Goal: Task Accomplishment & Management: Manage account settings

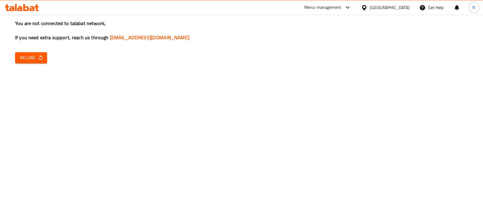
click at [29, 61] on span "Reload" at bounding box center [31, 58] width 22 height 8
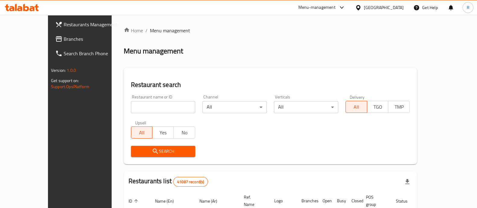
click at [131, 108] on input "search" at bounding box center [163, 107] width 64 height 12
type input "pancih sushi"
click at [147, 148] on span "Search" at bounding box center [163, 152] width 55 height 8
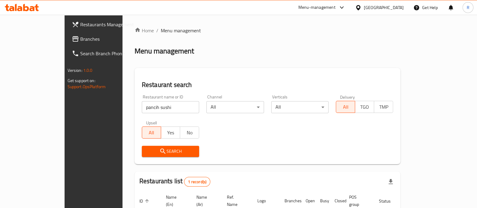
scroll to position [49, 0]
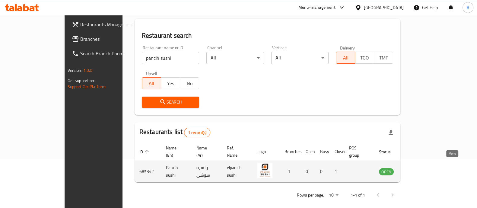
click at [418, 168] on icon "enhanced table" at bounding box center [414, 171] width 7 height 7
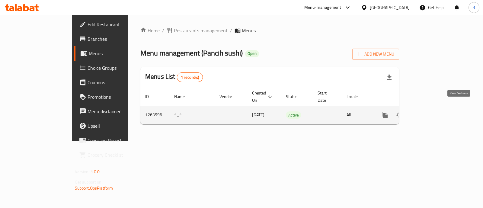
click at [436, 112] on link "enhanced table" at bounding box center [428, 115] width 14 height 14
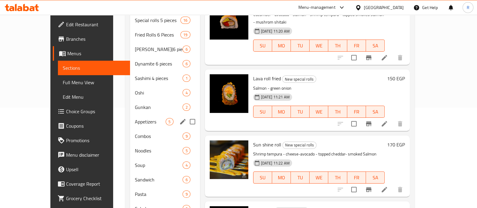
scroll to position [103, 0]
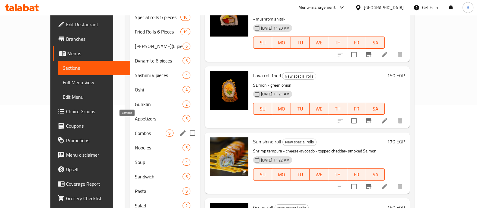
click at [135, 130] on span "Combos" at bounding box center [150, 133] width 31 height 7
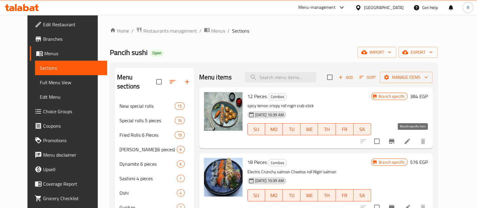
click at [395, 142] on icon "Branch-specific-item" at bounding box center [391, 141] width 5 height 5
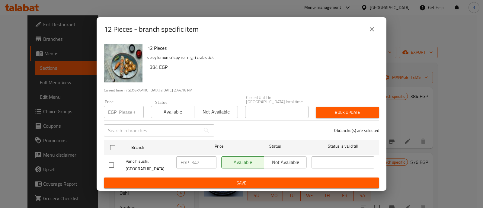
click at [126, 114] on input "number" at bounding box center [131, 112] width 25 height 12
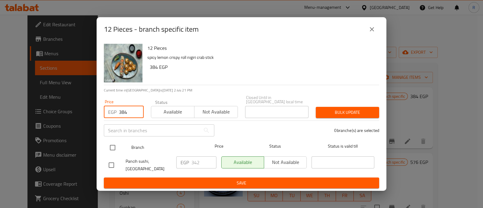
type input "384"
click at [111, 148] on input "checkbox" at bounding box center [112, 147] width 13 height 13
checkbox input "true"
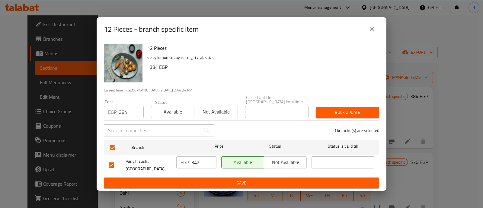
click at [335, 117] on button "Bulk update" at bounding box center [347, 112] width 63 height 11
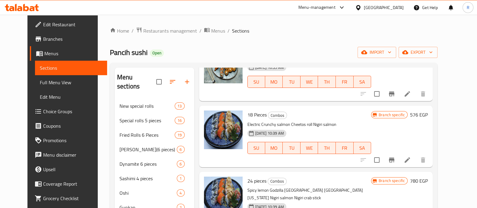
scroll to position [55, 0]
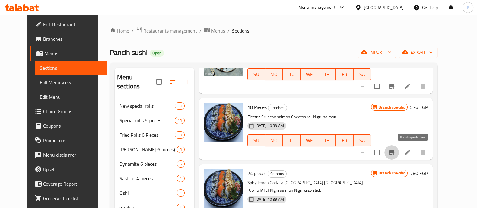
click at [399, 156] on button "Branch-specific-item" at bounding box center [392, 152] width 14 height 14
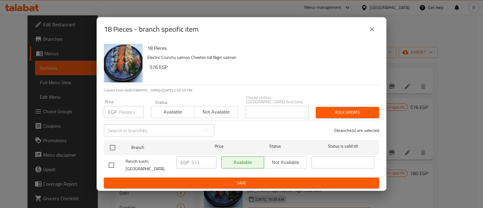
click at [131, 108] on input "number" at bounding box center [131, 112] width 25 height 12
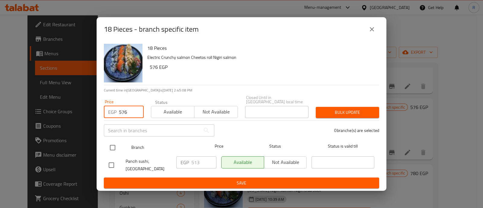
type input "576"
click at [111, 144] on input "checkbox" at bounding box center [112, 147] width 13 height 13
checkbox input "true"
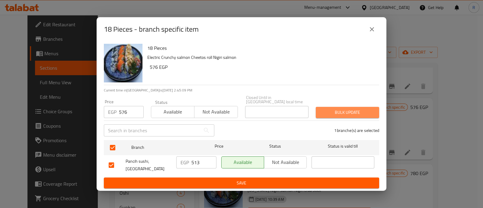
click at [326, 112] on span "Bulk update" at bounding box center [348, 113] width 54 height 8
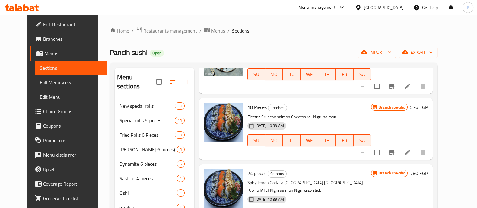
scroll to position [133, 0]
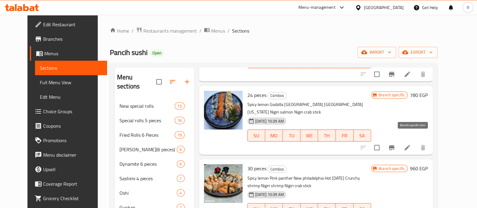
click at [395, 145] on icon "Branch-specific-item" at bounding box center [391, 147] width 5 height 5
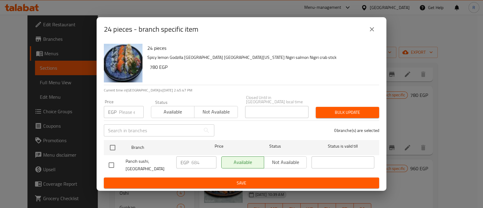
click at [128, 110] on input "number" at bounding box center [131, 112] width 25 height 12
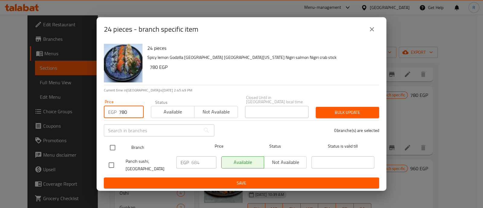
type input "780"
click at [113, 145] on input "checkbox" at bounding box center [112, 147] width 13 height 13
checkbox input "true"
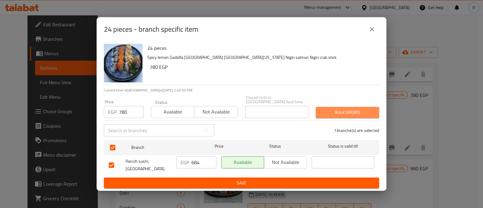
click at [331, 109] on span "Bulk update" at bounding box center [348, 113] width 54 height 8
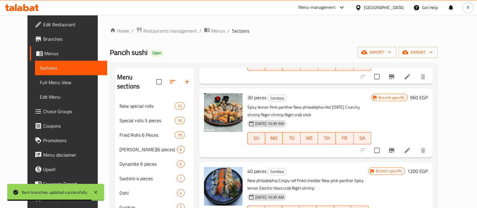
scroll to position [218, 0]
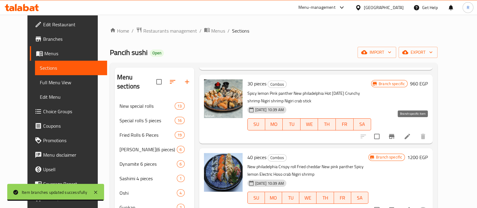
click at [395, 134] on icon "Branch-specific-item" at bounding box center [391, 136] width 5 height 5
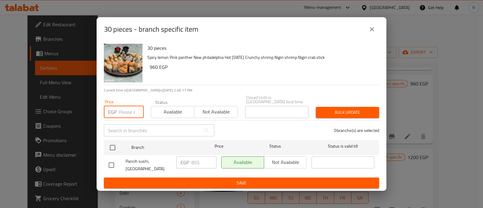
click at [123, 112] on input "number" at bounding box center [131, 112] width 25 height 12
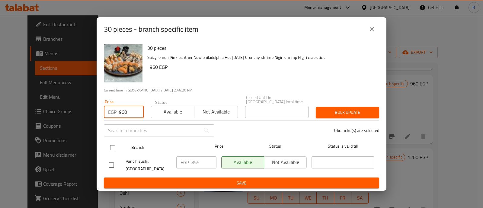
type input "960"
click at [115, 146] on input "checkbox" at bounding box center [112, 147] width 13 height 13
checkbox input "true"
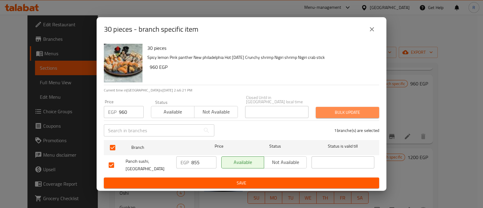
click at [320, 113] on button "Bulk update" at bounding box center [347, 112] width 63 height 11
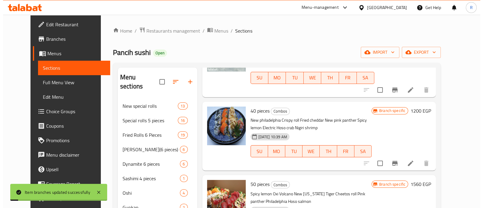
scroll to position [278, 0]
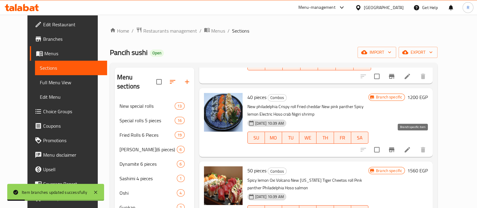
click at [395, 146] on icon "Branch-specific-item" at bounding box center [391, 149] width 7 height 7
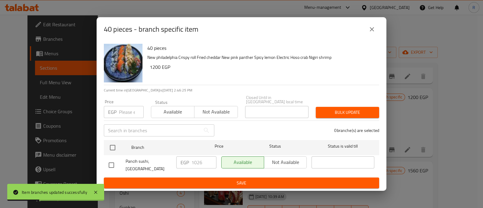
click at [122, 112] on input "number" at bounding box center [131, 112] width 25 height 12
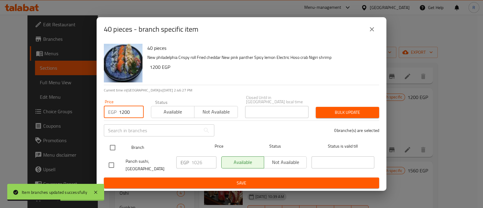
type input "1200"
click at [110, 148] on input "checkbox" at bounding box center [112, 147] width 13 height 13
checkbox input "true"
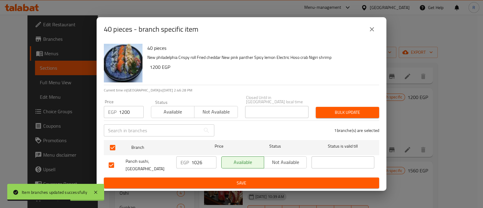
click at [336, 117] on button "Bulk update" at bounding box center [347, 112] width 63 height 11
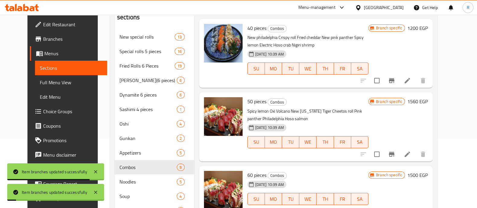
scroll to position [295, 0]
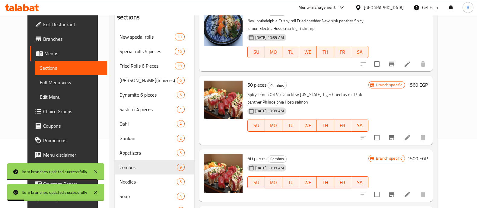
click at [395, 134] on icon "Branch-specific-item" at bounding box center [391, 137] width 7 height 7
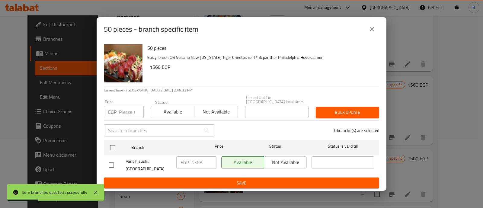
click at [130, 111] on input "number" at bounding box center [131, 112] width 25 height 12
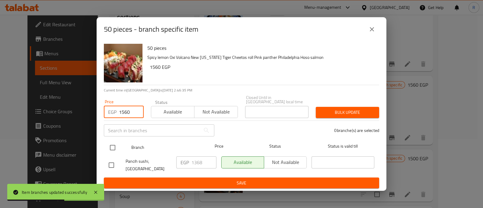
type input "1560"
click at [112, 147] on input "checkbox" at bounding box center [112, 147] width 13 height 13
checkbox input "true"
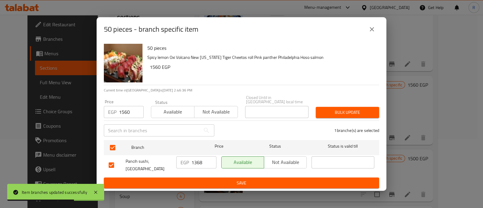
click at [328, 112] on span "Bulk update" at bounding box center [348, 113] width 54 height 8
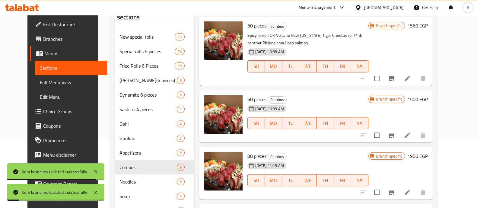
scroll to position [355, 0]
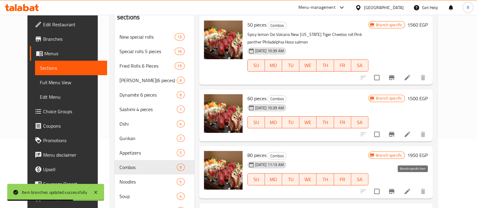
click at [395, 188] on icon "Branch-specific-item" at bounding box center [391, 191] width 7 height 7
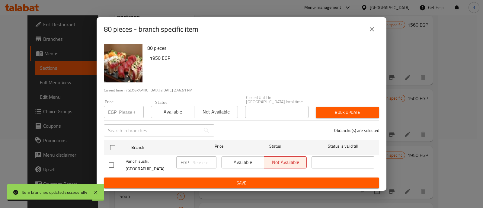
click at [370, 33] on icon "close" at bounding box center [371, 29] width 7 height 7
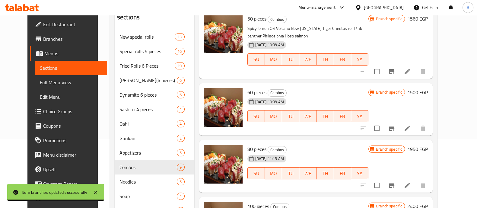
scroll to position [118, 0]
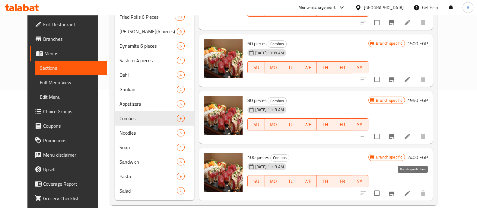
click at [395, 190] on icon "Branch-specific-item" at bounding box center [391, 193] width 7 height 7
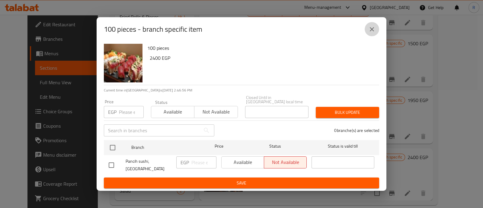
click at [371, 31] on icon "close" at bounding box center [372, 29] width 4 height 4
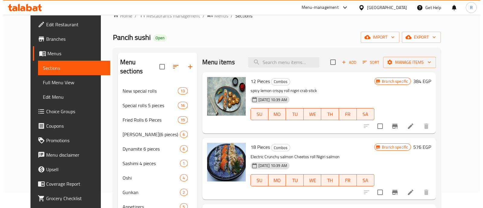
scroll to position [0, 0]
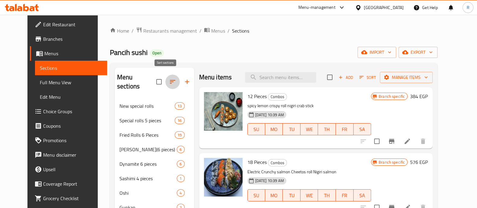
click at [170, 80] on icon "button" at bounding box center [172, 82] width 5 height 4
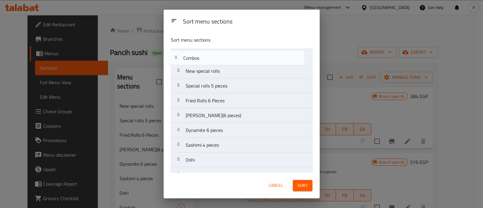
drag, startPoint x: 182, startPoint y: 143, endPoint x: 180, endPoint y: 59, distance: 84.0
click at [180, 59] on nav "New special rolls Special rolls 5 pieces Fried Rolls 6 Pieces Hoso Maki(6 piece…" at bounding box center [242, 160] width 142 height 223
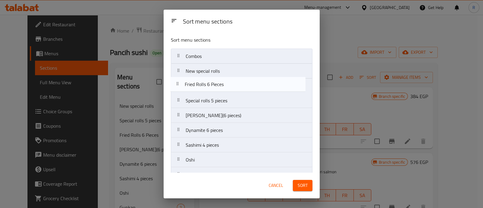
drag, startPoint x: 181, startPoint y: 102, endPoint x: 181, endPoint y: 84, distance: 18.1
click at [181, 84] on nav "Combos New special rolls Special rolls 5 pieces Fried Rolls 6 Pieces Hoso Maki(…" at bounding box center [242, 160] width 142 height 223
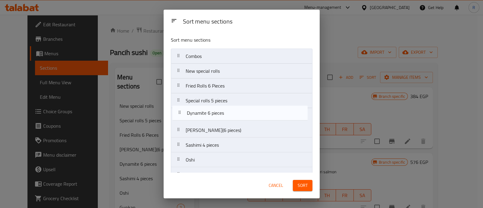
drag, startPoint x: 180, startPoint y: 132, endPoint x: 182, endPoint y: 113, distance: 18.8
click at [182, 113] on nav "Combos New special rolls Fried Rolls 6 Pieces Special rolls 5 pieces Hoso Maki(…" at bounding box center [242, 160] width 142 height 223
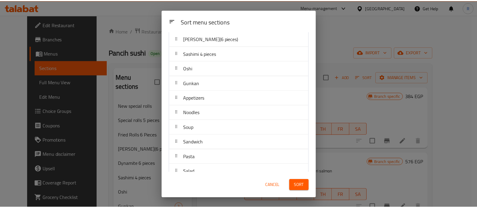
scroll to position [100, 0]
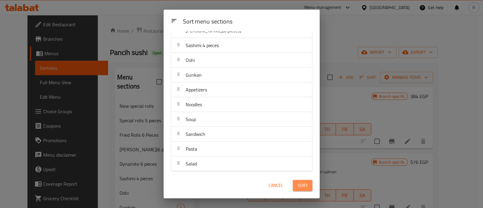
click at [305, 186] on span "Sort" at bounding box center [303, 186] width 10 height 8
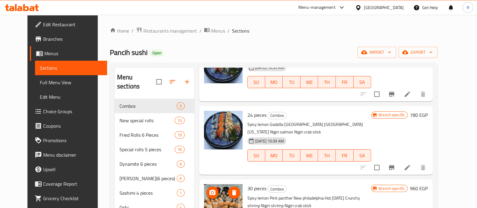
scroll to position [113, 0]
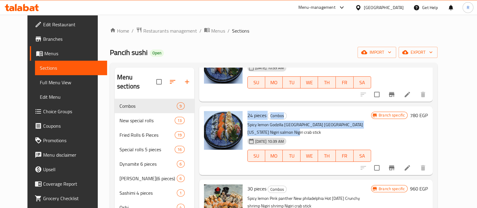
drag, startPoint x: 387, startPoint y: 125, endPoint x: 240, endPoint y: 119, distance: 146.9
click at [245, 119] on div "24 pieces Combos Spicy lemon Godzilla New philadelphia New california Nigiri sa…" at bounding box center [309, 141] width 129 height 64
copy div "24 pieces Combos Spicy lemon Godzilla New philadelphia New california Nigiri sa…"
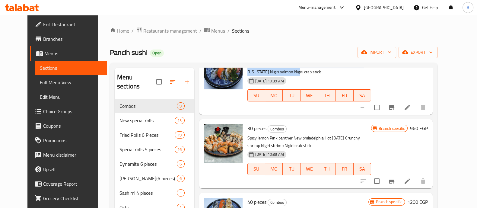
scroll to position [175, 0]
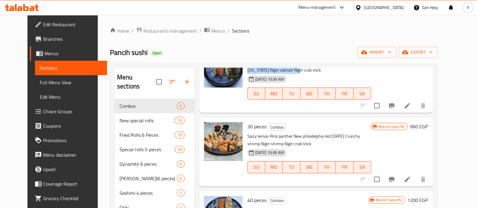
drag, startPoint x: 282, startPoint y: 138, endPoint x: 239, endPoint y: 127, distance: 44.2
click at [245, 127] on div "30 pieces Combos Spicy lemon Pink panther New philadelphia Hot halloween Crunch…" at bounding box center [309, 152] width 129 height 64
copy p "Spicy lemon Pink panther New philadelphia Hot halloween Crunchy shrimp Nigiri s…"
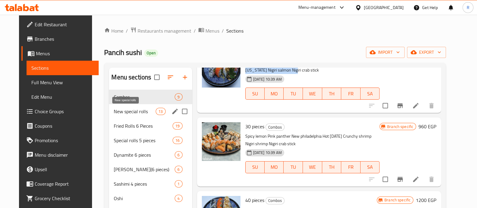
click at [137, 112] on span "New special rolls" at bounding box center [135, 111] width 42 height 7
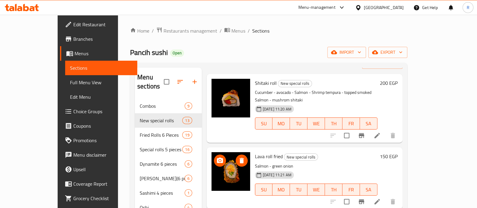
scroll to position [20, 0]
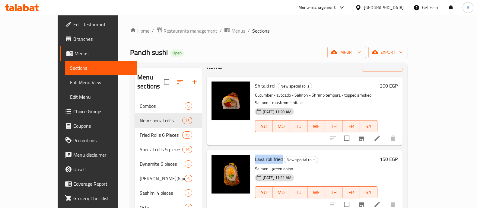
drag, startPoint x: 267, startPoint y: 143, endPoint x: 240, endPoint y: 142, distance: 27.2
click at [253, 152] on div "Lava roll fried New special rolls Salmon - green onion 23-06-2025 11:21 AM SU M…" at bounding box center [316, 180] width 127 height 56
copy span "Lava roll fried"
drag, startPoint x: 282, startPoint y: 152, endPoint x: 242, endPoint y: 154, distance: 40.5
click at [255, 165] on p "Salmon - green onion" at bounding box center [316, 169] width 123 height 8
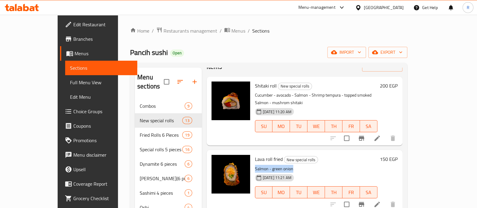
copy p "Salmon - green onion"
click at [380, 202] on icon at bounding box center [377, 204] width 5 height 5
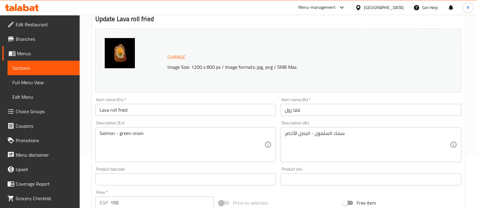
scroll to position [60, 0]
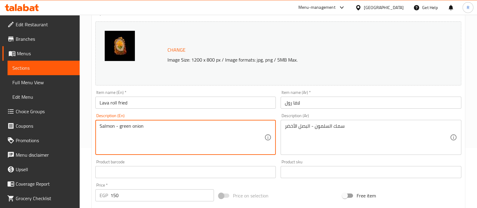
click at [156, 127] on textarea "Salmon - green onion" at bounding box center [182, 137] width 165 height 29
paste textarea "rispy fried salmon rolled with fresh green onion, offering a perfect balance of…"
click at [100, 126] on textarea "rispy fried salmon rolled with fresh green onion, offering a perfect balance of…" at bounding box center [182, 137] width 165 height 29
click at [107, 129] on textarea "Crispy fried salmon rolled with fresh green onion, offering a perfect balance o…" at bounding box center [182, 137] width 165 height 29
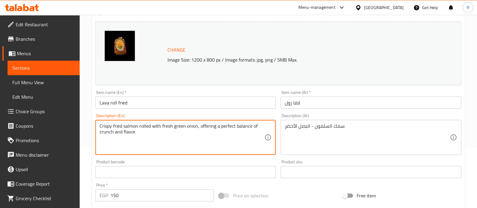
click at [107, 129] on textarea "Crispy fried salmon rolled with fresh green onion, offering a perfect balance o…" at bounding box center [182, 137] width 165 height 29
type textarea "Crispy fried salmon rolled with fresh green onion, offering a perfect balance o…"
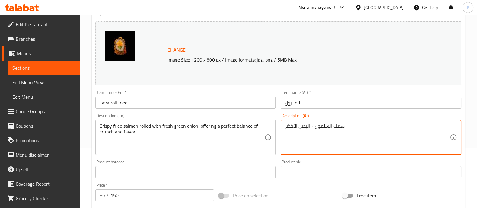
click at [323, 129] on textarea "سمك السلمون - البصل الأخضر" at bounding box center [367, 137] width 165 height 29
paste textarea "المقلي المقرمش الملفوف بالبصل الأخضر الطازج، يوفر توازنًا مثاليًا بين القرمشة و…"
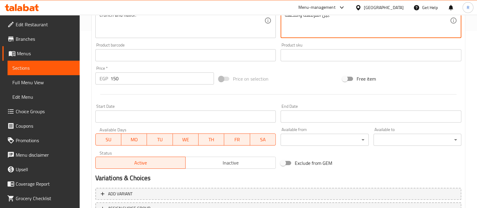
scroll to position [227, 0]
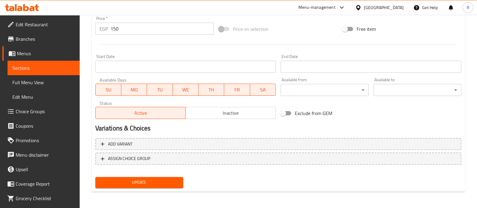
type textarea "سمك السلمون المقلي المقرمش الملفوف بالبصل الأخضر الطازج، يوفر توازنًا مثاليًا ب…"
click at [151, 185] on span "Update" at bounding box center [139, 183] width 78 height 8
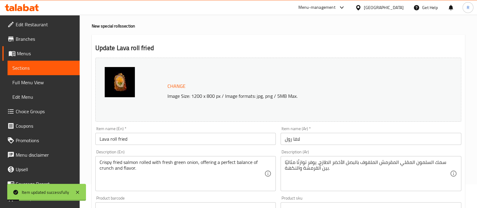
scroll to position [0, 0]
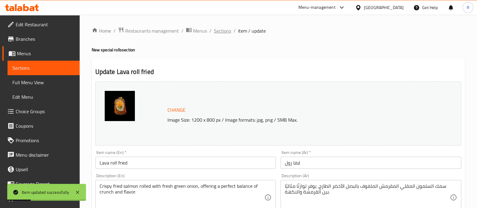
click at [219, 31] on span "Sections" at bounding box center [222, 30] width 17 height 7
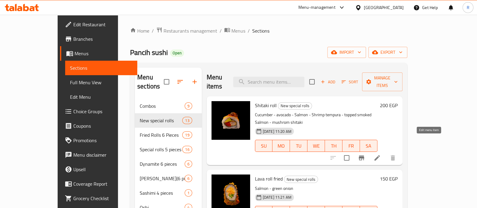
click at [381, 154] on icon at bounding box center [377, 157] width 7 height 7
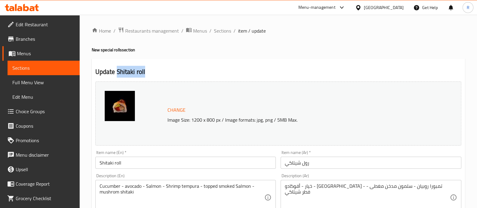
drag, startPoint x: 149, startPoint y: 73, endPoint x: 118, endPoint y: 72, distance: 31.4
click at [118, 72] on h2 "Update Shitaki roll" at bounding box center [278, 71] width 366 height 9
copy h2 "Shitaki roll"
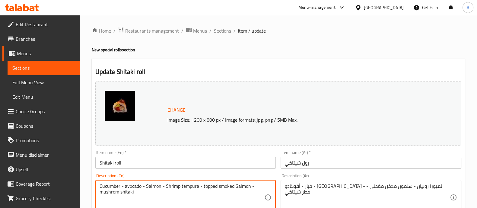
click at [162, 189] on textarea "Cucumber - avocado - Salmon - Shrimp tempura - topped smoked Salmon - mushrom s…" at bounding box center [182, 197] width 165 height 29
paste textarea "A flavorful roll with cucumber, avocado, salmon, and shrimp tempura, topped wit…"
type textarea "A flavorful roll with cucumber, avocado, salmon, and shrimp tempura, topped wit…"
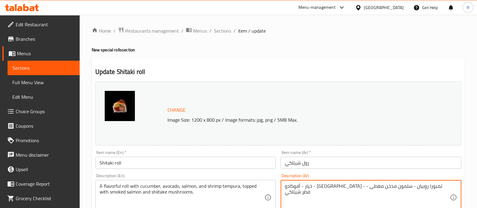
click at [314, 184] on textarea "خيار - أفوكادو - سلمون - تمبورا روبيان - سلمون مدخن مغطى - فطر شيتاكي" at bounding box center [367, 197] width 165 height 29
paste textarea "لفائف لذيذة مع خيار، أفوكادو، سلمون، وتمبورا الروبيان، ومغطاة بسلمون مدخن وفطر …"
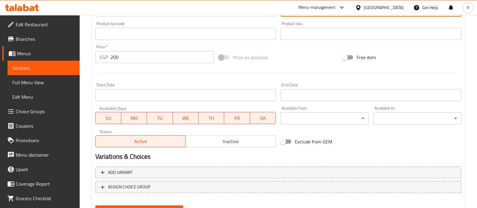
scroll to position [227, 0]
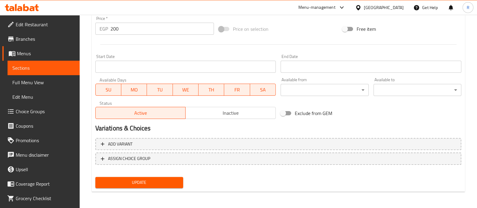
type textarea "لفائف لذيذة مع خيار، أفوكادو، سلمون، وتمبورا الروبيان، ومغطاة بسلمون مدخن وفطر …"
click at [168, 185] on span "Update" at bounding box center [139, 183] width 78 height 8
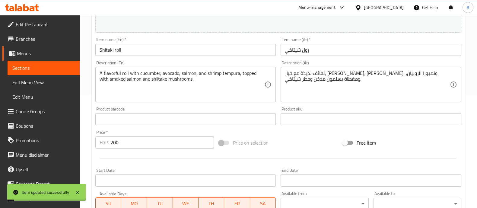
scroll to position [0, 0]
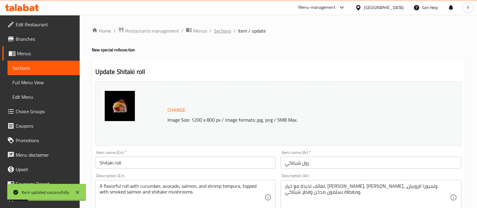
click at [218, 33] on span "Sections" at bounding box center [222, 30] width 17 height 7
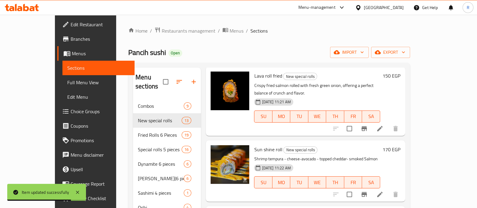
scroll to position [111, 0]
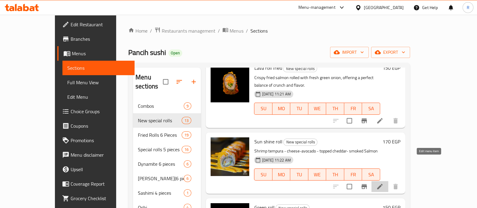
click at [383, 184] on icon at bounding box center [379, 186] width 5 height 5
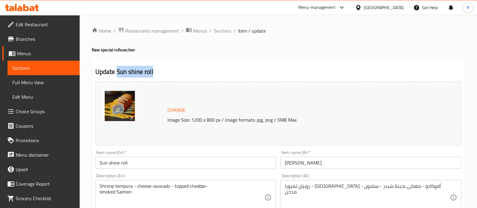
drag, startPoint x: 153, startPoint y: 72, endPoint x: 116, endPoint y: 71, distance: 37.7
click at [116, 71] on h2 "Update Sun shine roll" at bounding box center [278, 71] width 366 height 9
copy h2 "Sun shine roll"
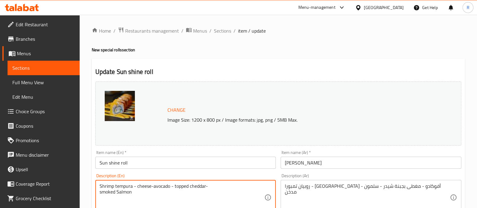
click at [189, 188] on textarea "Shrimp tempura - cheese-avocado - topped cheddar- smoked Salmon" at bounding box center [182, 197] width 165 height 29
click at [145, 194] on textarea "Shrimp tempura - cheese-avocado - topped cheddar- smoked Salmon" at bounding box center [182, 197] width 165 height 29
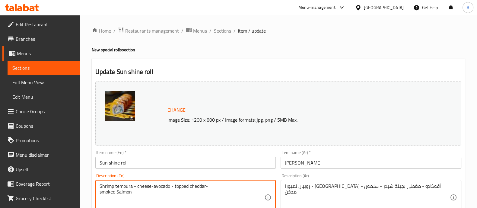
click at [145, 194] on textarea "Shrimp tempura - cheese-avocado - topped cheddar- smoked Salmon" at bounding box center [182, 197] width 165 height 29
click at [137, 194] on textarea "Shrimp tempura - cheese-avocado - topped cheddar- smoked Salmon" at bounding box center [182, 197] width 165 height 29
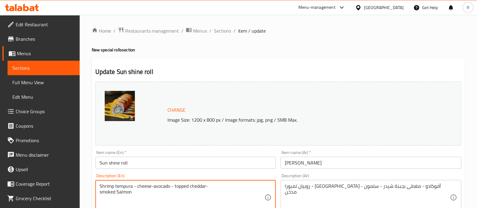
click at [137, 194] on textarea "Shrimp tempura - cheese-avocado - topped cheddar- smoked Salmon" at bounding box center [182, 197] width 165 height 29
drag, startPoint x: 135, startPoint y: 193, endPoint x: 99, endPoint y: 185, distance: 36.5
click at [99, 185] on div "Shrimp tempura - cheese-avocado - topped cheddar- smoked Salmon Description (En)" at bounding box center [185, 197] width 181 height 35
paste textarea "A vibrant roll with shrimp tempura, cheese, and avocado, topped with cheddar an…"
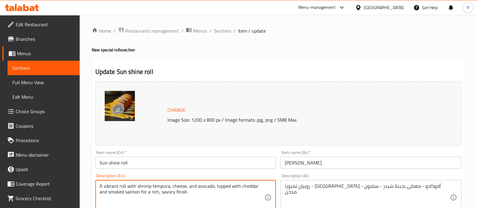
type textarea "A vibrant roll with shrimp tempura, cheese, and avocado, topped with cheddar an…"
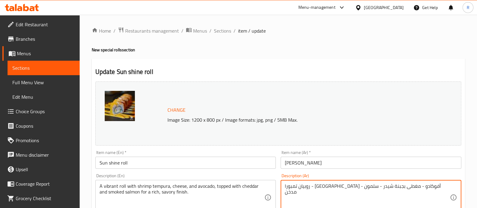
click at [321, 188] on textarea "روبيان تمبورا - جبنة - أفوكادو - مغطى بجبنة شيدر - سلمون مدخن" at bounding box center [367, 197] width 165 height 29
paste textarea "لفائف نابضة بالحياة مع الجمبري تمبورا والجبن والأفوكادو، ومغطاة بالجبن الشيدر و…"
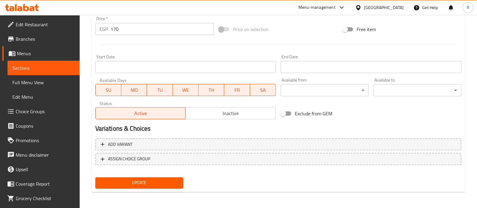
scroll to position [227, 0]
type textarea "لفائف نابضة بالحياة مع الجمبري تمبورا والجبن والأفوكادو، ومغطاة بالجبن الشيدر و…"
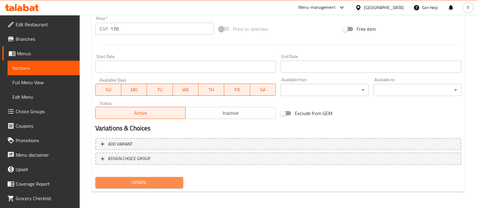
click at [175, 185] on span "Update" at bounding box center [139, 183] width 78 height 8
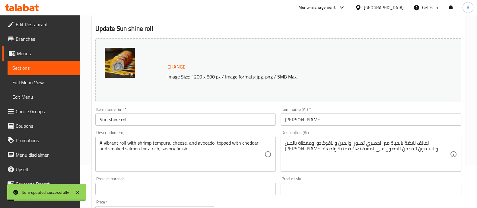
scroll to position [0, 0]
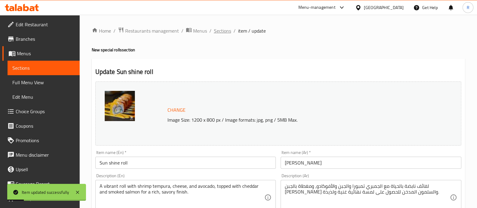
click at [226, 30] on span "Sections" at bounding box center [222, 30] width 17 height 7
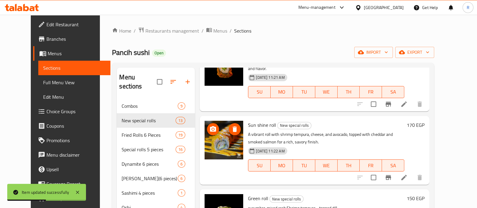
scroll to position [117, 0]
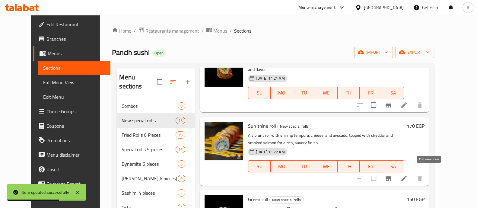
click at [408, 175] on icon at bounding box center [404, 178] width 7 height 7
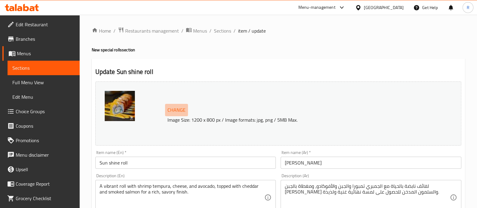
click at [173, 110] on span "Change" at bounding box center [177, 110] width 18 height 9
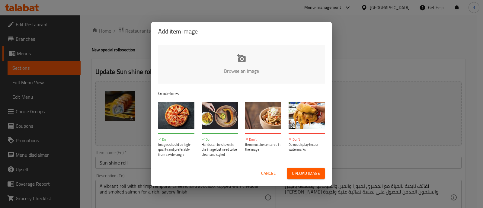
click at [266, 175] on span "Cancel" at bounding box center [268, 174] width 14 height 8
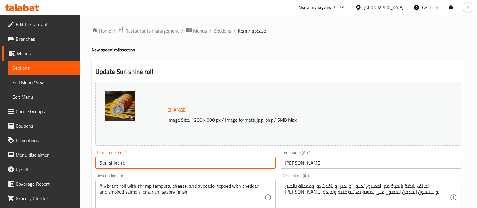
click at [110, 165] on input "Sun shine roll" at bounding box center [185, 163] width 181 height 12
click at [122, 164] on input "Sun Shine roll" at bounding box center [185, 163] width 181 height 12
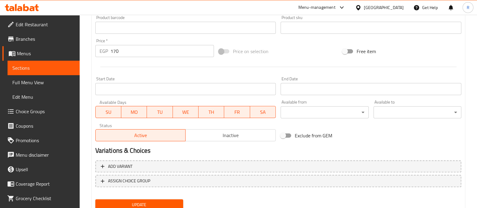
scroll to position [215, 0]
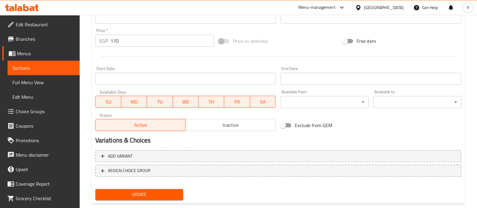
type input "Sun Shine Roll"
click at [134, 199] on button "Update" at bounding box center [139, 194] width 88 height 11
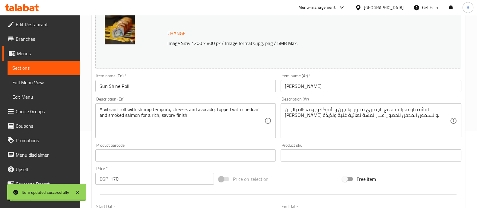
scroll to position [0, 0]
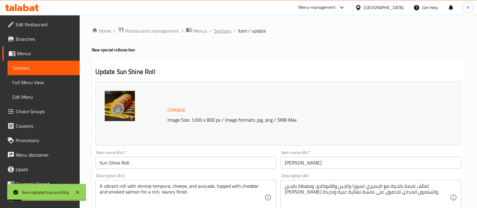
click at [224, 32] on span "Sections" at bounding box center [222, 30] width 17 height 7
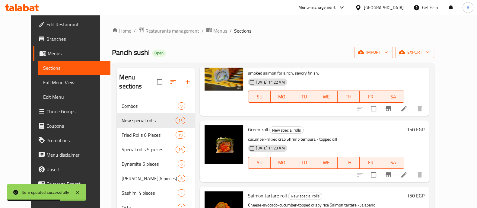
scroll to position [207, 0]
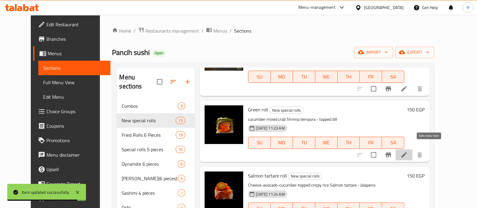
click at [408, 151] on icon at bounding box center [404, 154] width 7 height 7
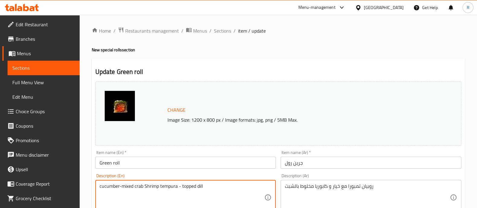
click at [171, 186] on textarea "cucumber-mixed crab Shrimp tempura - topped dill" at bounding box center [182, 197] width 165 height 29
paste textarea "Crispy shrimp tempura with cucumber and mixed crab, finished with fresh dill on…"
type textarea "Crispy shrimp tempura with cucumber and mixed crab, finished with fresh dill on…"
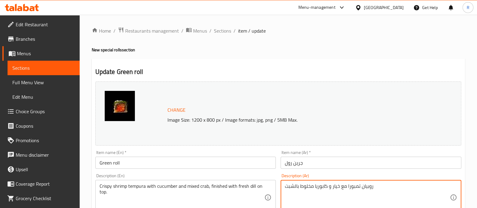
click at [322, 188] on textarea "روبيان تمبورا مع خيار و كابوريا مخلوط بالشبت" at bounding box center [367, 197] width 165 height 29
paste textarea "قرمش مع خيار وسرطان البحر المختلط، مع الشبت الطازج في الأعلى."
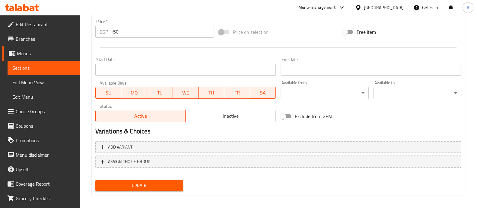
scroll to position [224, 0]
type textarea "روبيان تمبورا مقرمش مع خيار وسرطان البحر المختلط، مع الشبت الطازج في الأعلى."
click at [151, 183] on span "Update" at bounding box center [139, 185] width 78 height 8
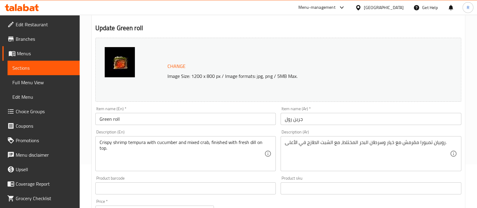
scroll to position [0, 0]
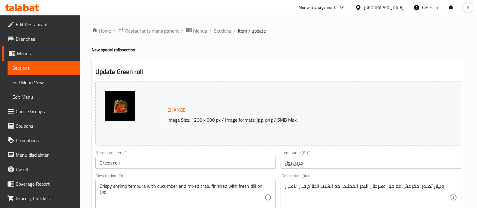
click at [219, 31] on span "Sections" at bounding box center [222, 30] width 17 height 7
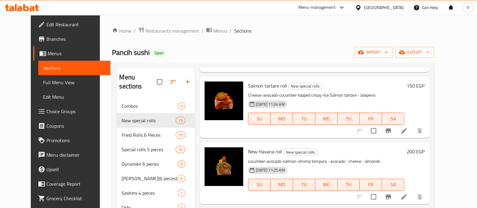
scroll to position [297, 0]
click at [408, 127] on icon at bounding box center [404, 130] width 7 height 7
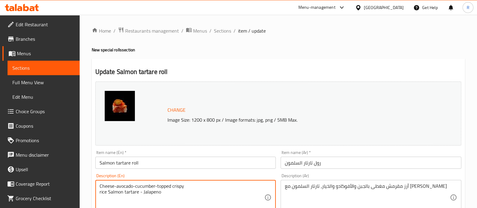
click at [146, 187] on textarea "Cheese-avocado-cucumber-topped crispy rice Salmon tartare - Jalapeno" at bounding box center [182, 197] width 165 height 29
click at [169, 192] on textarea "Cheese-avocado-cucumber-topped crispy rice Salmon tartare - Jalapeno" at bounding box center [182, 197] width 165 height 29
drag, startPoint x: 169, startPoint y: 192, endPoint x: 102, endPoint y: 185, distance: 67.4
click at [102, 185] on textarea "Cheese-avocado-cucumber-topped crispy rice Salmon tartare - Jalapeno" at bounding box center [182, 197] width 165 height 29
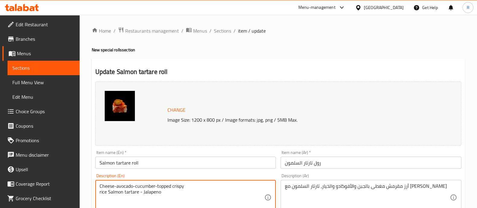
paste textarea ", avocado, and cucumber topped with crispy rice, salmon tartare, and a hint of …"
type textarea "Cheese, avocado, and cucumber topped with crispy rice, salmon tartare, and a hi…"
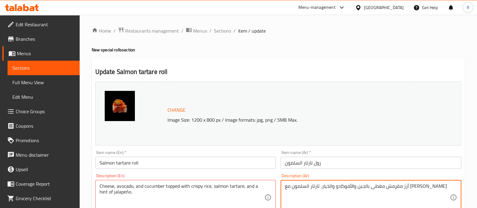
click at [307, 186] on textarea "أرز مقرمش مغطى بالجبن والأفوكادو والخيار، تارتار السلمون مع هالبينو" at bounding box center [367, 197] width 165 height 29
paste textarea "لجبن والأفوكادو والخيار يعلوه الأرز المقرمش وتارتار السلمون مع لمسة من الفلفل ا…"
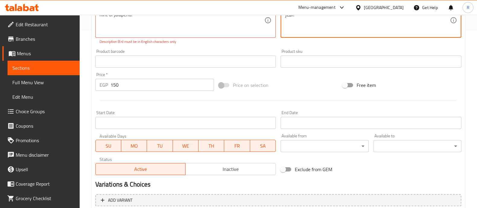
scroll to position [232, 0]
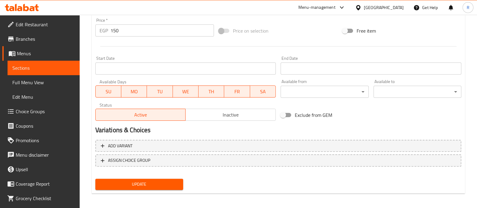
type textarea "الجبن والأفوكادو والخيار يعلوه الأرز المقرمش وتارتار السلمون مع لمسة من الفلفل …"
click at [168, 185] on span "Update" at bounding box center [139, 185] width 78 height 8
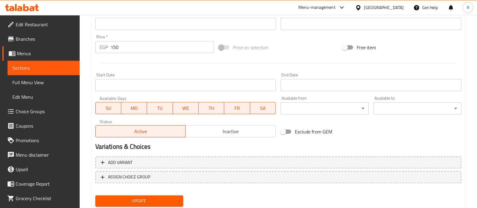
scroll to position [208, 0]
type textarea "Cheese, avocado, and cucumber topped with crispy rice, salmon tartare, and a hi…"
click at [168, 197] on span "Update" at bounding box center [139, 201] width 78 height 8
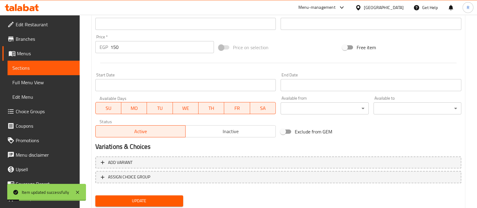
scroll to position [0, 0]
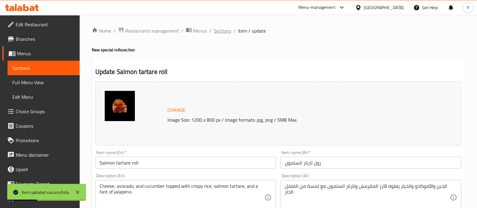
click at [216, 34] on span "Sections" at bounding box center [222, 30] width 17 height 7
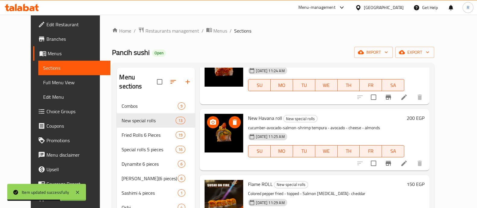
scroll to position [331, 0]
click at [408, 159] on icon at bounding box center [404, 162] width 7 height 7
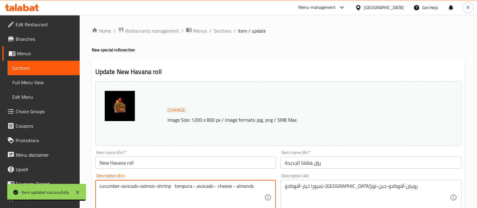
click at [190, 185] on textarea "cucumber-avocado-salmon-shrimp tempura - avocado - cheese - almonds" at bounding box center [182, 197] width 165 height 29
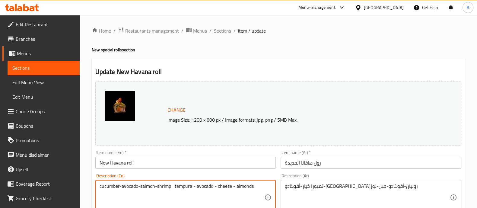
click at [190, 185] on textarea "cucumber-avocado-salmon-shrimp tempura - avocado - cheese - almonds" at bounding box center [182, 197] width 165 height 29
paste textarea "A rich blend of cucumber, avocado, salmon, and shrimp tempura, layered with avo…"
type textarea "A rich blend of cucumber, avocado, salmon, and shrimp tempura, layered with avo…"
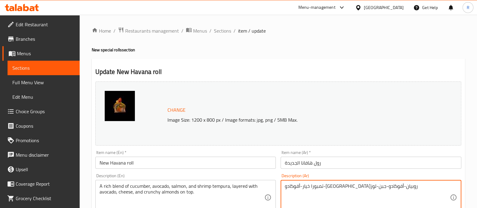
click at [315, 186] on textarea "تمبورا خيار-أفوكادو-سلمون-روبيان-أفوكادو-جبن-لوز" at bounding box center [367, 197] width 165 height 29
paste textarea "مزيج غني من الخيار والأفوكادو والسلمون والروبيان تمبورا، مع طبقات من الأفوكادو …"
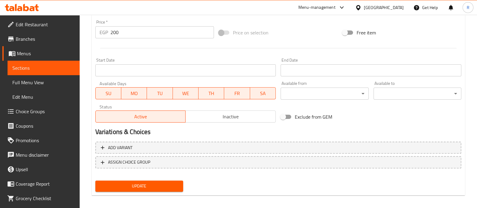
scroll to position [227, 0]
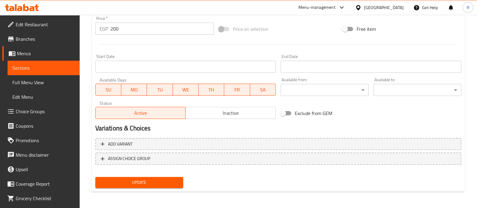
type textarea "مزيج غني من الخيار والأفوكادو والسلمون والروبيان تمبورا، مع طبقات من الأفوكادو …"
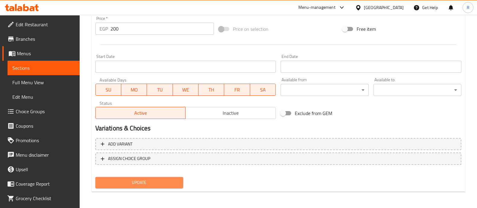
click at [166, 183] on span "Update" at bounding box center [139, 183] width 78 height 8
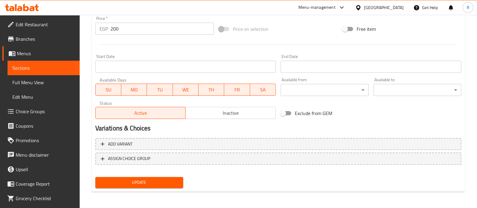
click at [139, 183] on span "Update" at bounding box center [139, 183] width 78 height 8
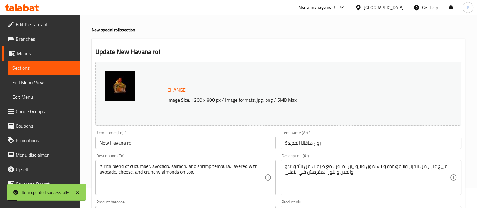
scroll to position [4, 0]
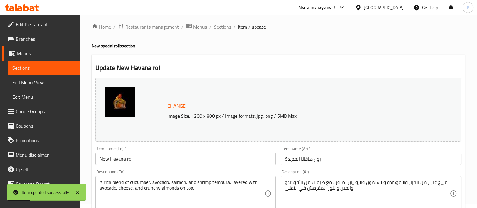
click at [223, 29] on span "Sections" at bounding box center [222, 26] width 17 height 7
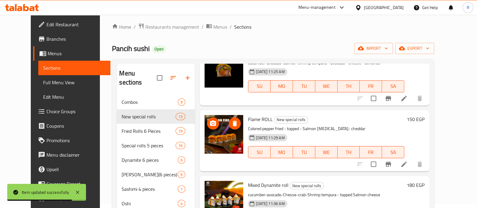
scroll to position [400, 0]
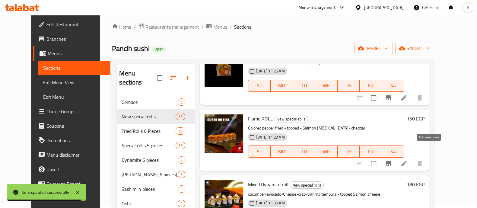
click at [408, 160] on icon at bounding box center [404, 163] width 7 height 7
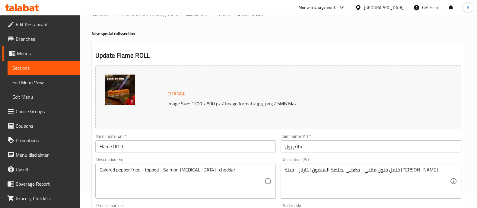
scroll to position [18, 0]
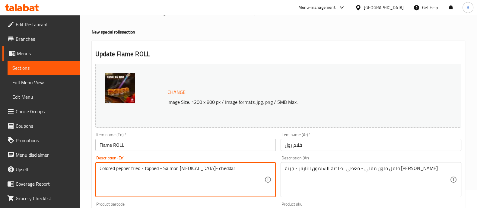
click at [178, 167] on textarea "Colored pepper fried - topped - Salmon tartar- cheddar" at bounding box center [182, 179] width 165 height 29
paste textarea "rispy fried colored peppers topped with salmon tartare and melted cheddar."
type textarea "Crispy fried colored peppers topped with salmon tartare and melted cheddar."
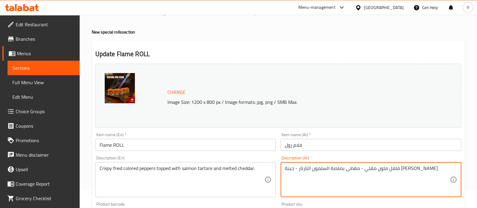
click at [306, 168] on textarea "فلفل ملون مقلي - مغطى بصلصة السلمون التارتار - جبنة الشيدر" at bounding box center [367, 179] width 165 height 29
paste textarea "مقرمش مغطى بتارتار السلمون وجبن الشيدر المذاب."
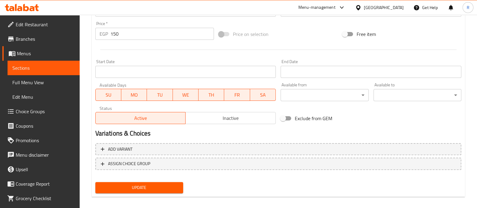
scroll to position [227, 0]
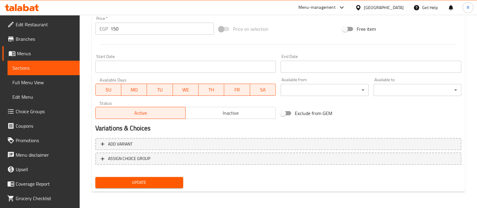
type textarea "فلفل ملون مقلي مقرمش مغطى بتارتار السلمون وجبن الشيدر المذاب."
click at [160, 181] on span "Update" at bounding box center [139, 183] width 78 height 8
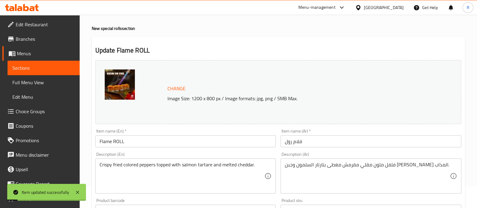
scroll to position [0, 0]
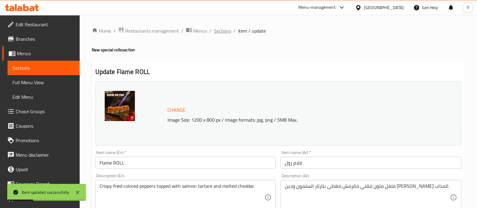
click at [218, 32] on span "Sections" at bounding box center [222, 30] width 17 height 7
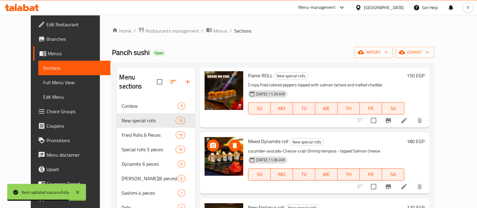
scroll to position [463, 0]
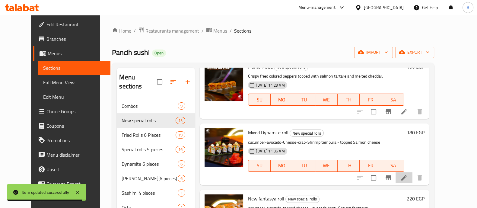
click at [413, 172] on li at bounding box center [404, 177] width 17 height 11
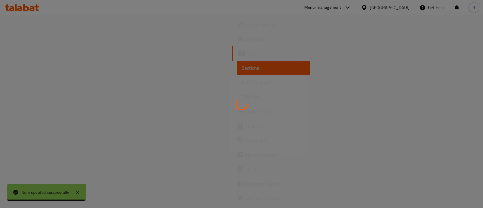
click at [433, 161] on div at bounding box center [241, 104] width 483 height 208
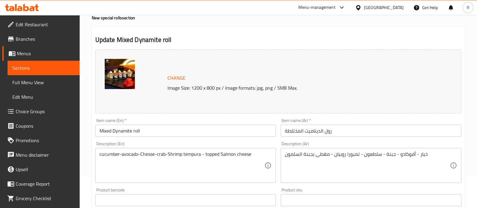
scroll to position [32, 0]
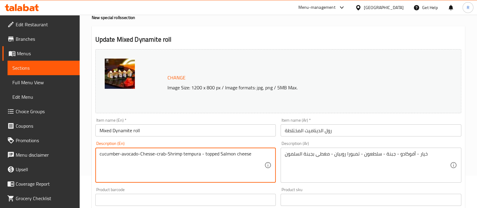
click at [192, 157] on textarea "cucumber-avocado-Chesse-crab-Shrimp tempura - topped Salmon cheese" at bounding box center [182, 165] width 165 height 29
paste textarea "A hearty roll with cucumber, avocado, cheese, crab, and shrimp tempura, topped …"
type textarea "A hearty roll with cucumber, avocado, cheese, crab, and shrimp tempura, topped …"
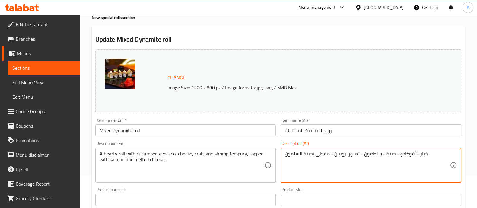
click at [328, 158] on textarea "خيار - أفوكادو - جبنة - سلطعون - تمبورا روبيان - مغطى بجبنة السلمون" at bounding box center [367, 165] width 165 height 29
paste textarea "لفائف شهية مع الخيار والأفوكادو والجبن وسرطان البحر وتمبورا الروبيان، ومغطاة با…"
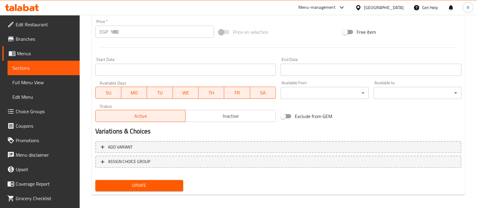
scroll to position [227, 0]
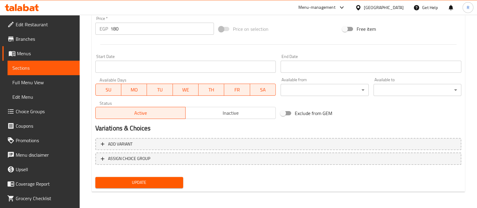
type textarea "لفائف شهية مع الخيار والأفوكادو والجبن وسرطان البحر وتمبورا الروبيان، ومغطاة با…"
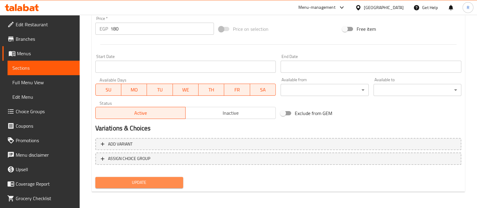
click at [162, 181] on span "Update" at bounding box center [139, 183] width 78 height 8
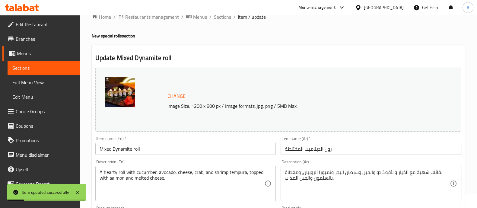
scroll to position [0, 0]
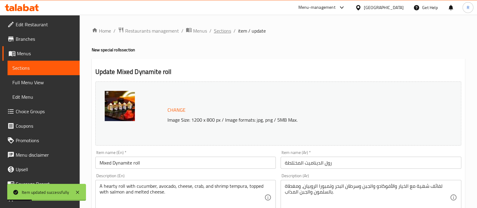
click at [220, 31] on span "Sections" at bounding box center [222, 30] width 17 height 7
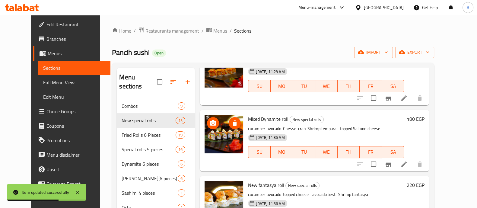
scroll to position [523, 0]
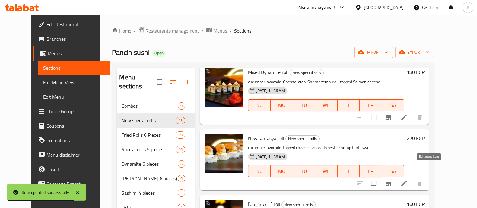
click at [408, 180] on icon at bounding box center [404, 183] width 7 height 7
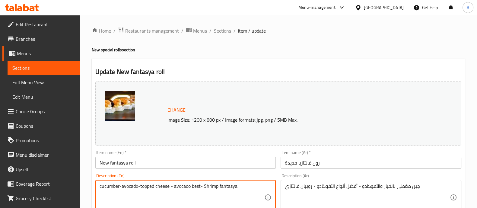
click at [198, 186] on textarea "cucumber-avocado-topped cheese - avocado best- Shrimp fantasya" at bounding box center [182, 197] width 165 height 29
paste textarea "Fresh cucumber and avocado topped with creamy cheese, avocado, and shrimp fanta…"
type textarea "Fresh cucumber and avocado topped with creamy cheese, avocado, and shrimp fanta…"
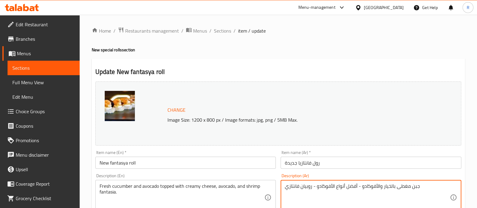
click at [301, 183] on textarea "جبن مغطى بالخيار والأفوكادو - أفضل أنواع الأفوكادو - روبيان فانتازي" at bounding box center [367, 197] width 165 height 29
paste textarea "يار طازج وأفوكادو مغطى بالجبن الكريمي والأفوكادو وفانتازيا الروبيان."
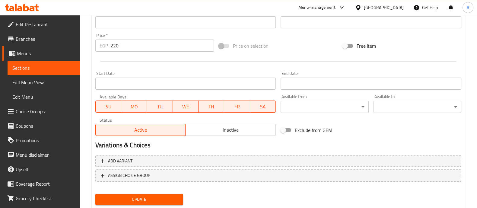
scroll to position [227, 0]
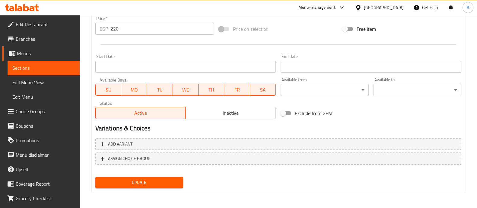
type textarea "خيار طازج وأفوكادو مغطى بالجبن الكريمي والأفوكادو وفانتازيا الروبيان."
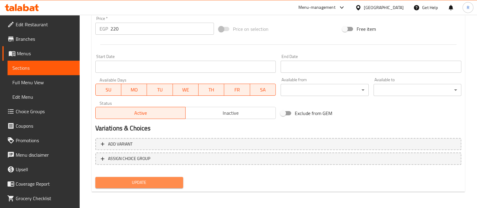
click at [158, 181] on span "Update" at bounding box center [139, 183] width 78 height 8
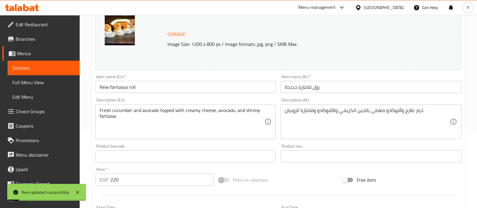
scroll to position [0, 0]
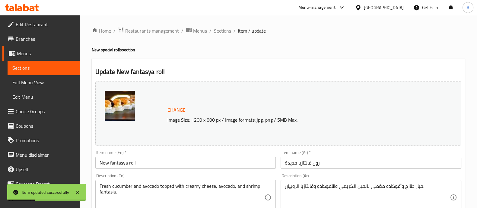
click at [219, 34] on span "Sections" at bounding box center [222, 30] width 17 height 7
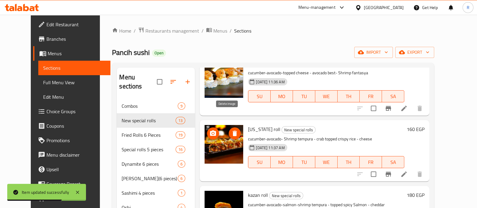
scroll to position [607, 0]
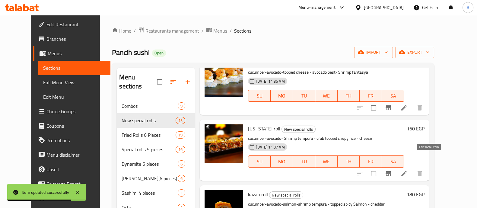
click at [408, 170] on icon at bounding box center [404, 173] width 7 height 7
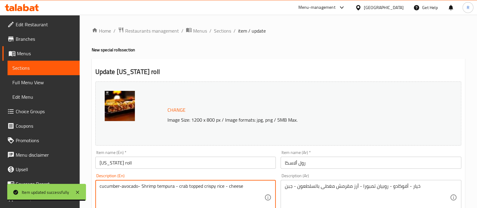
click at [203, 186] on textarea "cucumber-avocado- Shrimp tempura - crab topped crispy rice - cheese" at bounding box center [182, 197] width 165 height 29
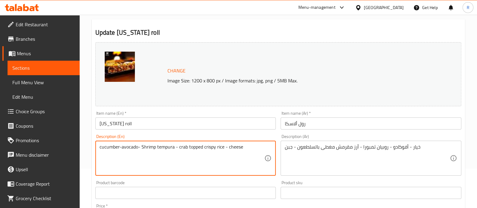
scroll to position [47, 0]
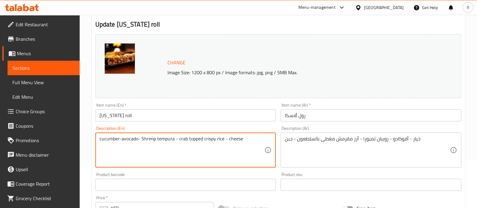
paste textarea "Cucumber, avocado, shrimp tempura, and crab topped with crispy rice and melted …"
type textarea "Cucumber, avocado, shrimp tempura, and crab topped with crispy rice and melted …"
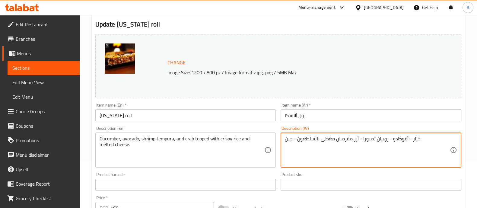
click at [311, 144] on textarea "خيار - أفوكادو - روبيان تمبورا - أرز مقرمش مغطى بالسلطعون - جبن" at bounding box center [367, 150] width 165 height 29
paste textarea "، أفوكادو، روبيان تمبورا، وسرطان البحر مغطى بالأرز المقرمش والجبن المذاب."
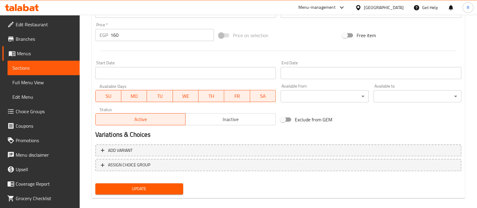
scroll to position [222, 0]
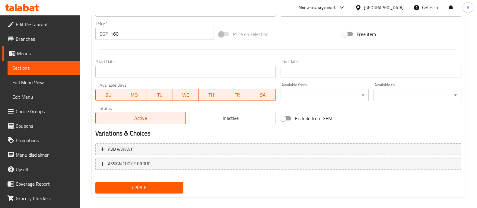
type textarea "خيار، أفوكادو، روبيان تمبورا، وسرطان البحر مغطى بالأرز المقرمش والجبن المذاب."
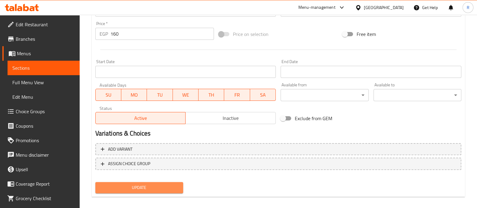
click at [163, 192] on button "Update" at bounding box center [139, 187] width 88 height 11
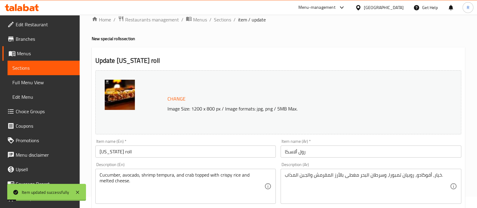
scroll to position [0, 0]
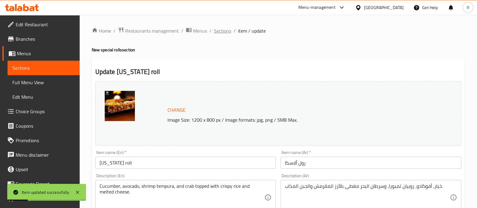
click at [223, 31] on span "Sections" at bounding box center [222, 30] width 17 height 7
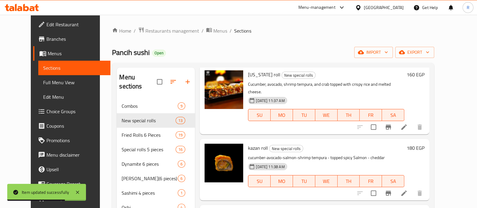
scroll to position [27, 0]
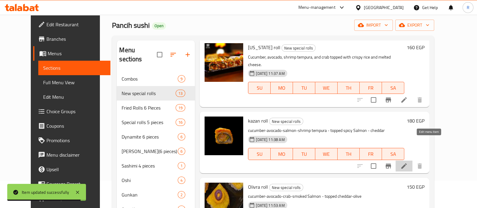
click at [407, 163] on icon at bounding box center [404, 165] width 5 height 5
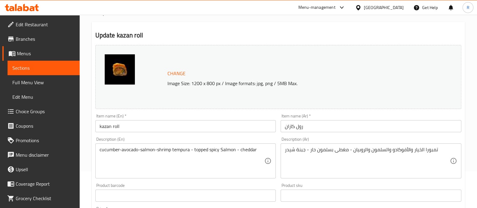
scroll to position [37, 0]
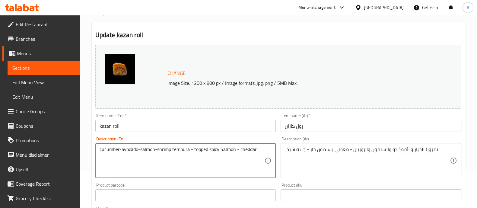
click at [180, 152] on textarea "cucumber-avocado-salmon-shrimp tempura - topped spicy Salmon - cheddar" at bounding box center [182, 160] width 165 height 29
paste textarea "Cucumber, avocado, salmon, and shrimp tempura topped with spicy salmon and melt…"
type textarea "Cucumber, avocado, salmon, and shrimp tempura topped with spicy salmon and melt…"
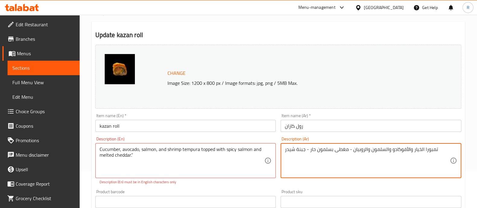
click at [335, 152] on textarea "تمبورا الخيار والأفوكادو والسلمون والروبيان - مغطى بسلمون حار - جبنة شيدر" at bounding box center [367, 160] width 165 height 29
paste textarea "يار، أفوكادو، سلمون، وتمبورا روبيان يعلوه سلمون حار وجبن شيدر ذائب."
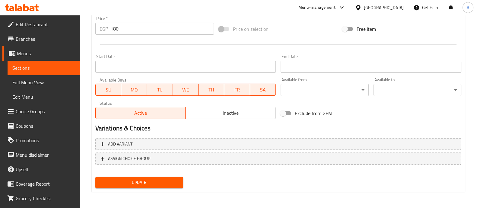
type textarea "خيار، أفوكادو، سلمون، وتمبورا روبيان يعلوه سلمون حار وجبن شيدر ذائب."
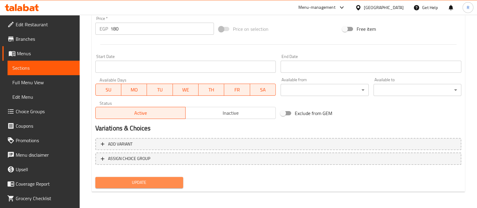
click at [136, 185] on span "Update" at bounding box center [139, 183] width 78 height 8
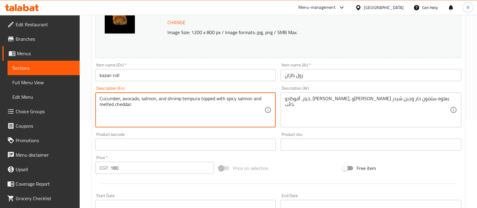
scroll to position [227, 0]
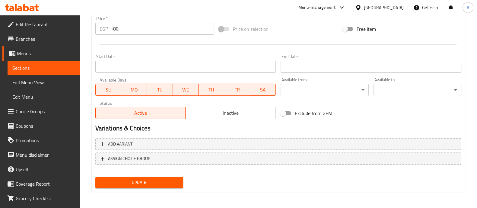
type textarea "Cucumber, avocado, salmon, and shrimp tempura topped with spicy salmon and melt…"
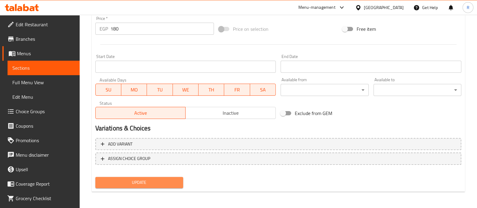
click at [136, 182] on span "Update" at bounding box center [139, 183] width 78 height 8
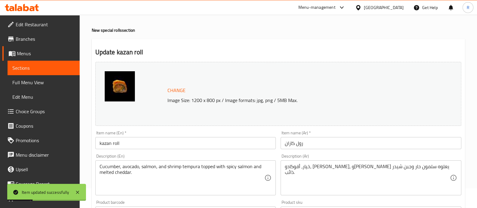
scroll to position [0, 0]
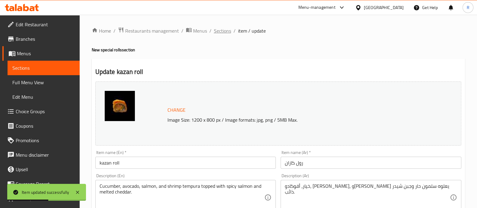
click at [219, 30] on span "Sections" at bounding box center [222, 30] width 17 height 7
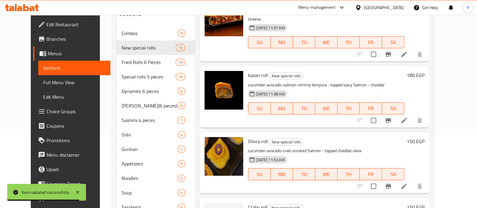
scroll to position [75, 0]
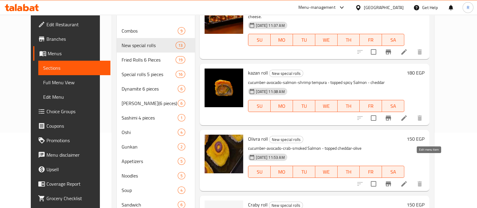
click at [408, 180] on icon at bounding box center [404, 183] width 7 height 7
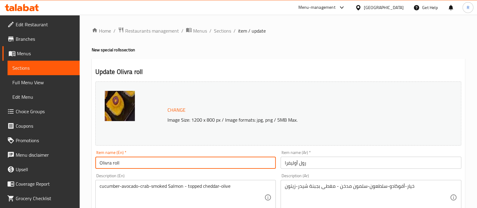
click at [104, 163] on input "Olivra roll" at bounding box center [185, 163] width 181 height 12
type input "Olivera roll"
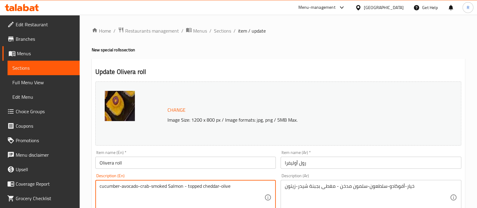
click at [151, 188] on textarea "cucumber-avocado-crab-smoked Salmon - topped cheddar-olive" at bounding box center [182, 197] width 165 height 29
paste textarea "Cucumber, avocado, crab, and smoked salmon topped with cheddar and olives."
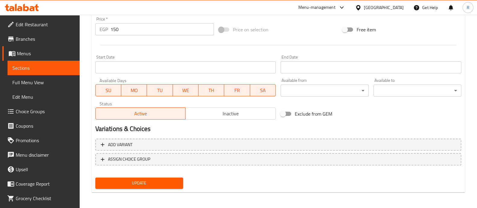
scroll to position [227, 0]
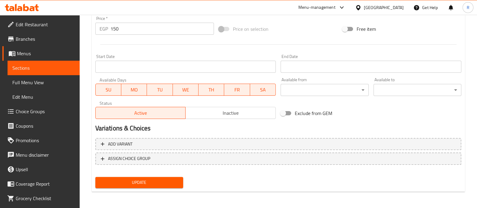
type textarea "Cucumber, avocado, crab, and smoked salmon topped with cheddar and olives."
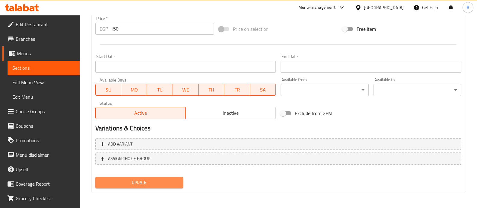
click at [168, 182] on span "Update" at bounding box center [139, 183] width 78 height 8
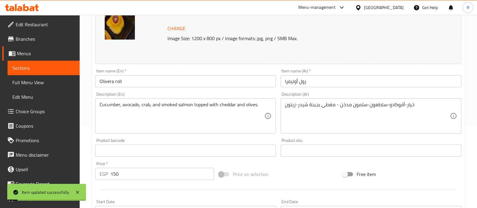
scroll to position [0, 0]
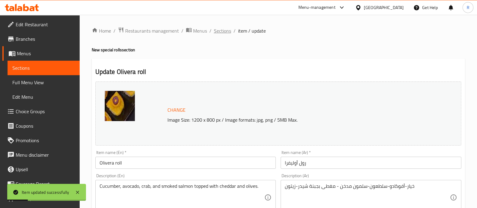
click at [216, 32] on span "Sections" at bounding box center [222, 30] width 17 height 7
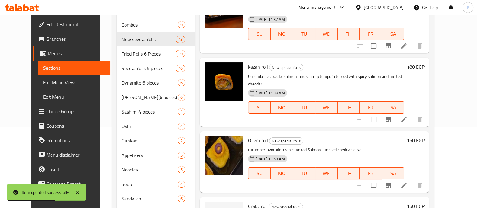
scroll to position [118, 0]
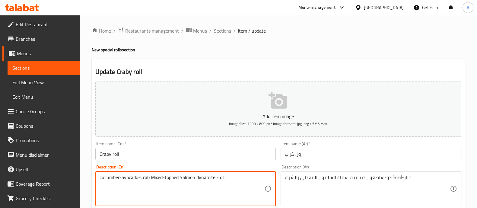
click at [203, 177] on textarea "cucumber-avocado-Crab Mixed-topped Salmon dynamite - dill" at bounding box center [182, 188] width 165 height 29
paste textarea "Cucumber, avocado, and mixed crab topped with salmon dynamite and fresh dill."
type textarea "Cucumber, avocado, and mixed crab topped with salmon dynamite and fresh dill."
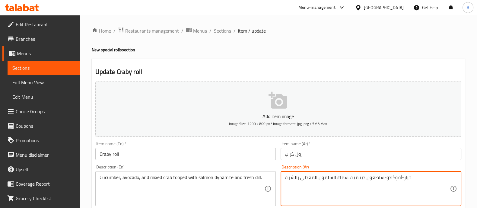
click at [312, 181] on textarea "خيار-أفوكادو-سلطعون ديناميت سمك السلمون المغطى بالشبت" at bounding box center [367, 188] width 165 height 29
paste textarea "، أفوكادو، وسرطان البحر المختلط مع ديناميت السلمون والشبت الطازج."
type textarea "خيار، أفوكادو، وسرطان البحر المختلط مع ديناميت السلمون والشبت الطازج."
click at [272, 113] on p "Add item image" at bounding box center [278, 116] width 347 height 7
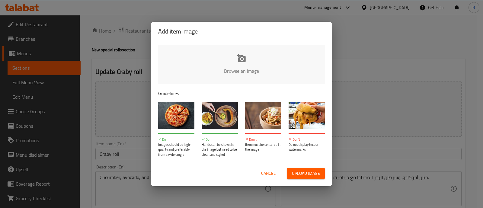
click at [297, 171] on span "Upload image" at bounding box center [306, 174] width 28 height 8
type input "C:\fakepath\dd55f7c1-816f-48b6-a547-257d7abe53cb.png"
click at [271, 178] on button "Cancel" at bounding box center [268, 173] width 19 height 11
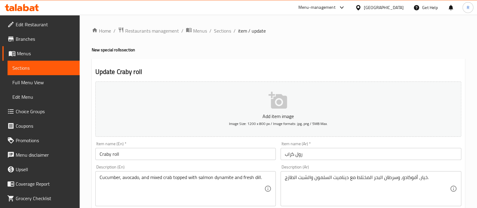
click at [272, 116] on p "Add item image" at bounding box center [278, 116] width 347 height 7
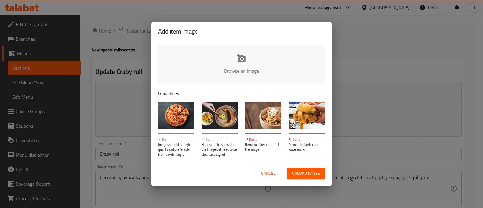
click at [300, 177] on button "Upload image" at bounding box center [306, 173] width 38 height 11
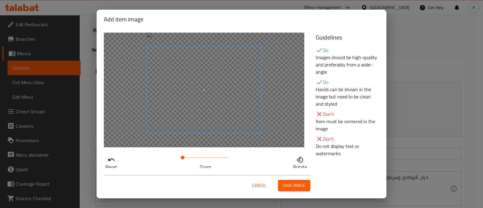
click at [286, 183] on span "Save image" at bounding box center [294, 186] width 23 height 8
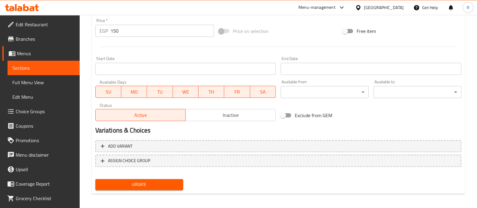
scroll to position [227, 0]
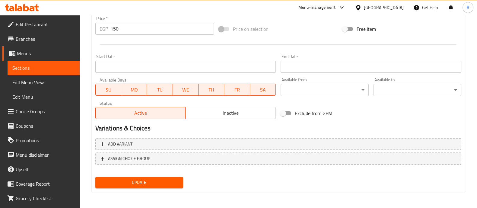
click at [138, 185] on span "Update" at bounding box center [139, 183] width 78 height 8
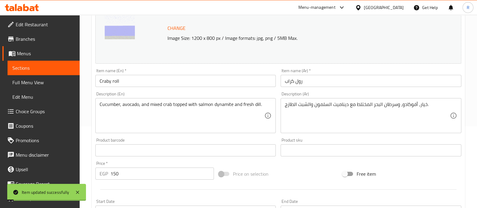
scroll to position [0, 0]
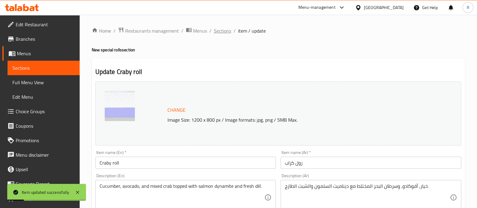
click at [222, 31] on span "Sections" at bounding box center [222, 30] width 17 height 7
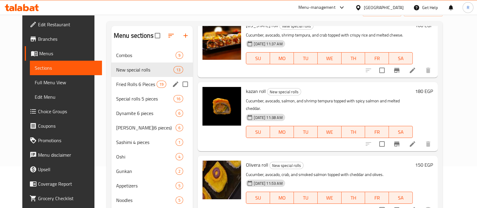
scroll to position [41, 0]
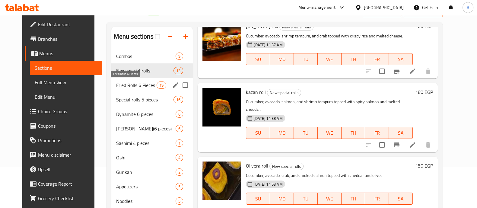
click at [123, 85] on span "Fried Rolls 6 Pieces" at bounding box center [136, 85] width 40 height 7
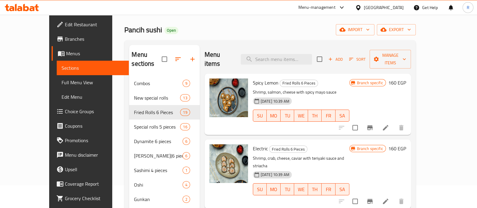
scroll to position [22, 0]
click at [389, 124] on icon at bounding box center [385, 127] width 7 height 7
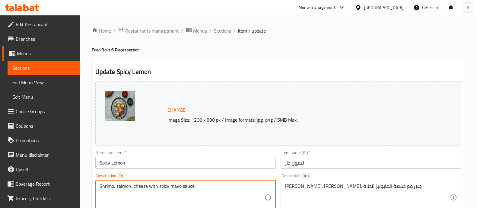
click at [153, 187] on textarea "Shrimp, salmon, cheese with spicy mayo sauce" at bounding box center [182, 197] width 165 height 29
paste textarea "and cheese rolled together and topped with a zesty spicy mayo sauce."
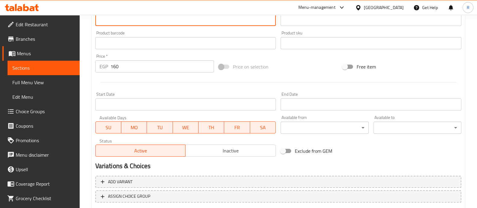
scroll to position [227, 0]
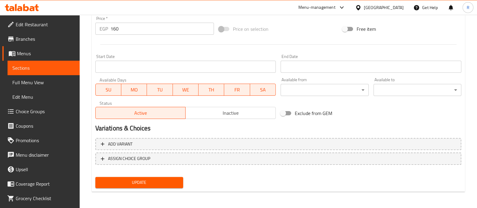
type textarea "Shrimp, salmon, and cheese rolled together and topped with a zesty spicy mayo s…"
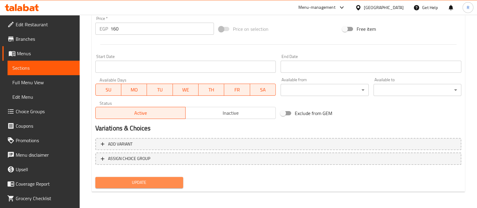
click at [172, 184] on span "Update" at bounding box center [139, 183] width 78 height 8
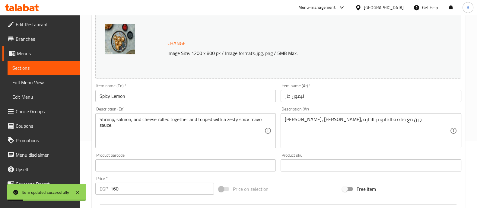
scroll to position [0, 0]
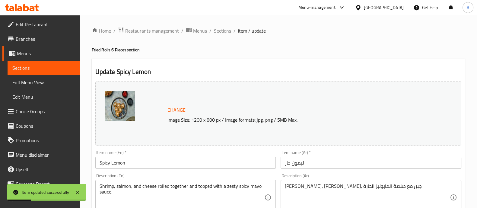
click at [216, 28] on span "Sections" at bounding box center [222, 30] width 17 height 7
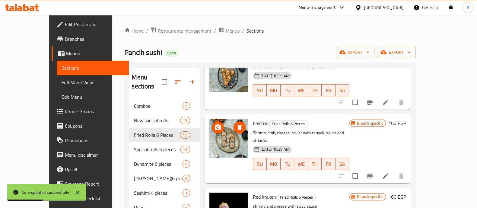
scroll to position [48, 0]
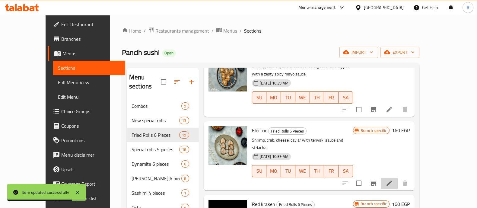
click at [398, 178] on li at bounding box center [389, 183] width 17 height 11
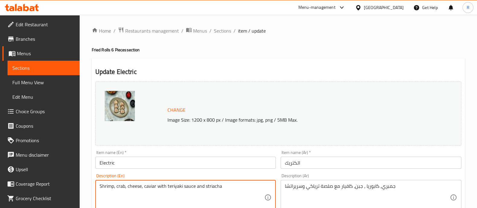
click at [162, 185] on textarea "Shrimp, crab, cheese, caviar with teriyaki sauce and striacha" at bounding box center [182, 197] width 165 height 29
paste textarea "A bold mix of shrimp, crab, and cheese topped with caviar, drizzled with teriya…"
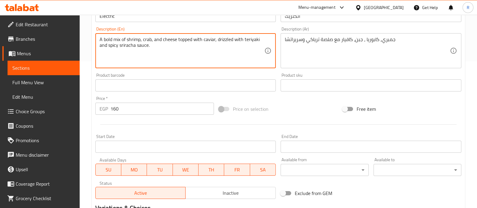
scroll to position [227, 0]
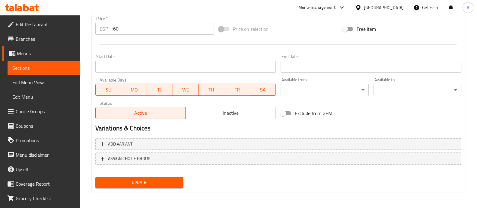
type textarea "A bold mix of shrimp, crab, and cheese topped with caviar, drizzled with teriya…"
click at [175, 184] on span "Update" at bounding box center [139, 183] width 78 height 8
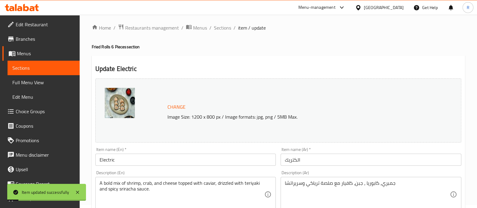
scroll to position [0, 0]
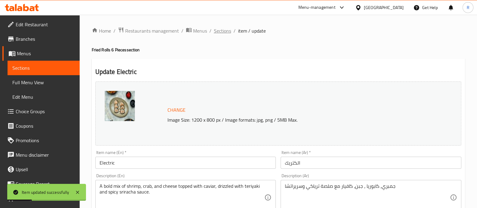
click at [218, 34] on span "Sections" at bounding box center [222, 30] width 17 height 7
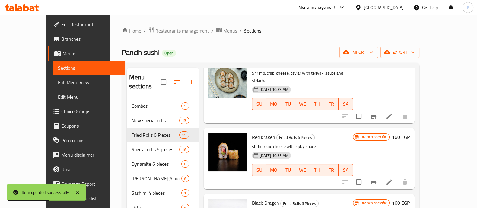
scroll to position [127, 0]
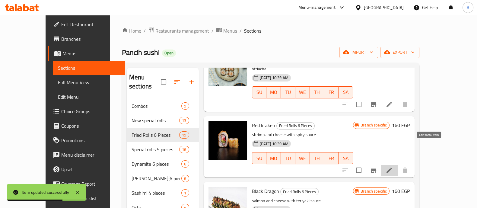
click at [393, 167] on icon at bounding box center [389, 170] width 7 height 7
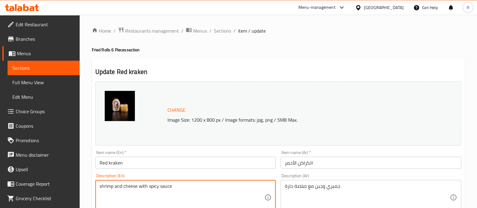
click at [160, 186] on textarea "shrimp and cheese with spicy sauce" at bounding box center [182, 197] width 165 height 29
paste textarea "Shrimp and cheese rolled together, topped with a fiery spicy sauce.”"
type textarea "Shrimp and cheese rolled together, topped with a fiery spicy sauce."
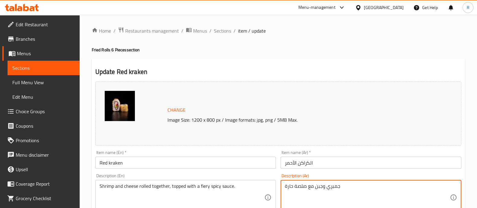
click at [306, 190] on textarea "جمبري وجبن مع صلصة حارة" at bounding box center [367, 197] width 165 height 29
paste textarea "Shrimp and cheese rolled together, topped with a fiery spicy sauce.”"
type textarea "S"
paste textarea ""الروبيان والجبن ملفوفين معًا، ومتوجين بصلصة حارة حارة.""
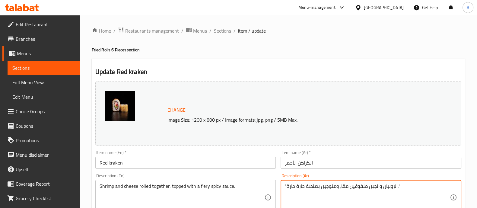
click at [401, 188] on textarea ""الروبيان والجبن ملفوفين معًا، ومتوجين بصلصة حارة حارة."" at bounding box center [367, 197] width 165 height 29
click at [402, 188] on textarea ""الروبيان والجبن ملفوفين معًا، ومتوجين بصلصة حارة حارة."" at bounding box center [367, 197] width 165 height 29
click at [403, 188] on textarea ""الروبيان والجبن ملفوفين معًا، ومتوجين بصلصة حارة حارة."" at bounding box center [367, 197] width 165 height 29
click at [287, 186] on textarea ""الروبيان والجبن ملفوفين معًا، ومتوجين بصلصة حارة حارة." at bounding box center [367, 197] width 165 height 29
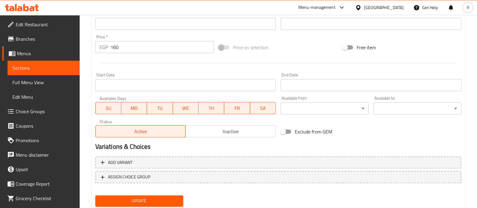
scroll to position [227, 0]
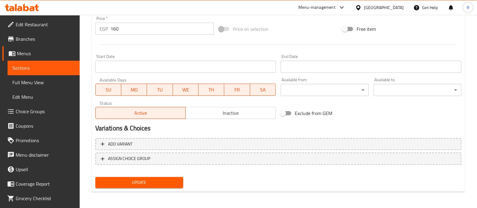
type textarea "الروبيان والجبن ملفوفين معًا، ومتوجين بصلصة حارة حارة."
click at [169, 187] on button "Update" at bounding box center [139, 182] width 88 height 11
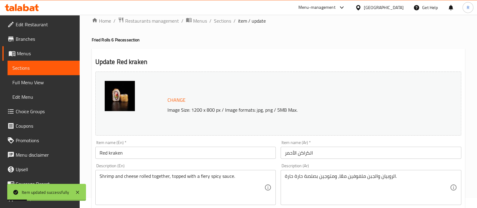
scroll to position [0, 0]
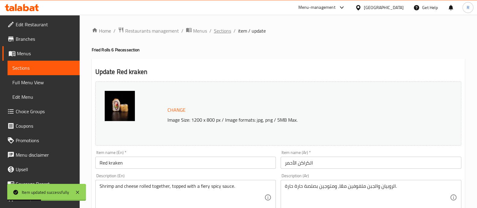
click at [228, 28] on span "Sections" at bounding box center [222, 30] width 17 height 7
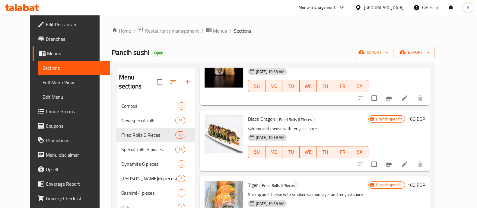
scroll to position [191, 0]
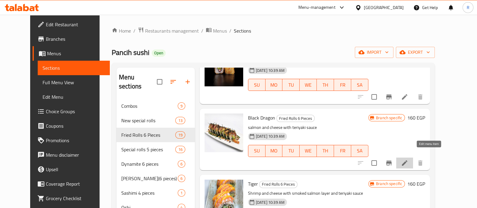
click at [408, 159] on icon at bounding box center [404, 162] width 7 height 7
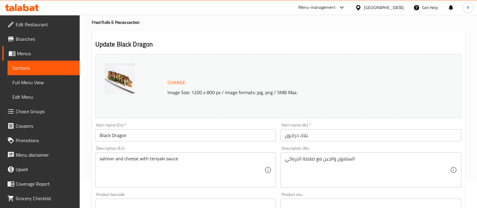
scroll to position [28, 0]
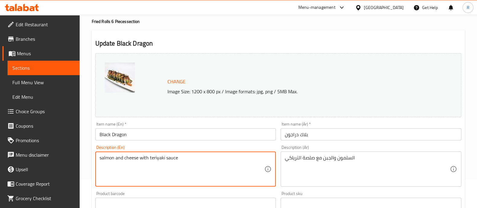
click at [151, 158] on textarea "salmon and cheese with teriyaki sauce" at bounding box center [182, 169] width 165 height 29
paste textarea "Salmon and creamy cheese topped with a rich teriyaki glaze."
type textarea "Salmon and creamy cheese topped with a rich teriyaki glaze."
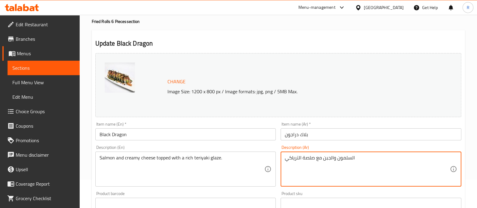
click at [296, 157] on textarea "السلمون والجبن مع صلصة الترياكي" at bounding box center [367, 169] width 165 height 29
paste textarea "مك السلمون والجبن الكريمي مغطى بطبقة غنية من صلصة التيرياكي."
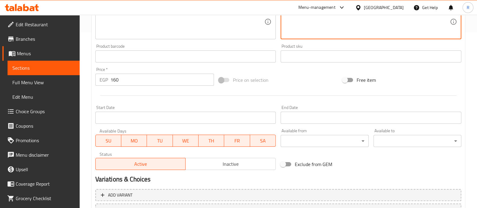
scroll to position [227, 0]
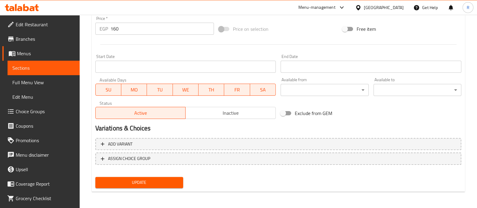
type textarea "سمك السلمون والجبن الكريمي مغطى بطبقة غنية من صلصة التيرياكي."
click at [166, 182] on span "Update" at bounding box center [139, 183] width 78 height 8
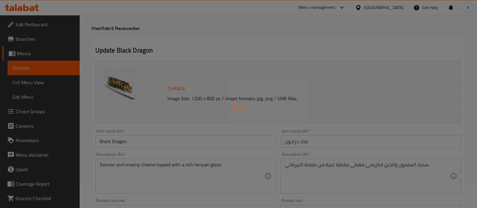
scroll to position [0, 0]
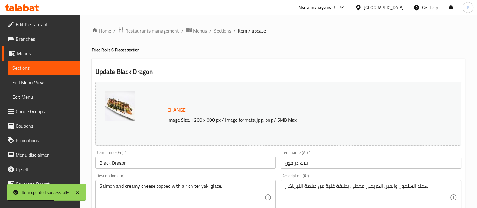
click at [219, 30] on span "Sections" at bounding box center [222, 30] width 17 height 7
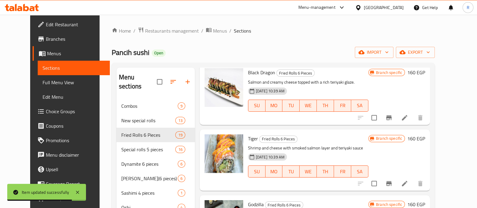
scroll to position [237, 0]
click at [408, 179] on icon at bounding box center [404, 182] width 7 height 7
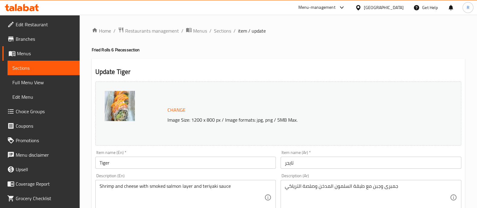
click at [184, 183] on div "Shrimp and cheese with smoked salmon layer and teriyaki sauce Description (En)" at bounding box center [185, 197] width 181 height 35
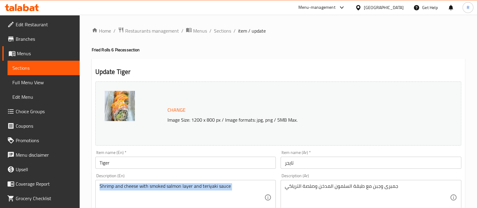
click at [184, 183] on div "Shrimp and cheese with smoked salmon layer and teriyaki sauce Description (En)" at bounding box center [185, 197] width 181 height 35
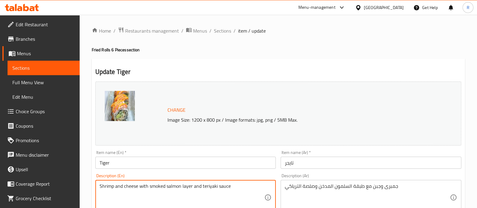
click at [184, 187] on textarea "Shrimp and cheese with smoked salmon layer and teriyaki sauce" at bounding box center [182, 197] width 165 height 29
paste textarea "rapped with a smoked salmon layer, finished with teriyaki sauce."
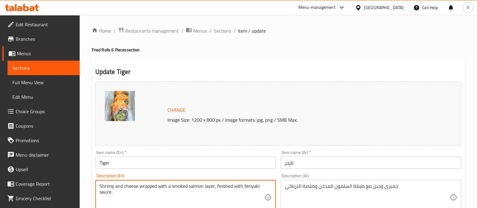
type textarea "Shrimp and cheese wrapped with a smoked salmon layer, finished with teriyaki sa…"
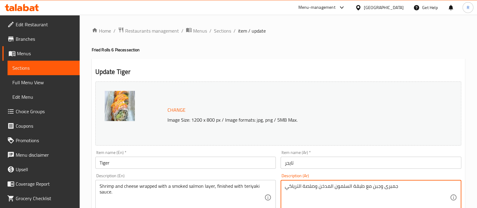
click at [297, 188] on textarea "جمبرى وجبن مع طبقة السلمون المدخن وصلصة الترياكي" at bounding box center [367, 197] width 165 height 29
paste textarea "وبيان وجبن ملفوف بطبقة من سمك السلمون المدخن، ومزين بصلصة التيرياكي."
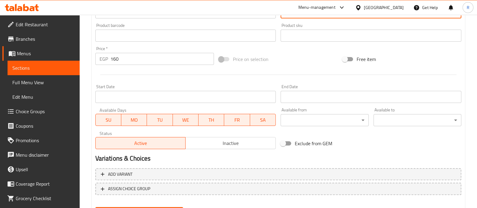
scroll to position [227, 0]
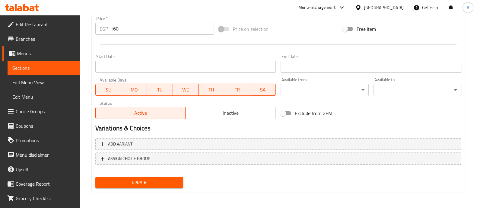
type textarea "روبيان وجبن ملفوف بطبقة من سمك السلمون المدخن، ومزين بصلصة التيرياكي."
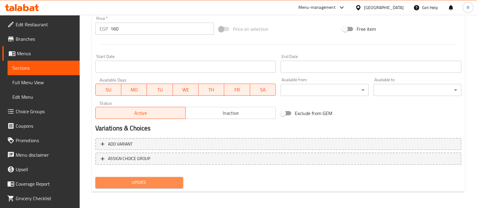
click at [162, 179] on span "Update" at bounding box center [139, 183] width 78 height 8
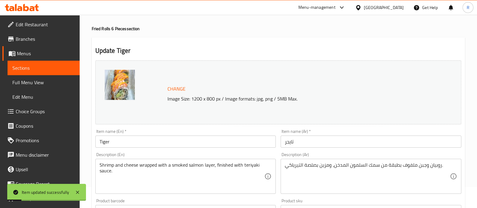
scroll to position [0, 0]
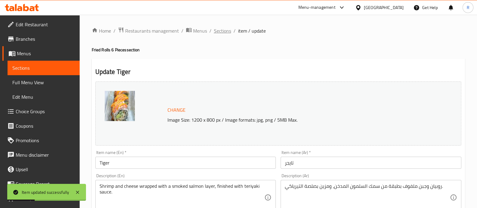
click at [217, 31] on span "Sections" at bounding box center [222, 30] width 17 height 7
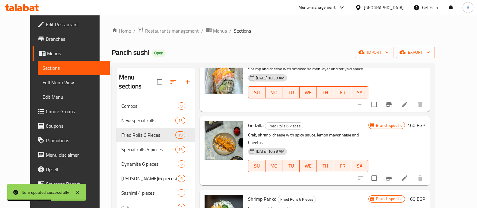
scroll to position [316, 0]
click at [408, 174] on icon at bounding box center [404, 177] width 7 height 7
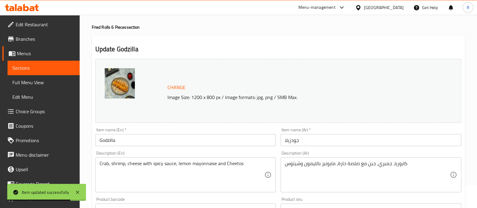
scroll to position [23, 0]
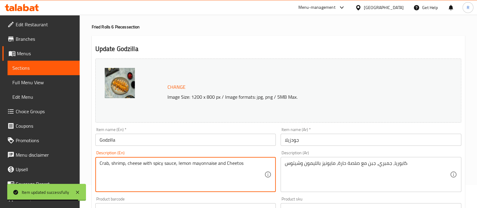
click at [211, 161] on textarea "Crab, shrimp, cheese with spicy sauce, lemon mayonnaise and Cheetos" at bounding box center [182, 174] width 165 height 29
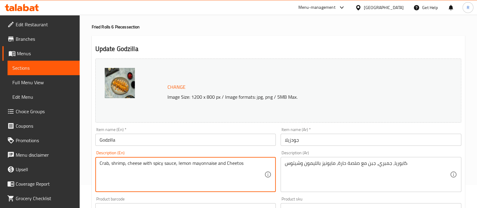
paste textarea "A powerful mix of crab, shrimp, and cheese topped with spicy sauce, lemon mayon…"
type textarea "A powerful mix of crab, shrimp, and cheese topped with spicy sauce, lemon mayon…"
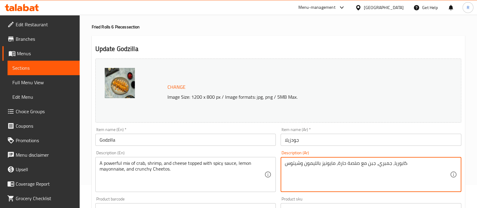
click at [309, 167] on textarea "كابوريا، جمبري، جبن مع صلصة حارة، مايونيز بالليمون وشيتوس" at bounding box center [367, 174] width 165 height 29
paste textarea "زيج قوي من السلطعون والروبيان والجبن يعلوه صلصة حارة ومايونيز الليمون وتشيتوس ا…"
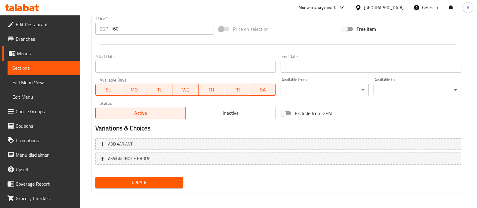
type textarea "مزيج قوي من السلطعون والروبيان والجبن يعلوه صلصة حارة ومايونيز الليمون وتشيتوس …"
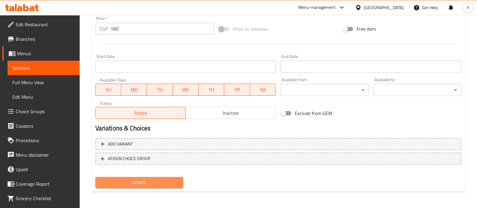
click at [155, 182] on span "Update" at bounding box center [139, 183] width 78 height 8
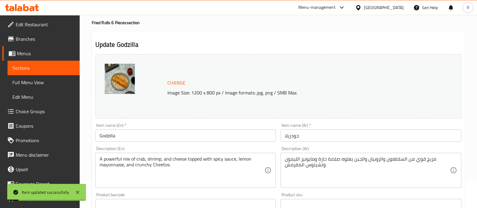
scroll to position [0, 0]
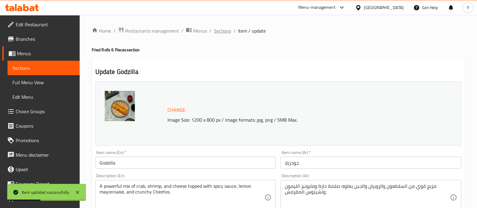
click at [220, 28] on span "Sections" at bounding box center [222, 30] width 17 height 7
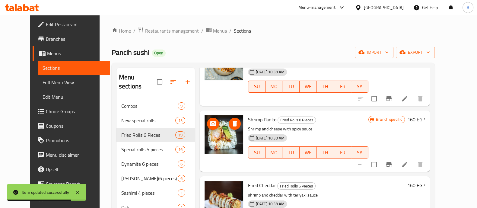
scroll to position [404, 0]
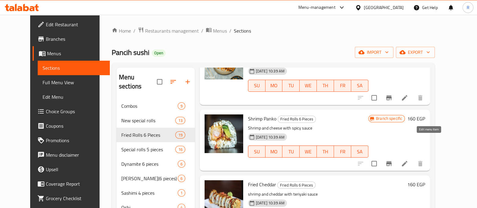
click at [408, 160] on icon at bounding box center [404, 163] width 7 height 7
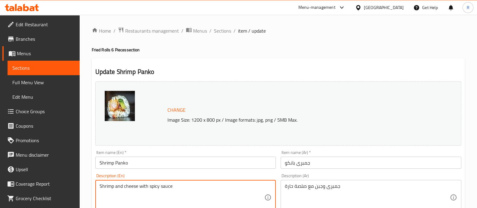
click at [165, 183] on textarea "Shrimp and cheese with spicy sauce" at bounding box center [182, 197] width 165 height 29
paste textarea "Crispy shrimp and cheese rolled together, topped with a spicy sauce."
type textarea "Crispy shrimp and cheese rolled together, topped with a spicy sauce."
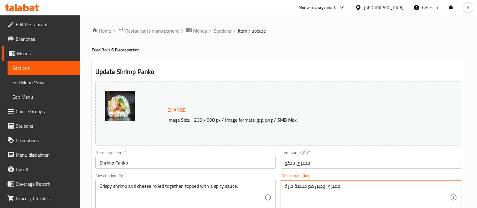
click at [293, 186] on textarea "جمبرى وجبن مع صلصة حارة" at bounding box center [367, 197] width 165 height 29
paste textarea "وبيان مقرمش وجبن ملفوف معًا، ومغطى بصلصة حارة."
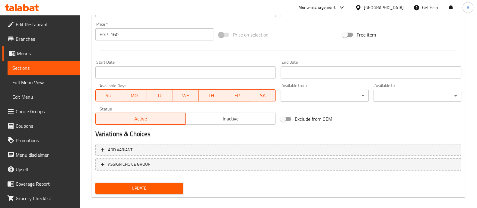
scroll to position [227, 0]
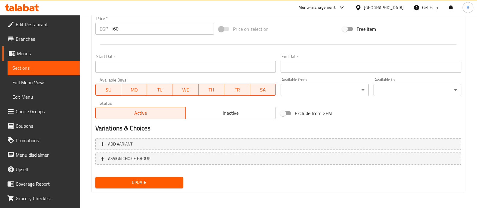
type textarea "روبيان مقرمش وجبن ملفوف معًا، ومغطى بصلصة حارة."
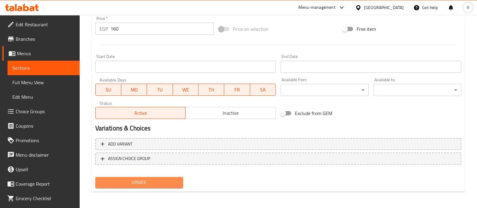
click at [174, 183] on span "Update" at bounding box center [139, 183] width 78 height 8
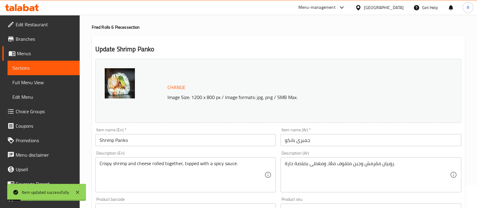
scroll to position [0, 0]
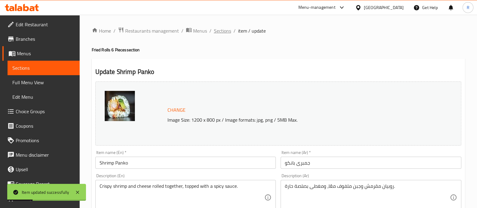
click at [223, 33] on span "Sections" at bounding box center [222, 30] width 17 height 7
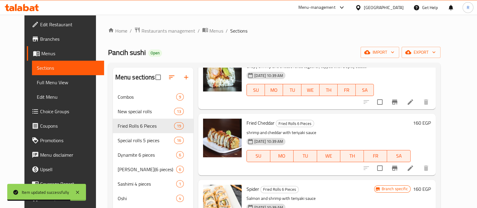
scroll to position [466, 0]
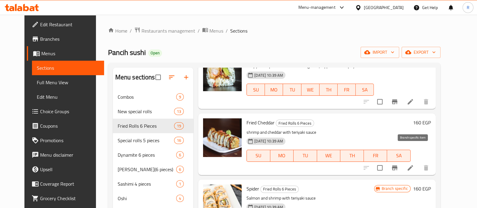
click at [399, 164] on icon "Branch-specific-item" at bounding box center [394, 167] width 7 height 7
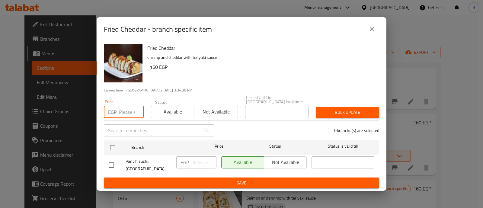
click at [122, 115] on input "number" at bounding box center [131, 112] width 25 height 12
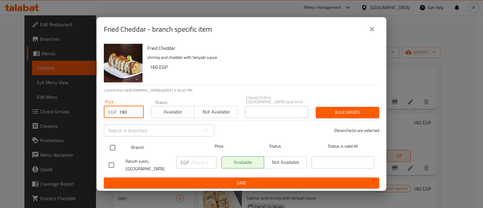
type input "190"
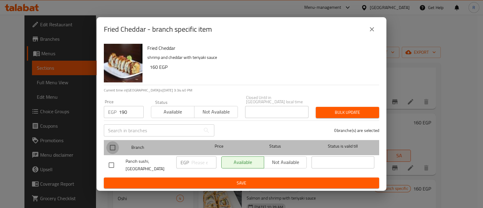
click at [114, 145] on input "checkbox" at bounding box center [112, 147] width 13 height 13
checkbox input "true"
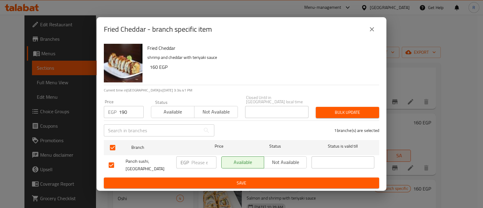
click at [343, 109] on span "Bulk update" at bounding box center [348, 113] width 54 height 8
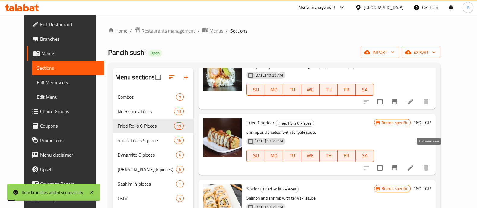
click at [414, 164] on icon at bounding box center [410, 167] width 7 height 7
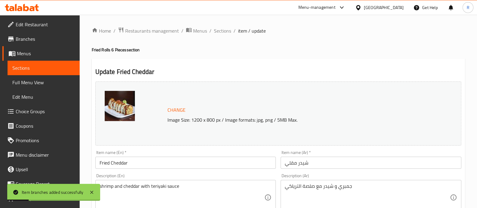
scroll to position [27, 0]
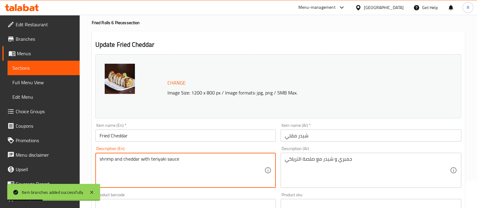
click at [144, 161] on textarea "shrimp and cheddar with teriyaki sauce" at bounding box center [182, 170] width 165 height 29
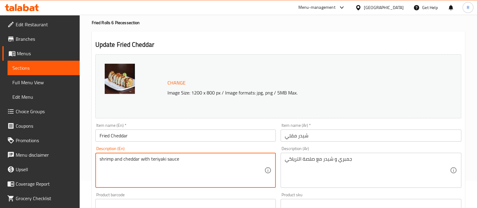
paste textarea "Golden fried roll with shrimp and melted cheddar, drizzled with teriyaki sauce."
type textarea "Golden fried roll with shrimp and melted cheddar, drizzled with teriyaki sauce."
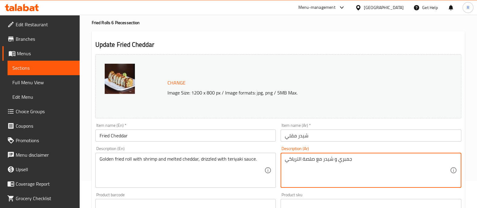
click at [297, 163] on textarea "جمبري و شيدر مع صلصة الترياكي" at bounding box center [367, 170] width 165 height 29
paste textarea "لفائف مقلية ذهبية اللون مع الجمبري والشيدر المذاب، مع صلصة التيرياكي."
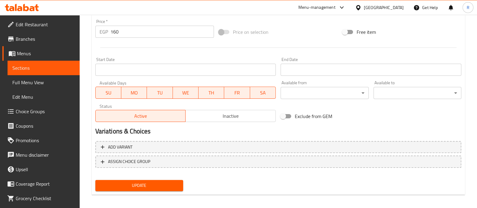
scroll to position [227, 0]
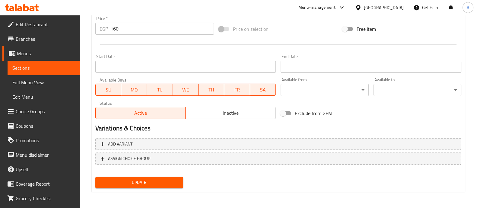
type textarea "لفائف مقلية ذهبية اللون مع الجمبري والشيدر المذاب، مع صلصة التيرياكي."
click at [168, 180] on span "Update" at bounding box center [139, 183] width 78 height 8
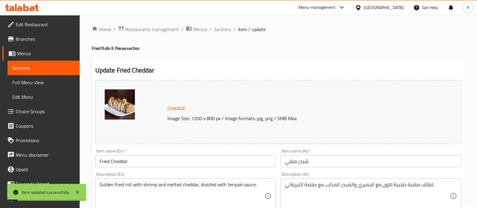
scroll to position [0, 0]
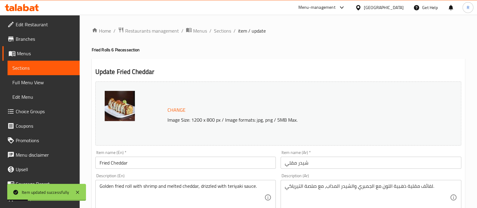
click at [217, 34] on span "Sections" at bounding box center [222, 30] width 17 height 7
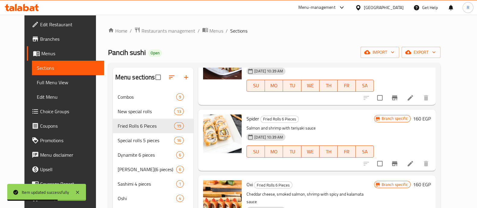
scroll to position [544, 0]
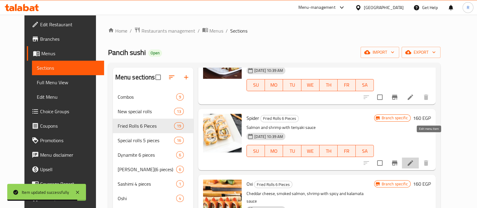
click at [414, 159] on icon at bounding box center [410, 162] width 7 height 7
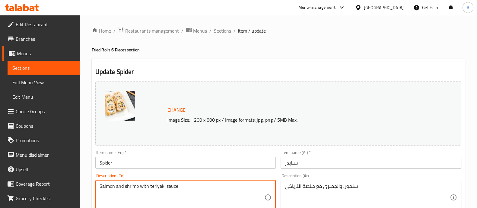
click at [154, 190] on textarea "Salmon and shrimp with teriyaki sauce" at bounding box center [182, 197] width 165 height 29
paste textarea "A savory mix of salmon and shrimp topped with a sweet teriyaki glaze."
type textarea "A savory mix of salmon and shrimp topped with a sweet teriyaki glaze."
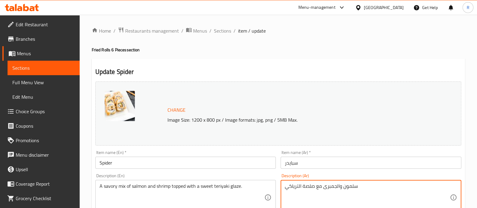
click at [295, 184] on textarea "سلمون والجمبرى مع صلصة الترياكي" at bounding box center [367, 197] width 165 height 29
paste textarea "مزيج لذيذ من سمك السلمون والروبيان مغطى بطبقة من صلصة التيرياكي الحلوة."
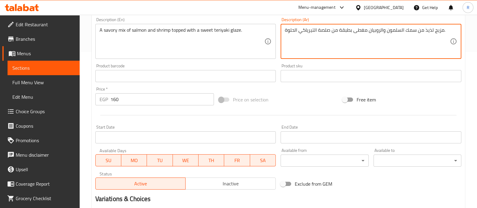
scroll to position [227, 0]
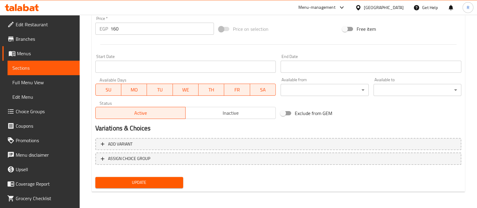
type textarea "مزيج لذيذ من سمك السلمون والروبيان مغطى بطبقة من صلصة التيرياكي الحلوة."
click at [166, 179] on span "Update" at bounding box center [139, 183] width 78 height 8
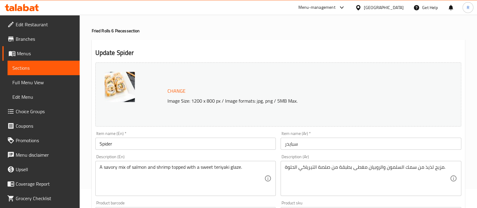
scroll to position [0, 0]
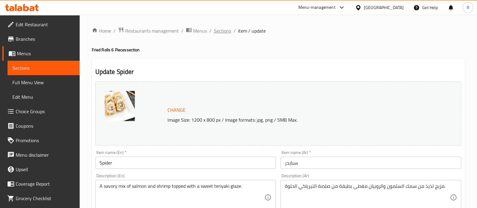
click at [223, 29] on span "Sections" at bounding box center [222, 30] width 17 height 7
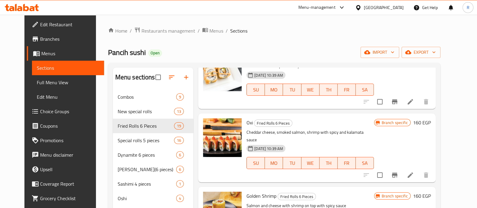
scroll to position [605, 0]
click at [413, 172] on icon at bounding box center [410, 174] width 5 height 5
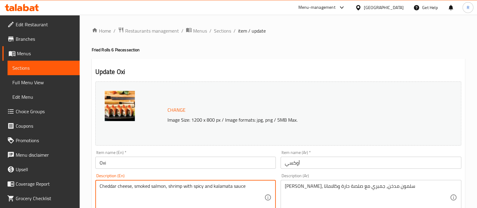
click at [212, 186] on textarea "Cheddar cheese, smoked salmon, shrimp with spicy and kalamata sauce" at bounding box center [182, 197] width 165 height 29
paste textarea "and shrimp topped with spicy sauce and a rich Kalamata olive blend."
type textarea "Cheddar cheese, smoked salmon, and shrimp topped with spicy sauce and a rich Ka…"
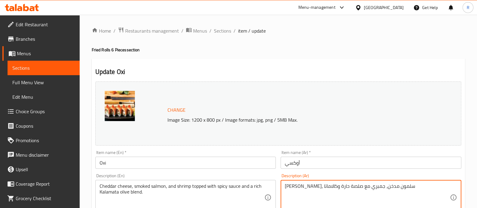
click at [303, 184] on textarea "جبن شيدر، سلمون مدخن، جمبري مع صلصة حارة وكالاماتا" at bounding box center [367, 197] width 165 height 29
paste textarea "ة شيدر، سلمون مدخن، وجمبري مغطى بصلصة حارة ومزيج غني من زيتون كالاماتا."
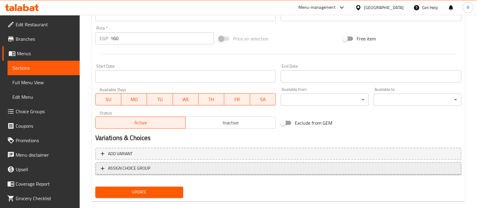
scroll to position [221, 0]
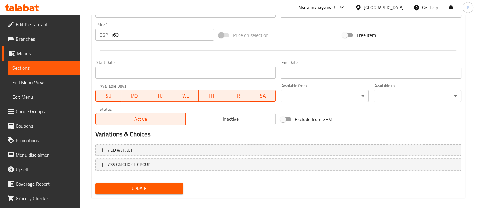
type textarea "جبنة شيدر، سلمون مدخن، وجمبري مغطى بصلصة حارة ومزيج غني من زيتون كالاماتا."
click at [166, 190] on span "Update" at bounding box center [139, 189] width 78 height 8
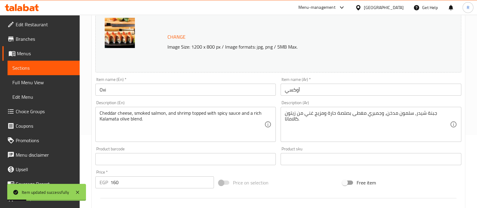
scroll to position [0, 0]
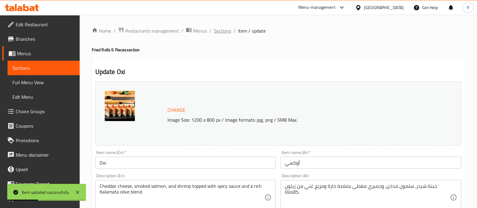
click at [220, 34] on span "Sections" at bounding box center [222, 30] width 17 height 7
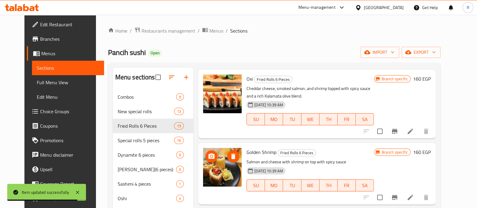
scroll to position [664, 0]
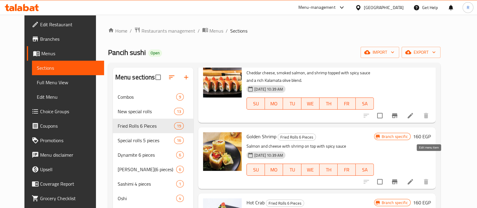
click at [414, 178] on icon at bounding box center [410, 181] width 7 height 7
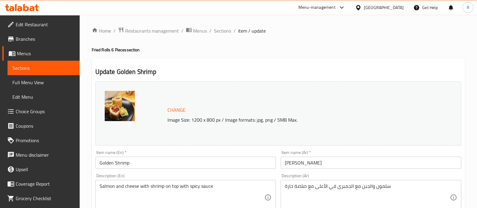
click at [189, 183] on div "Salmon and cheese with shrimp on top with spicy sauce Description (En)" at bounding box center [185, 197] width 181 height 35
click at [190, 185] on textarea "Salmon and cheese with shrimp on top with spicy sauce" at bounding box center [182, 197] width 165 height 29
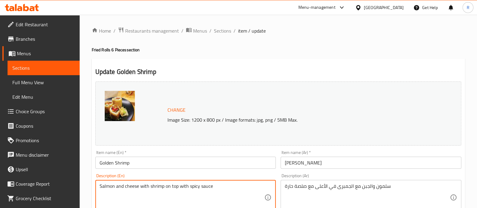
click at [190, 185] on textarea "Salmon and cheese with shrimp on top with spicy sauce" at bounding box center [182, 197] width 165 height 29
paste textarea "roll topped with shrimp and drizzled with spicy sauce."
type textarea "Salmon and cheese roll topped with shrimp and drizzled with spicy sauce."
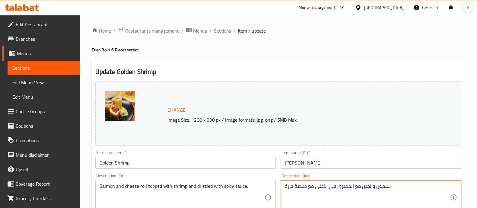
click at [306, 185] on textarea "سلمون والجبن مع الجمبرى في الأعلى مع صلصة حارة" at bounding box center [367, 197] width 165 height 29
paste textarea "لفائف السلمون والجبن مغطاة بالروبيان ومزينة بصلصة حارة."
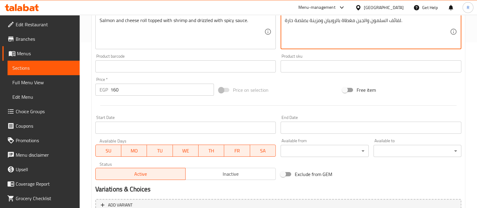
scroll to position [227, 0]
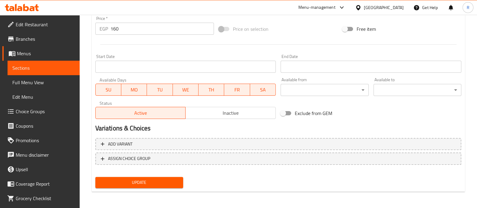
type textarea "لفائف السلمون والجبن مغطاة بالروبيان ومزينة بصلصة حارة."
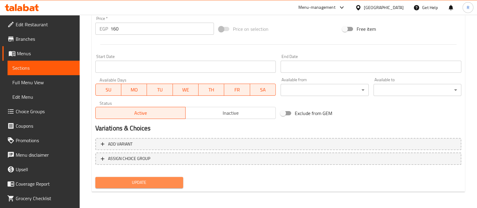
click at [176, 184] on span "Update" at bounding box center [139, 183] width 78 height 8
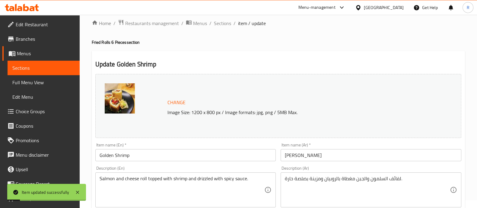
scroll to position [0, 0]
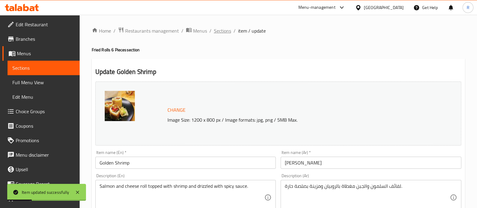
click at [217, 34] on span "Sections" at bounding box center [222, 30] width 17 height 7
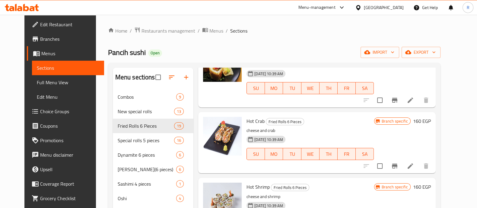
scroll to position [756, 0]
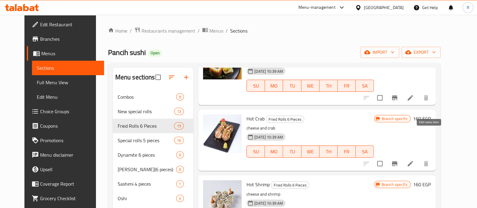
click at [414, 160] on icon at bounding box center [410, 163] width 7 height 7
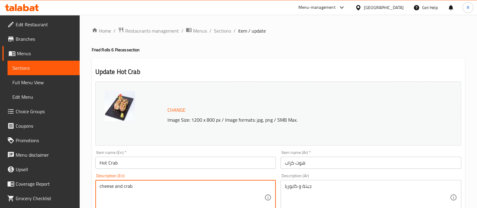
click at [111, 188] on textarea "cheese and crab" at bounding box center [182, 197] width 165 height 29
paste textarea "A creamy blend of cheese and crab rolled to perfection."
type textarea "A creamy blend of cheese and crab rolled to perfection."
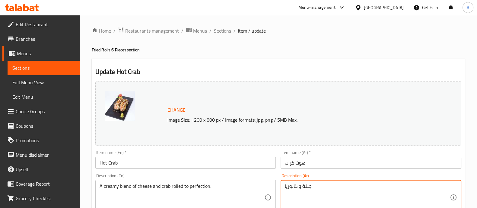
click at [297, 187] on textarea "جبنة و كابوريا" at bounding box center [367, 197] width 165 height 29
paste textarea "مزيج كريمي من الجبن وسرطان البحر ملفوف بشكل مثالي."
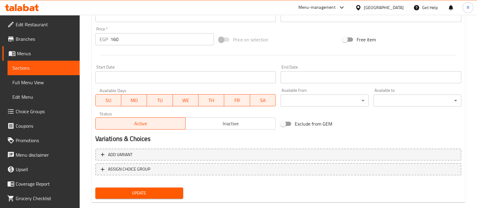
scroll to position [227, 0]
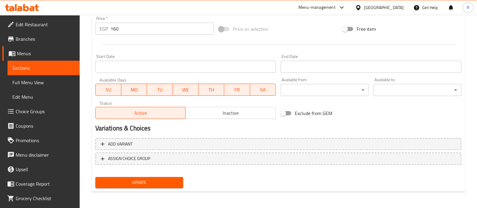
type textarea "مزيج كريمي من الجبن وسرطان البحر ملفوف بشكل مثالي."
click at [166, 179] on span "Update" at bounding box center [139, 183] width 78 height 8
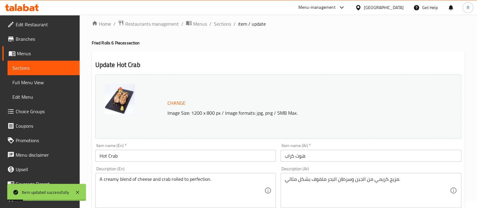
scroll to position [0, 0]
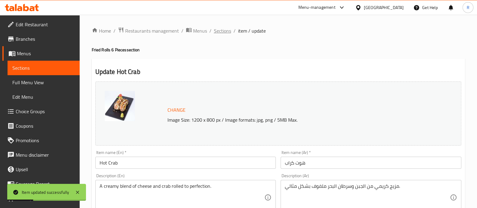
click at [217, 33] on span "Sections" at bounding box center [222, 30] width 17 height 7
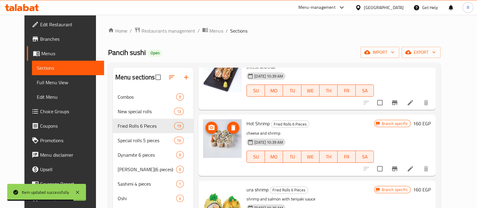
scroll to position [818, 0]
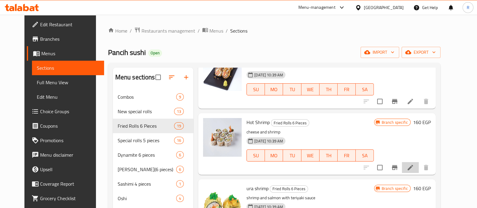
click at [419, 162] on li at bounding box center [410, 167] width 17 height 11
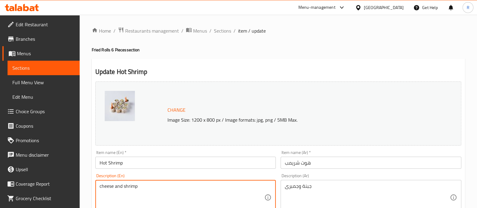
click at [132, 186] on textarea "cheese and shrimp" at bounding box center [182, 197] width 165 height 29
paste textarea "A rich roll of shrimp and melted cheese, served warm for a flavorful bite."
type textarea "A rich roll of shrimp and melted cheese, served warm for a flavorful bite."
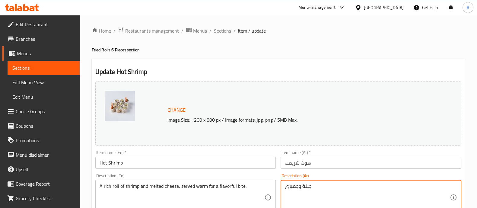
click at [298, 188] on textarea "جبنة وجمبرى" at bounding box center [367, 197] width 165 height 29
paste textarea "لفافة غنية من الروبيان والجبن المذاب، تقدم دافئة للحصول على وجبة لذيذة."
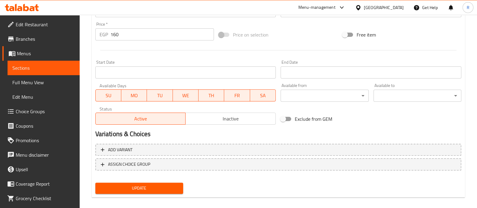
scroll to position [226, 0]
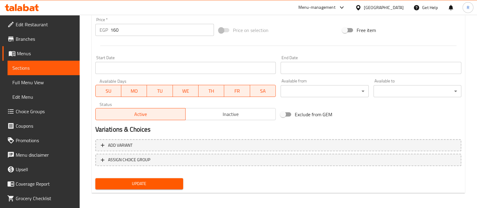
type textarea "لفافة غنية من الروبيان والجبن المذاب، تقدم دافئة للحصول على وجبة لذيذة."
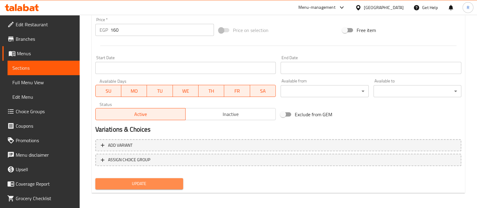
click at [171, 186] on span "Update" at bounding box center [139, 184] width 78 height 8
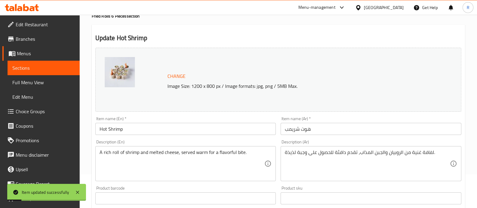
scroll to position [0, 0]
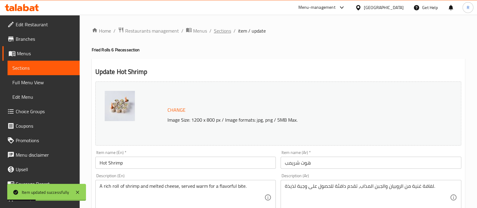
click at [218, 29] on span "Sections" at bounding box center [222, 30] width 17 height 7
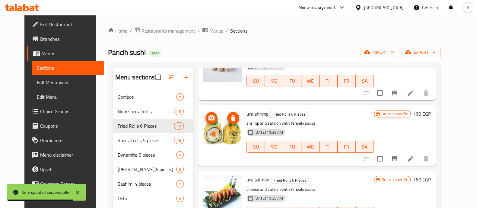
scroll to position [894, 0]
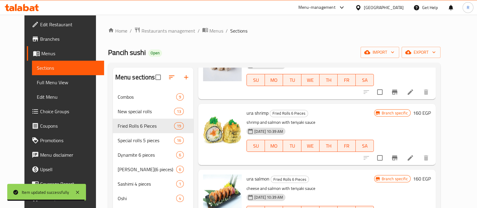
click at [419, 152] on li at bounding box center [410, 157] width 17 height 11
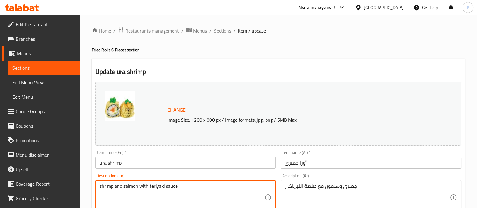
click at [139, 188] on textarea "shrimp and salmon with teriyaki sauce" at bounding box center [182, 197] width 165 height 29
paste textarea "Shrimp and salmon roll finished with a sweet teriyaki glaze."
type textarea "Shrimp and salmon roll finished with a sweet teriyaki glaze."
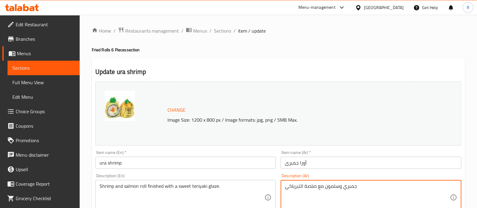
click at [310, 188] on textarea "جمبري وسلمون مع صلصة التيرياكي" at bounding box center [367, 197] width 165 height 29
paste textarea "لفائف الروبيان والسلمون مع صلصة التيرياكي الحلوة."
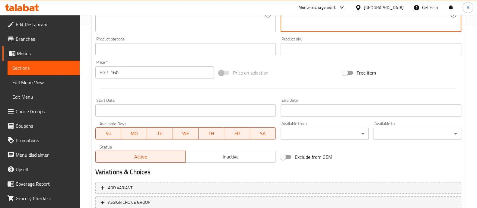
scroll to position [227, 0]
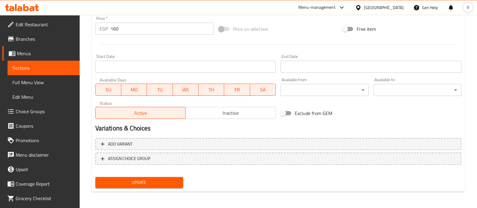
type textarea "لفائف الروبيان والسلمون مع صلصة التيرياكي الحلوة."
click at [166, 178] on button "Update" at bounding box center [139, 182] width 88 height 11
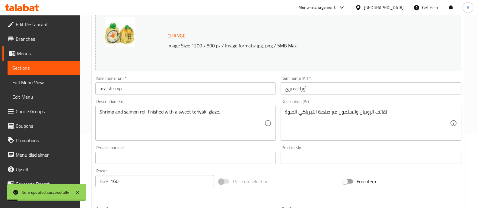
scroll to position [0, 0]
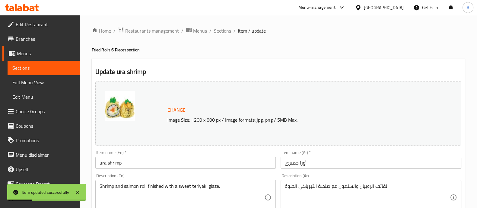
click at [219, 32] on span "Sections" at bounding box center [222, 30] width 17 height 7
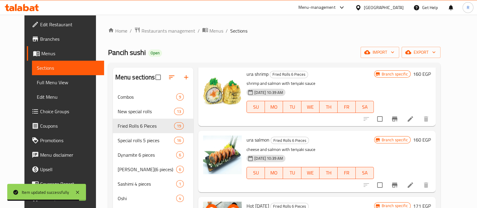
scroll to position [933, 0]
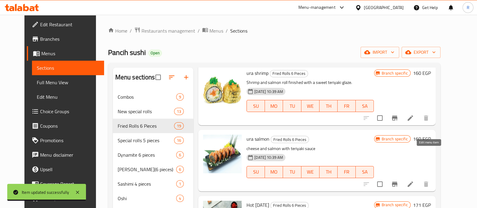
click at [414, 181] on icon at bounding box center [410, 184] width 7 height 7
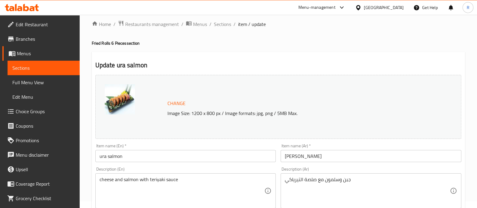
scroll to position [14, 0]
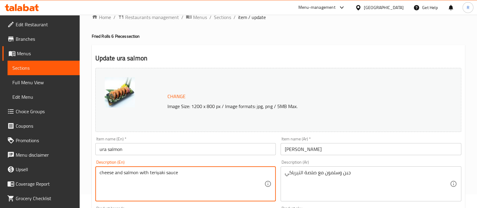
click at [171, 175] on textarea "cheese and salmon with teriyaki sauce" at bounding box center [182, 184] width 165 height 29
paste textarea "Creamy cheese and fresh salmon topped with a rich teriyaki glaze."
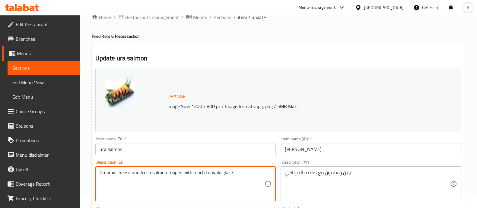
type textarea "Creamy cheese and fresh salmon topped with a rich teriyaki glaze."
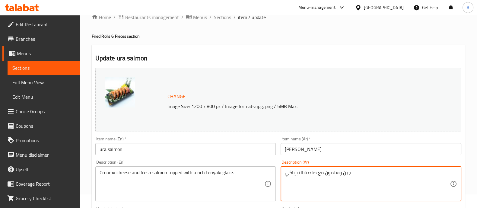
click at [295, 174] on textarea "جبن وسلمون مع صلصة التيرياكي" at bounding box center [367, 184] width 165 height 29
paste textarea "ة كريمية وسمك السلمون الطازج مغطى بطبقة غنية من صلصة التيرياكي."
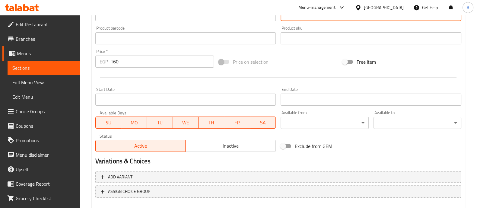
scroll to position [227, 0]
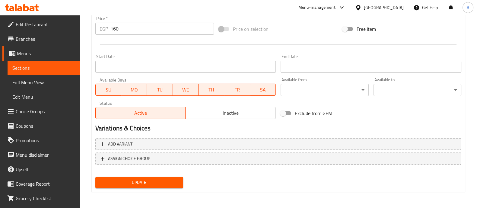
type textarea "جبنة كريمية وسمك السلمون الطازج مغطى بطبقة غنية من صلصة التيرياكي."
click at [147, 183] on span "Update" at bounding box center [139, 183] width 78 height 8
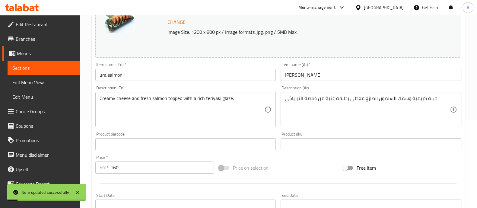
scroll to position [0, 0]
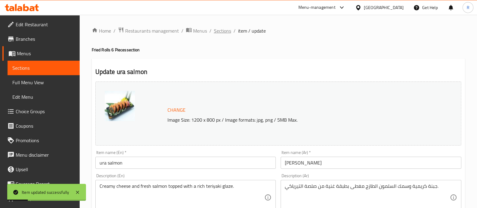
click at [222, 32] on span "Sections" at bounding box center [222, 30] width 17 height 7
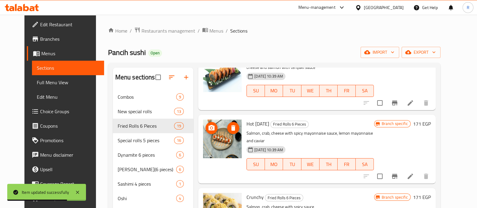
scroll to position [1016, 0]
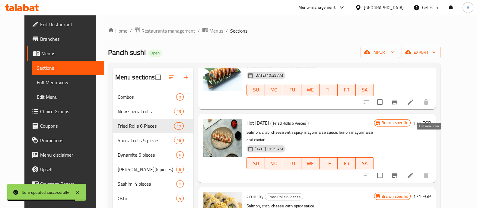
click at [414, 172] on icon at bounding box center [410, 175] width 7 height 7
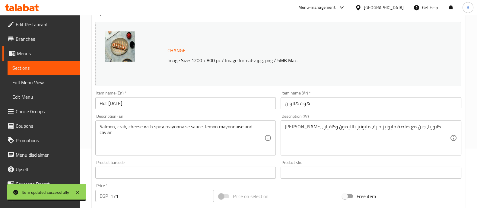
scroll to position [72, 0]
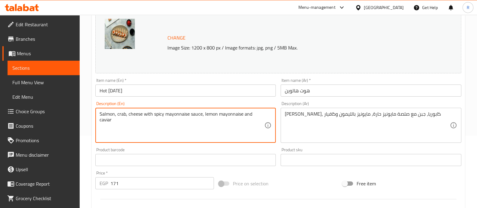
click at [217, 114] on textarea "Salmon, crab, cheese with spicy mayonnaise sauce, lemon mayonnaise and caviar" at bounding box center [182, 125] width 165 height 29
paste textarea "and cheese topped with spicy mayo, lemon mayo, and caviar for a bold festive bi…"
type textarea "Salmon, crab, and cheese topped with spicy mayo, lemon mayo, and caviar for a b…"
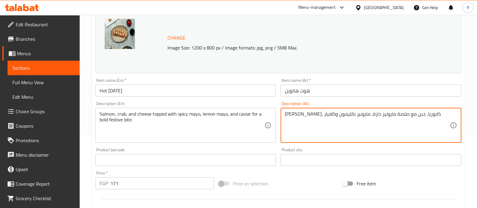
click at [308, 117] on textarea "سلمون، كابوريا، جبن مع صلصة مايونيز حارة، مايونيز بالليمون وكافيار" at bounding box center [367, 125] width 165 height 29
paste textarea "ك السلمون وسرطان البحر والجبن مع المايونيز الحار ومايونيز الليمون والكافيار لوج…"
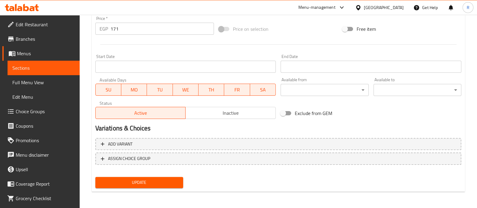
type textarea "سمك السلمون وسرطان البحر والجبن مع المايونيز الحار ومايونيز الليمون والكافيار ل…"
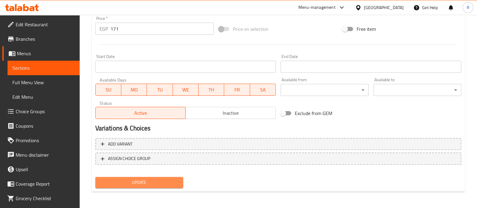
click at [162, 186] on button "Update" at bounding box center [139, 182] width 88 height 11
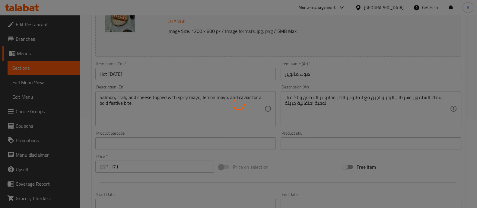
scroll to position [0, 0]
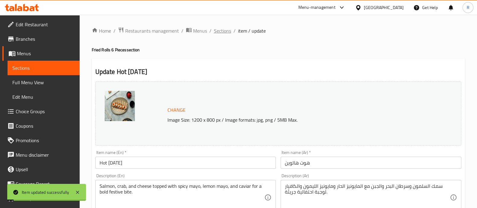
click at [217, 34] on span "Sections" at bounding box center [222, 30] width 17 height 7
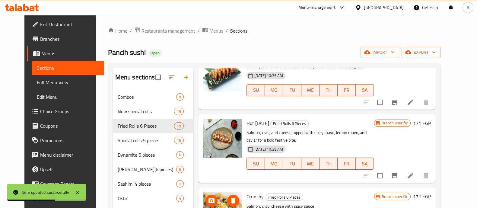
scroll to position [1056, 0]
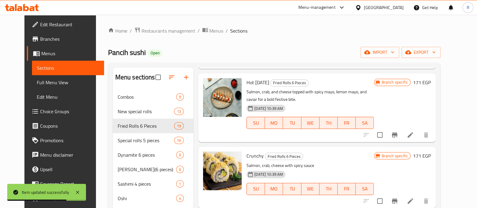
click at [419, 196] on li at bounding box center [410, 201] width 17 height 11
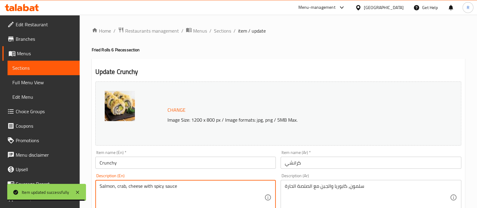
click at [160, 186] on textarea "Salmon, crab, cheese with spicy sauce" at bounding box center [182, 197] width 165 height 29
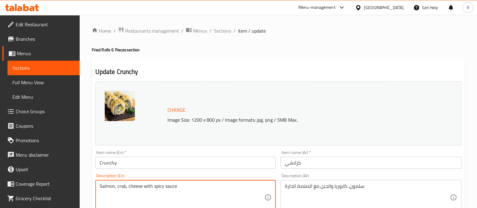
paste textarea "and cheese rolled together and topped with a zesty spicy sauce and a crunchy fi…"
type textarea "Salmon, crab, and cheese rolled together and topped with a zesty spicy sauce an…"
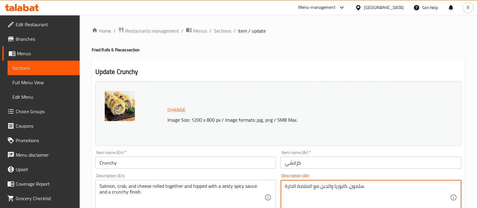
click at [311, 185] on textarea "سلمون، كابوريا والجبن مع الصلصة الحارة" at bounding box center [367, 197] width 165 height 29
paste textarea "ك السلمون وسرطان البحر والجبن ملفوفة معًا ومغطاة بصلصة حارة لذيذة ونهاية مقرمشة."
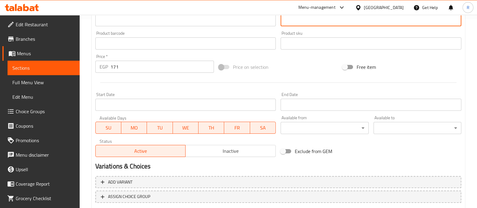
scroll to position [227, 0]
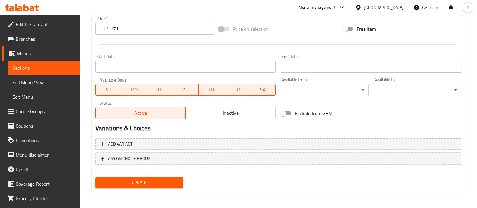
type textarea "سمك السلمون وسرطان البحر والجبن ملفوفة معًا ومغطاة بصلصة حارة لذيذة ونهاية مقرم…"
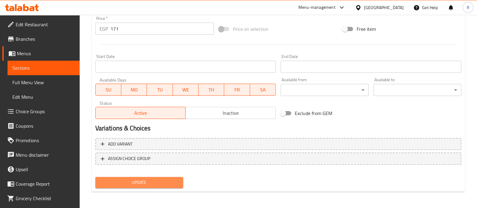
click at [155, 180] on span "Update" at bounding box center [139, 183] width 78 height 8
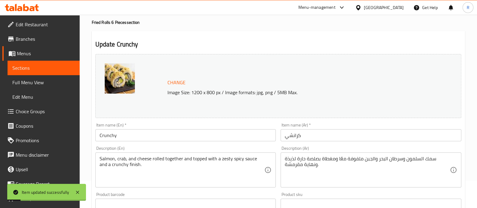
scroll to position [0, 0]
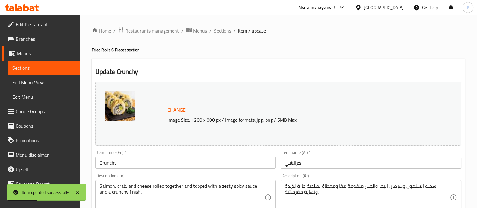
click at [220, 34] on span "Sections" at bounding box center [222, 30] width 17 height 7
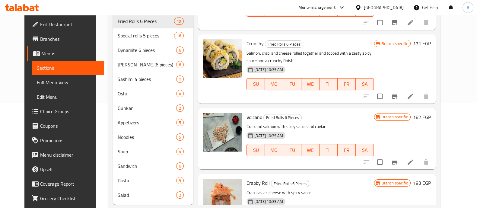
scroll to position [105, 0]
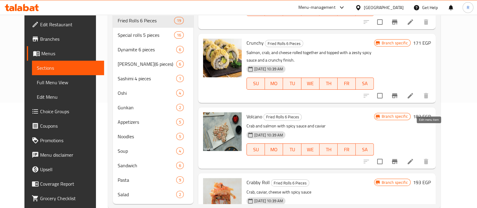
click at [414, 158] on icon at bounding box center [410, 161] width 7 height 7
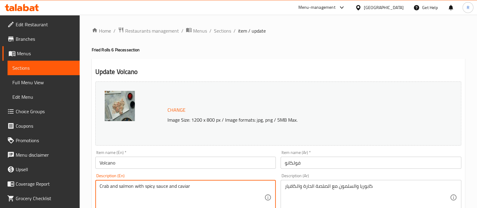
click at [174, 184] on textarea "Crab and salmon with spicy sauce and caviar" at bounding box center [182, 197] width 165 height 29
paste textarea "topped with spicy sauce and caviar for an explosive flavor."
type textarea "Crab and salmon topped with spicy sauce and caviar for an explosive flavor."
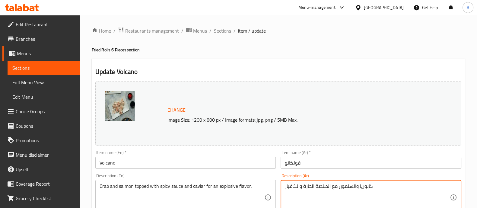
click at [325, 188] on textarea "كابوريا والسلمون مع الصلصة الحارة والكافيار" at bounding box center [367, 197] width 165 height 29
paste textarea "سرطان البحر والسلمون مع صلصة حارة والكافيار لنكهة متفجرة."
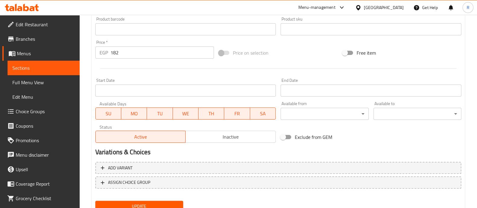
scroll to position [227, 0]
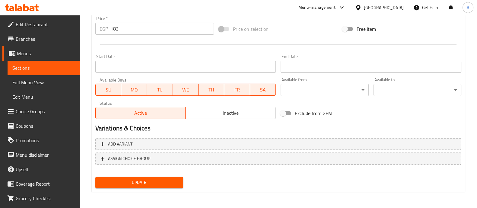
type textarea "سرطان البحر والسلمون مع صلصة حارة والكافيار لنكهة متفجرة."
click at [149, 182] on span "Update" at bounding box center [139, 183] width 78 height 8
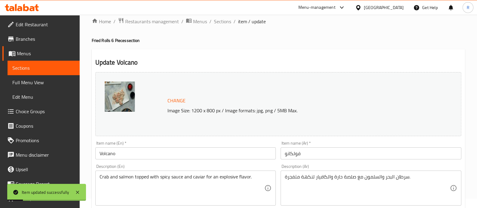
scroll to position [0, 0]
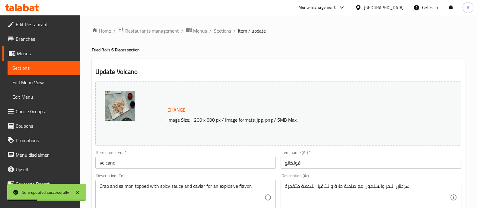
click at [226, 29] on span "Sections" at bounding box center [222, 30] width 17 height 7
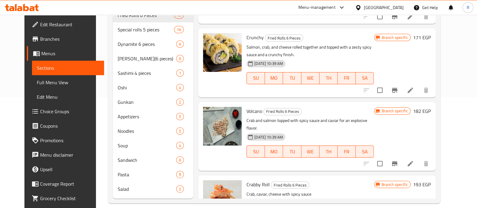
scroll to position [118, 0]
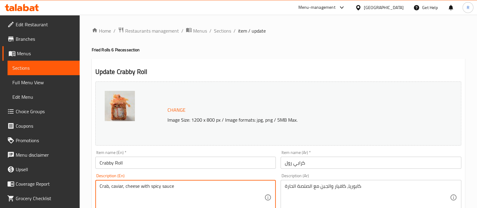
click at [142, 185] on textarea "Crab, caviar, cheese with spicy sauce" at bounding box center [182, 197] width 165 height 29
paste textarea "A creamy mix of crab and cheese topped with spicy sauce and caviar."
type textarea "A creamy mix of crab and cheese topped with spicy sauce and caviar."
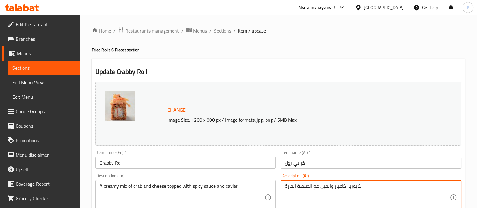
click at [313, 188] on textarea "كابوريا، كافيار والجبن مع الصلصة الحارة" at bounding box center [367, 197] width 165 height 29
paste textarea "زيج كريمي من السلطعون والجبن يعلوه صلصة حارة وكافيار."
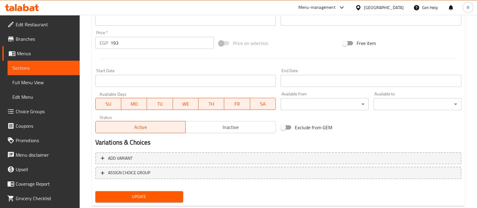
scroll to position [213, 0]
type textarea "مزيج كريمي من السلطعون والجبن يعلوه صلصة حارة وكافيار."
click at [178, 195] on span "Update" at bounding box center [139, 197] width 78 height 8
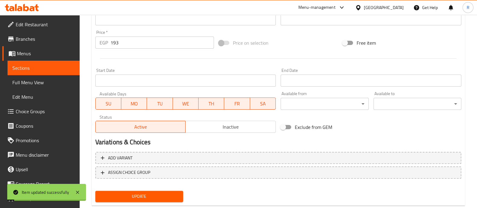
scroll to position [0, 0]
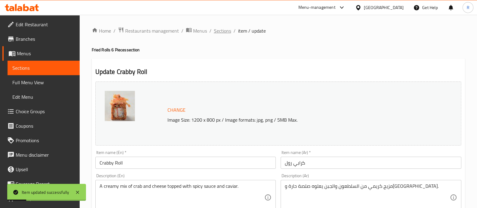
click at [220, 34] on span "Sections" at bounding box center [222, 30] width 17 height 7
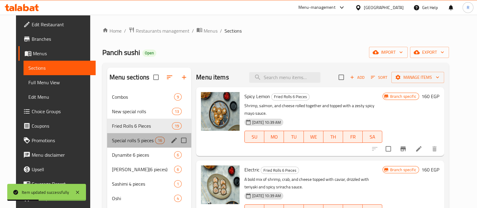
click at [134, 144] on div "Special rolls 5 pieces 16" at bounding box center [149, 140] width 84 height 14
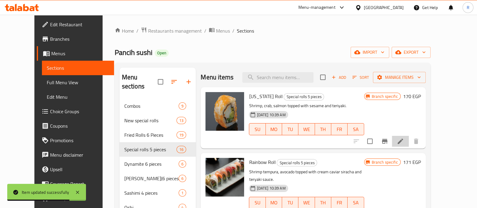
click at [409, 142] on li at bounding box center [400, 141] width 17 height 11
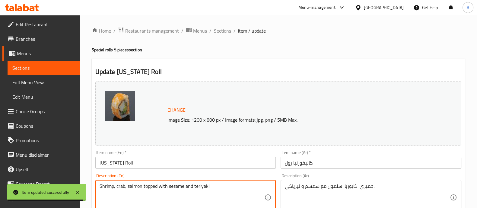
click at [172, 186] on textarea "Shrimp, crab, salmon topped with sesame and teriyaki." at bounding box center [182, 197] width 165 height 29
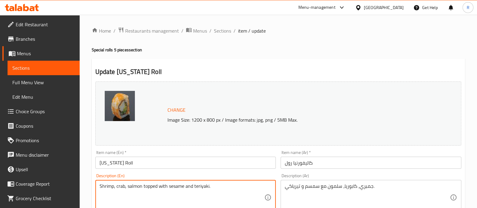
paste textarea "and salmon topped with sesame seeds and a sweet teriyaki glaze"
type textarea "Shrimp, crab, and salmon topped with sesame seeds and a sweet teriyaki glaze."
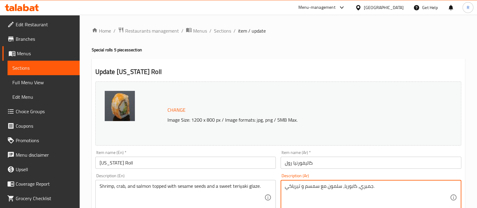
click at [321, 188] on textarea "جمبري، كابوريا، سلمون مع سمسم و تيرياكي." at bounding box center [367, 197] width 165 height 29
paste textarea "لروبيان وسرطان البحر والسلمون مغطى ببذور السمسم وصلصة التيرياكي الحلوة."
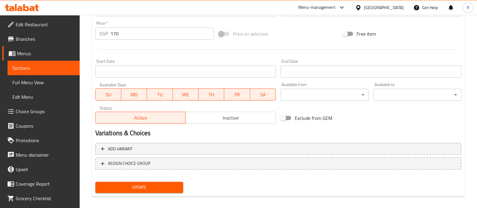
scroll to position [227, 0]
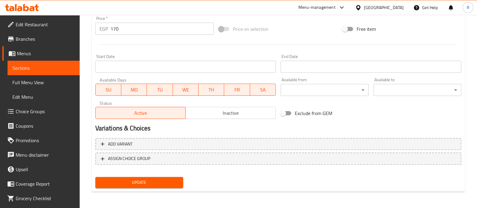
type textarea "الروبيان وسرطان البحر والسلمون مغطى ببذور السمسم وصلصة التيرياكي الحلوة."
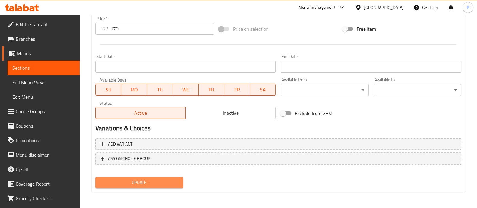
click at [152, 187] on button "Update" at bounding box center [139, 182] width 88 height 11
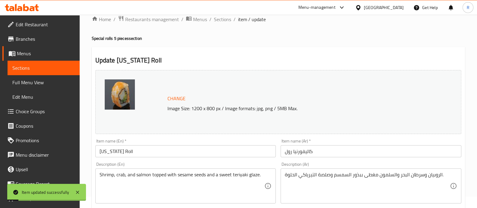
scroll to position [0, 0]
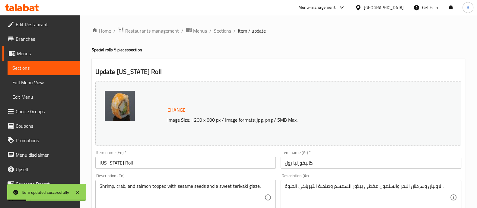
click at [225, 34] on span "Sections" at bounding box center [222, 30] width 17 height 7
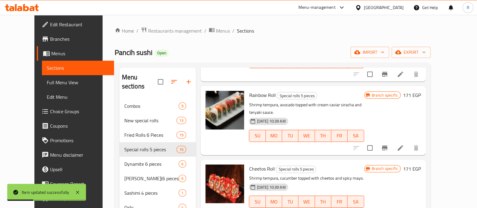
scroll to position [68, 0]
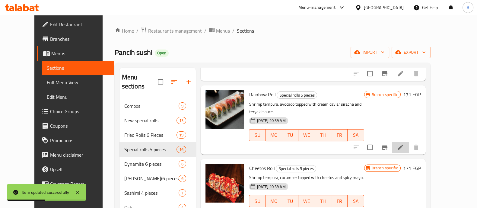
click at [409, 142] on li at bounding box center [400, 147] width 17 height 11
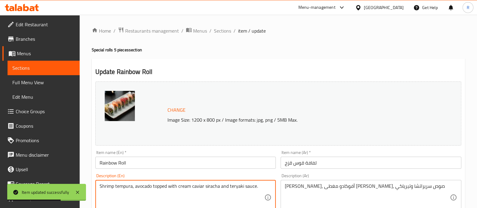
click at [222, 185] on textarea "Shrimp tempura, avocado topped with cream caviar siracha and teryaki sauce." at bounding box center [182, 197] width 165 height 29
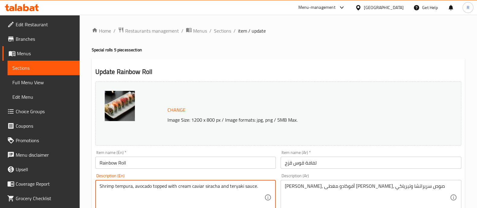
paste textarea "Crispy shrimp tempura and avocado topped with cream, caviar, sriracha, and teri"
type textarea "Crispy shrimp tempura and avocado topped with cream, caviar, sriracha, and teri…"
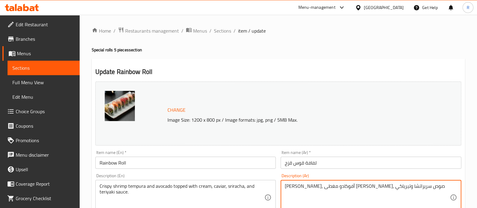
click at [300, 187] on textarea "جمبري تيمبورا، أفوكادو مغطى بكريمة كافيار، صوص سريراتشا وتيرياكي" at bounding box center [367, 197] width 165 height 29
paste textarea "وبيان تمبورا مقرمش مع الأفوكادو مغطى بالكريمة والكافيار وصلصة سريراتشا وصلصة ال…"
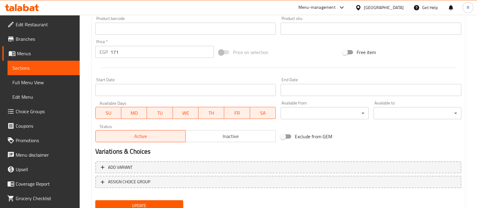
scroll to position [204, 0]
type textarea "روبيان تمبورا مقرمش مع الأفوكادو مغطى بالكريمة والكافيار وصلصة سريراتشا وصلصة ا…"
click at [165, 202] on span "Update" at bounding box center [139, 206] width 78 height 8
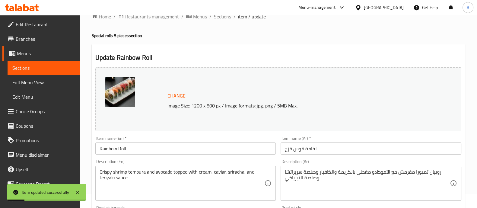
scroll to position [0, 0]
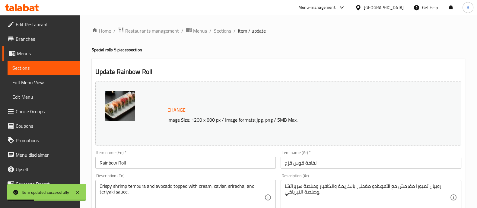
click at [226, 31] on span "Sections" at bounding box center [222, 30] width 17 height 7
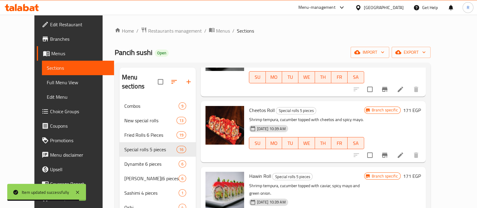
scroll to position [134, 0]
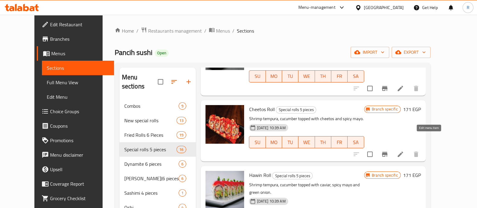
click at [404, 151] on icon at bounding box center [400, 154] width 7 height 7
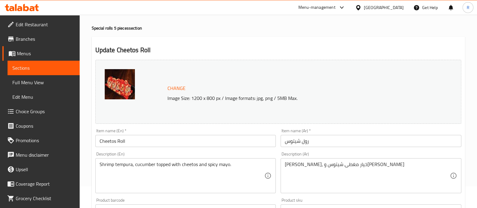
scroll to position [22, 0]
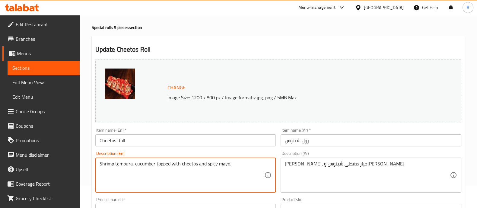
click at [199, 167] on textarea "Shrimp tempura, cucumber topped with cheetos and spicy mayo." at bounding box center [182, 175] width 165 height 29
paste textarea "and cucumber topped with crunchy C"
type textarea "Shrimp tempura and cucumber topped with crunchy Cheetos and spicy mayo."
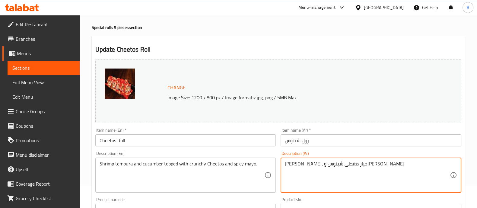
click at [313, 162] on textarea "جمبري تيمبورا، خيار مغطى شيتوس ومايونيز حار" at bounding box center [367, 175] width 165 height 29
paste textarea "وبيان تمبورا وخيار مغطى بالشيتوس المقرمش والمايونيز الحار."
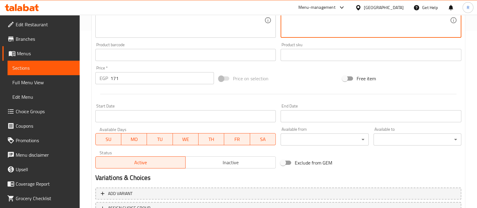
scroll to position [227, 0]
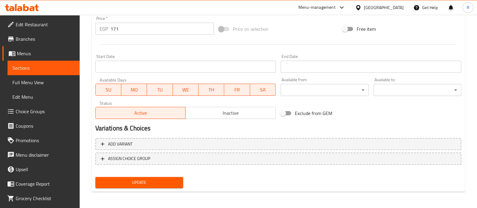
type textarea "روبيان تمبورا وخيار مغطى بالشيتوس المقرمش والمايونيز الحار."
click at [172, 185] on span "Update" at bounding box center [139, 183] width 78 height 8
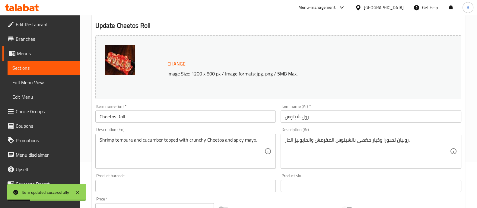
scroll to position [0, 0]
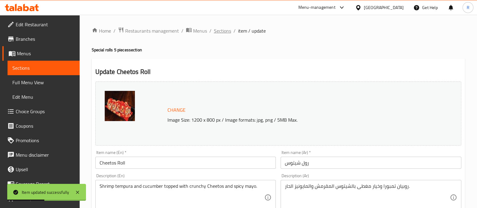
click at [215, 33] on span "Sections" at bounding box center [222, 30] width 17 height 7
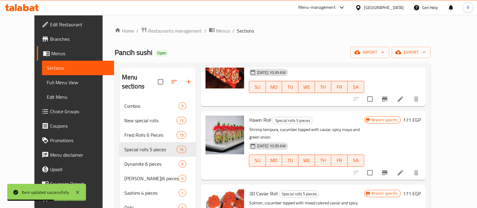
scroll to position [190, 0]
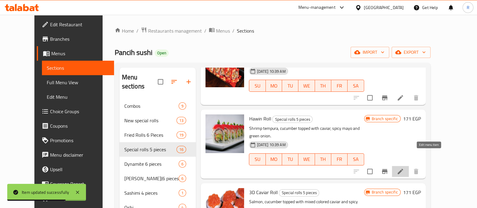
click at [404, 168] on icon at bounding box center [400, 171] width 7 height 7
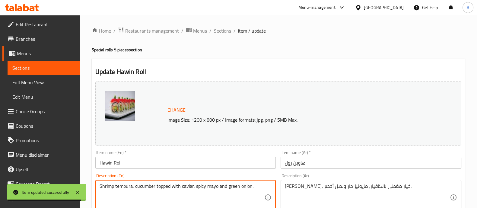
click at [220, 189] on textarea "Shrimp tempura, cucumber topped with caviar, spicy mayo and green onion." at bounding box center [182, 197] width 165 height 29
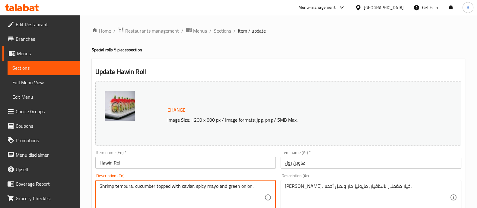
paste textarea "Crispy shrimp tempura and cucumber topped with caviar, spicy mayo, and fresh"
type textarea "Crispy shrimp tempura and cucumber topped with caviar, spicy mayo, and fresh gr…"
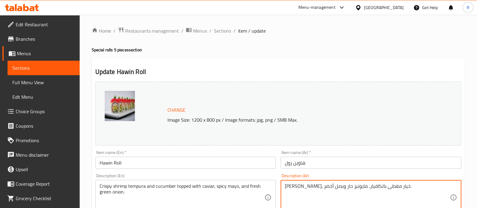
click at [297, 189] on textarea "جمبري تيمبورا، خيار مغطى بالكافيار، مايونيز حار وبصل أخضر." at bounding box center [367, 197] width 165 height 29
paste textarea "وبيان تمبورا مقرمش مع خيار ومغطى بالكافيار والمايونيز الحار والبصل الأخضر الطاز…"
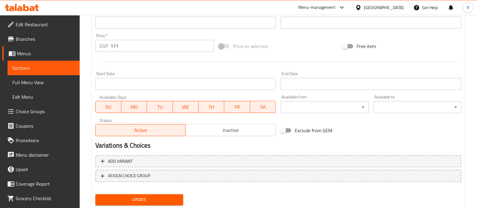
scroll to position [211, 0]
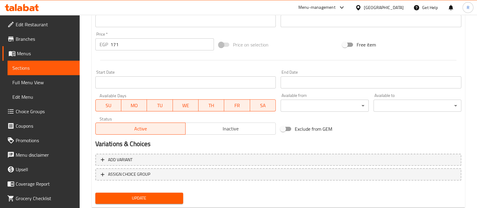
type textarea "روبيان تمبورا مقرمش مع خيار ومغطى بالكافيار والمايونيز الحار والبصل الأخضر الطا…"
click at [164, 200] on span "Update" at bounding box center [139, 198] width 78 height 8
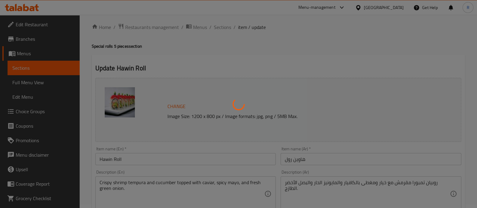
scroll to position [0, 0]
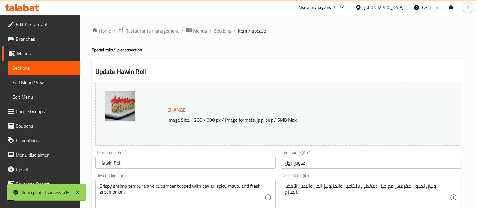
click at [222, 33] on span "Sections" at bounding box center [222, 30] width 17 height 7
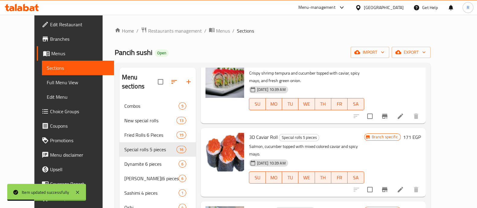
scroll to position [253, 0]
click at [404, 186] on icon at bounding box center [400, 189] width 7 height 7
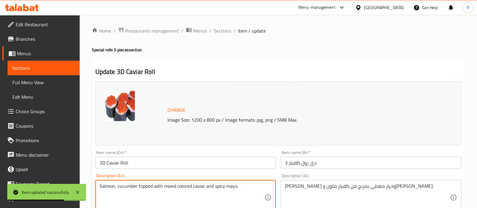
click at [209, 185] on textarea "Salmon, cucumber topped with mixed colored caviar and spicy mayo." at bounding box center [182, 197] width 165 height 29
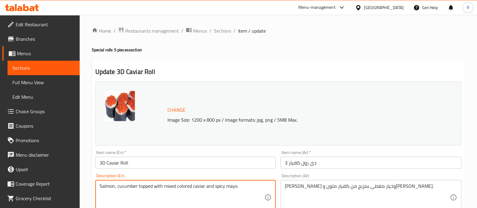
paste textarea "and cucumber topped with colorful mixed caviar and a drizzle of"
type textarea "Salmon and cucumber topped with colorful mixed caviar and a drizzle of spicy ma…"
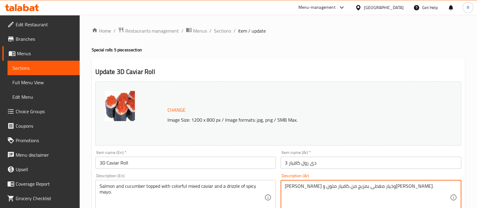
click at [310, 185] on textarea "سلمون وخيار مغطى بمزيج من كافيار ملون ومايونيز حار." at bounding box center [367, 197] width 165 height 29
paste textarea "ك السلمون والخيار مع الكافيار الملون المختلط ورشة من المايونيز الحار."
type textarea "سمك السلمون والخيار مع الكافيار الملون المختلط ورشة من المايونيز الحار."
click at [176, 114] on span "Change" at bounding box center [177, 110] width 18 height 9
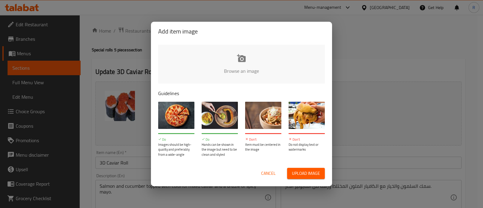
click at [295, 168] on button "Upload image" at bounding box center [306, 173] width 38 height 11
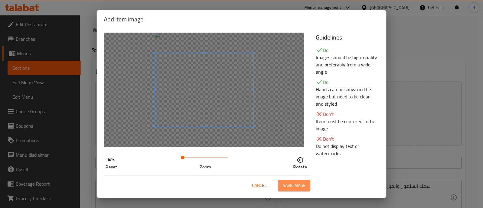
click at [287, 182] on span "Save image" at bounding box center [294, 186] width 23 height 8
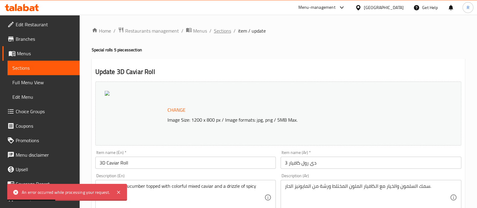
click at [220, 30] on span "Sections" at bounding box center [222, 30] width 17 height 7
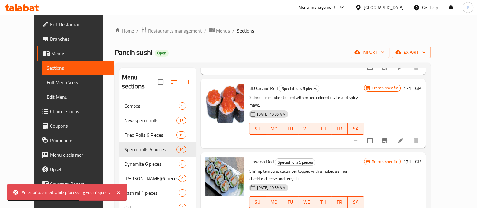
scroll to position [303, 0]
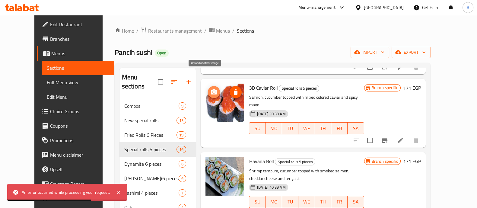
click at [208, 86] on button "upload picture" at bounding box center [214, 92] width 12 height 12
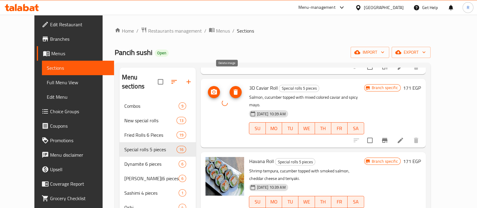
click at [232, 88] on icon "delete image" at bounding box center [235, 91] width 7 height 7
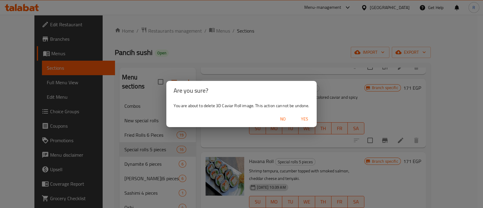
click at [306, 118] on span "Yes" at bounding box center [304, 119] width 14 height 8
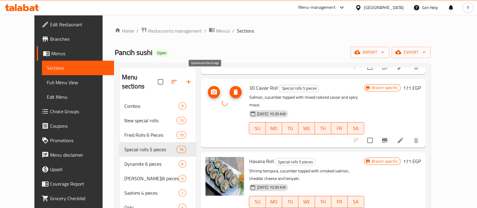
click at [210, 88] on icon "upload picture" at bounding box center [213, 91] width 7 height 7
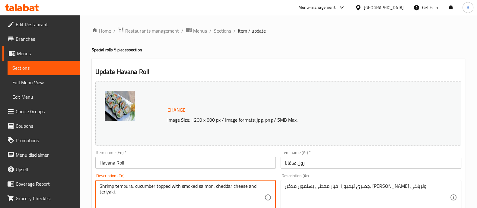
click at [197, 186] on textarea "Shrimp tempura, cucumber topped with smoked salmon, cheddar cheese and teriyaki." at bounding box center [182, 197] width 165 height 29
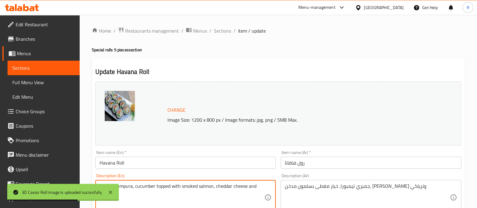
paste textarea "Crispy shrimp tempura and cucumber topped with smoked salmon, cheddar cheese, a…"
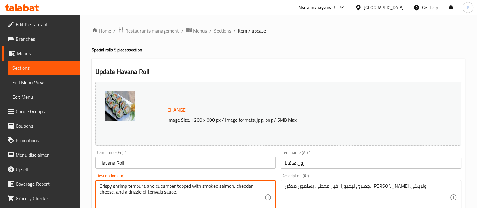
type textarea "Crispy shrimp tempura and cucumber topped with smoked salmon, cheddar cheese, a…"
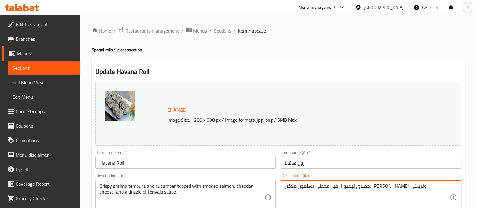
click at [295, 185] on textarea "جمبري تيمبورا، خيار مغطى بسلمون مدخن، جبن شيدر وترياكي" at bounding box center [367, 197] width 165 height 29
paste textarea "وبيان تمبورا مقرمش وخيار مغطى بالسلمون المدخن وجبن الشيدر ورشة من صلصة التيرياك…"
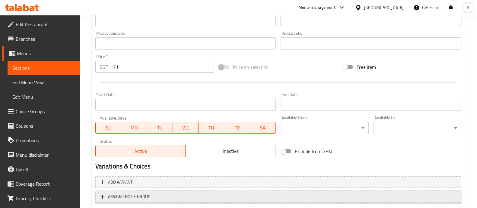
scroll to position [227, 0]
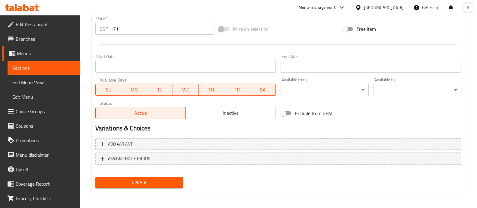
type textarea "روبيان تمبورا مقرمش وخيار مغطى بالسلمون المدخن وجبن الشيدر ورشة من صلصة التيريا…"
click at [157, 183] on span "Update" at bounding box center [139, 183] width 78 height 8
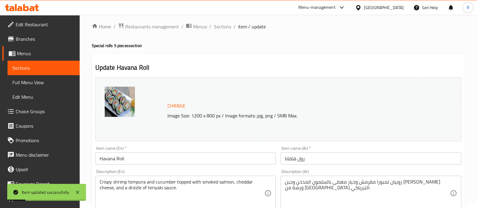
scroll to position [0, 0]
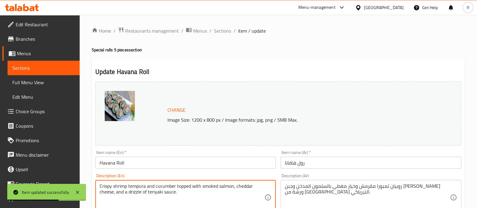
click at [190, 192] on textarea "Crispy shrimp tempura and cucumber topped with smoked salmon, cheddar cheese, a…" at bounding box center [182, 197] width 165 height 29
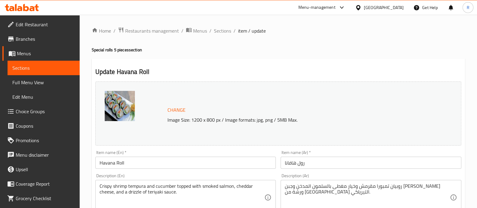
click at [212, 29] on ol "Home / Restaurants management / Menus / Sections / item / update" at bounding box center [278, 31] width 373 height 8
click at [219, 31] on span "Sections" at bounding box center [222, 30] width 17 height 7
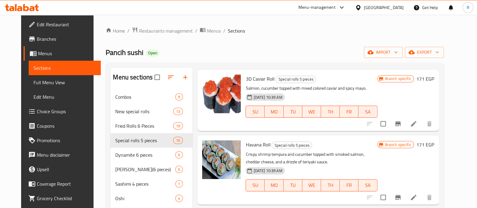
scroll to position [287, 0]
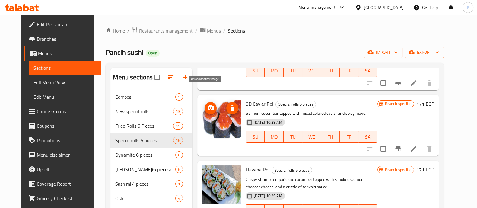
click at [208, 105] on icon "upload picture" at bounding box center [211, 107] width 6 height 5
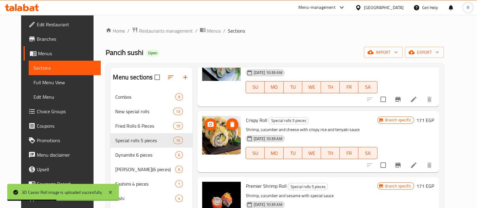
scroll to position [410, 0]
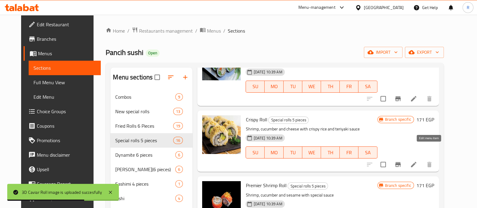
click at [417, 162] on icon at bounding box center [413, 164] width 5 height 5
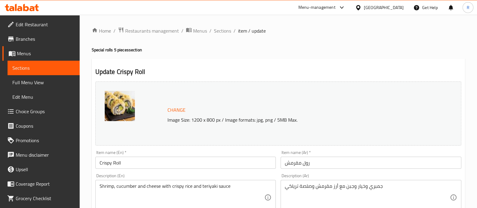
click at [189, 183] on div "Shrimp, cucumber and cheese with crispy rice and teriyaki sauce Description (En)" at bounding box center [185, 197] width 181 height 35
click at [190, 186] on textarea "Shrimp, cucumber and cheese with crispy rice and teriyaki sauce" at bounding box center [182, 197] width 165 height 29
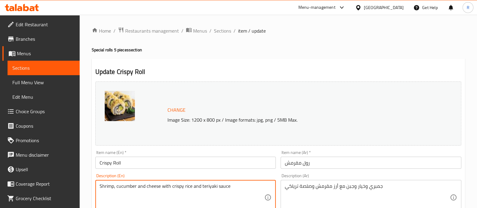
paste textarea ", and cheese topped with crispy rice and teriyaki sauce."
type textarea "Shrimp, cucumber, and cheese topped with crispy rice and teriyaki sauce."
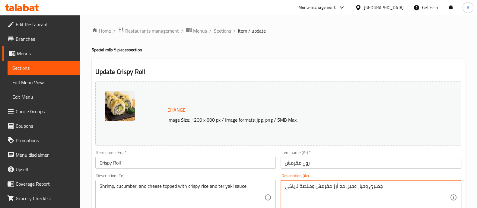
click at [312, 188] on textarea "جمبري وخيار وجبن مع أرز مقرمش وصلصة ترياكي" at bounding box center [367, 197] width 165 height 29
paste textarea "لروبيان والخيار والجبن مع الأرز المقرمش وصلصة التيرياكي."
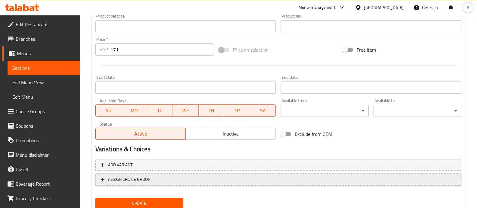
scroll to position [207, 0]
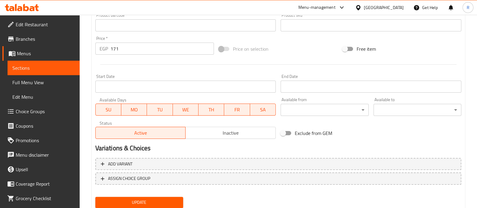
type textarea "الروبيان والخيار والجبن مع الأرز المقرمش وصلصة التيرياكي."
click at [163, 199] on span "Update" at bounding box center [139, 203] width 78 height 8
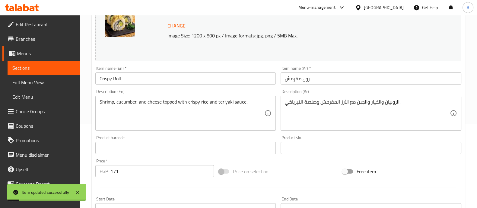
scroll to position [0, 0]
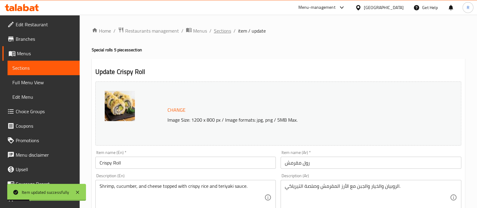
click at [217, 30] on span "Sections" at bounding box center [222, 30] width 17 height 7
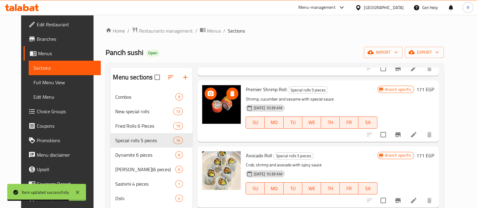
scroll to position [508, 0]
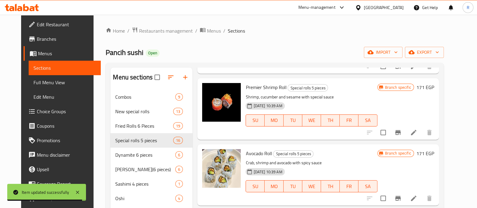
click at [422, 127] on li at bounding box center [413, 132] width 17 height 11
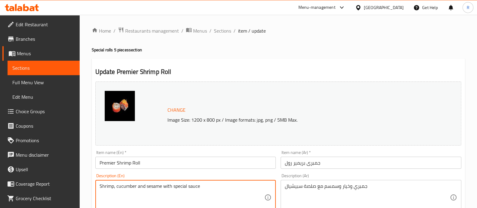
click at [170, 186] on textarea "Shrimp, cucumber and sesame with special sauce" at bounding box center [182, 197] width 165 height 29
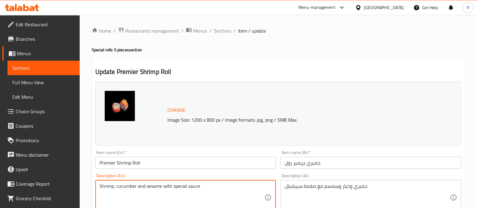
paste textarea "Fresh shrimp and cucumber with sesame, finished with a touch of special sauce."
type textarea "Fresh shrimp and cucumber with sesame, finished with a touch of special sauce."
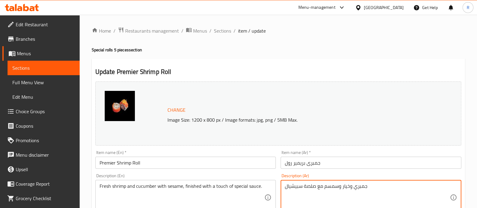
click at [300, 188] on textarea "جمبري وخيار وسمسم مع صلصة سبيشيال" at bounding box center [367, 197] width 165 height 29
paste textarea "وبيان طازج وخيار مع السمسم، مع لمسة من الصلصة الخاصة."
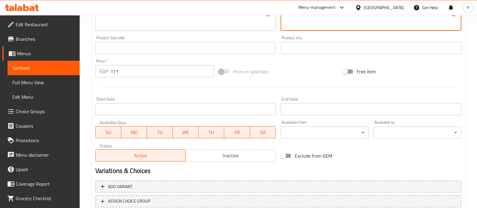
scroll to position [215, 0]
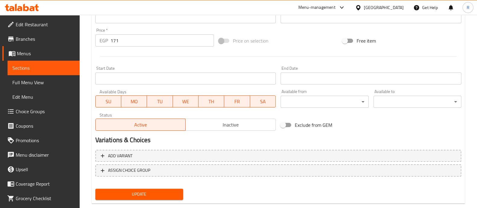
type textarea "روبيان طازج وخيار مع السمسم، مع لمسة من الصلصة الخاصة."
click at [150, 194] on span "Update" at bounding box center [139, 194] width 78 height 8
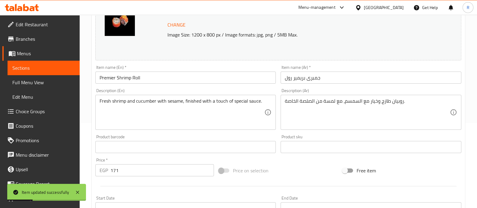
scroll to position [0, 0]
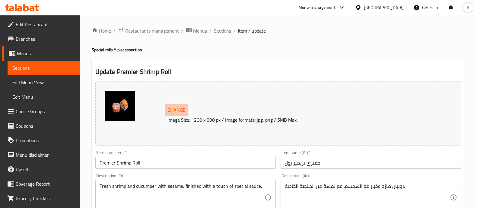
click at [177, 114] on span "Change" at bounding box center [177, 110] width 18 height 9
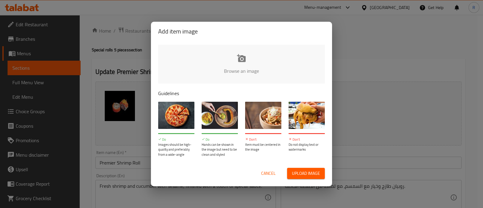
click at [308, 170] on span "Upload image" at bounding box center [306, 174] width 28 height 8
type input "C:\fakepath\ChatGPT Image Sep 16, 2025, 04_04_03 PM.png"
click at [295, 173] on span "Upload image" at bounding box center [306, 174] width 28 height 8
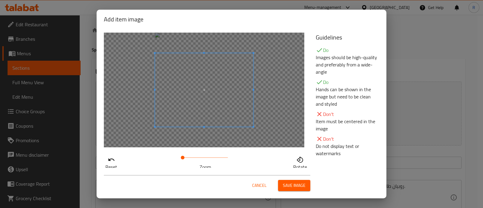
click at [290, 182] on span "Save image" at bounding box center [294, 186] width 23 height 8
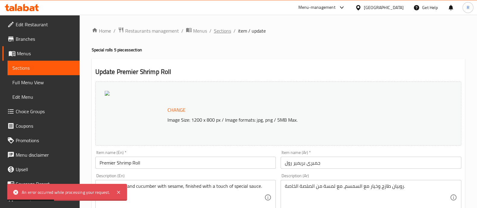
click at [224, 28] on span "Sections" at bounding box center [222, 30] width 17 height 7
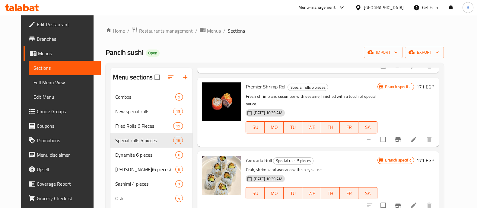
scroll to position [510, 0]
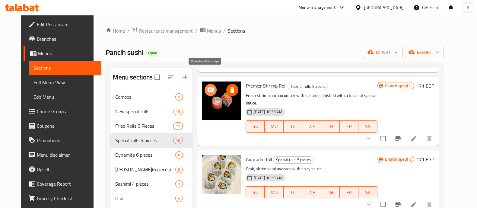
click at [205, 84] on button "upload picture" at bounding box center [211, 90] width 12 height 12
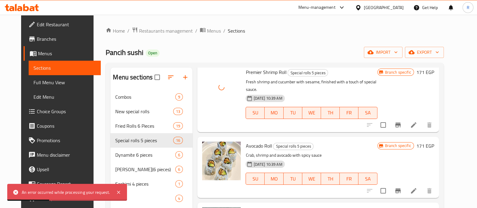
scroll to position [497, 0]
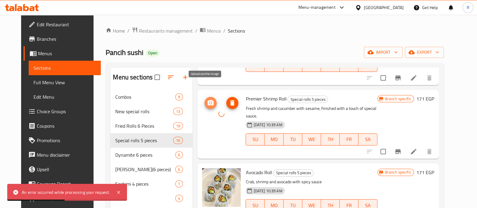
click at [208, 100] on icon "upload picture" at bounding box center [211, 102] width 6 height 5
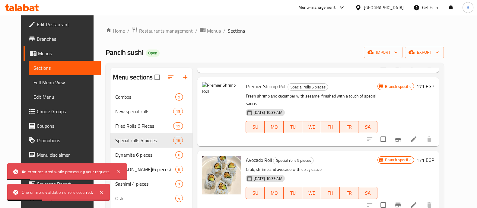
scroll to position [509, 0]
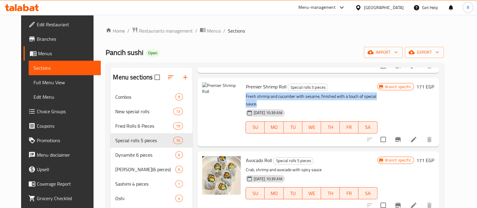
drag, startPoint x: 386, startPoint y: 82, endPoint x: 241, endPoint y: 79, distance: 145.2
click at [246, 93] on p "Fresh shrimp and cucumber with sesame, finished with a touch of special sauce." at bounding box center [312, 100] width 132 height 15
copy p "Fresh shrimp and cucumber with sesame, finished with a touch of special sauce."
click at [208, 85] on button "upload picture" at bounding box center [211, 91] width 12 height 12
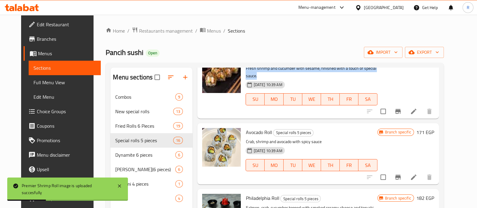
scroll to position [538, 0]
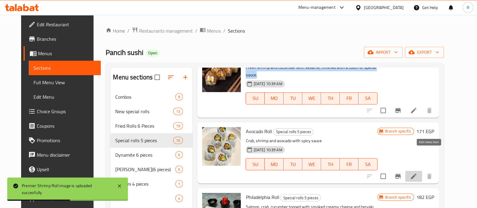
click at [418, 173] on icon at bounding box center [413, 176] width 7 height 7
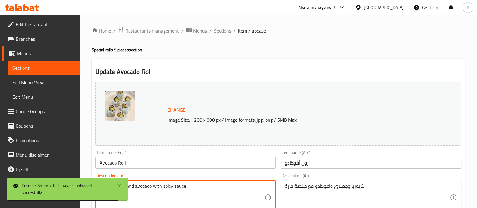
click at [175, 187] on textarea "Crab, shrimp and avocado with spicy sauce" at bounding box center [182, 197] width 165 height 29
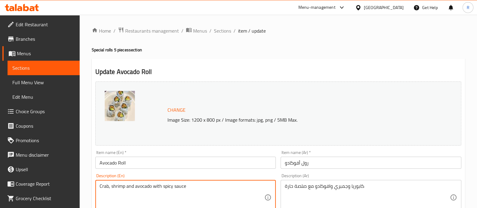
paste textarea ", and creamy avocado topped with a drizzle of spicy sauce."
type textarea "Crab, shrimp, and creamy avocado topped with a drizzle of spicy sauce."
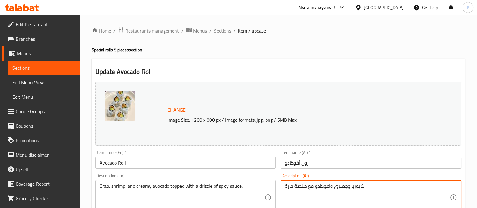
click at [317, 185] on textarea "كابوريا وجمبري وافوكادو مع صلصة حارة" at bounding box center [367, 197] width 165 height 29
paste textarea "السلطعون والروبيان والأفوكادو الكريمي مع رشة من الصلصة الحارة."
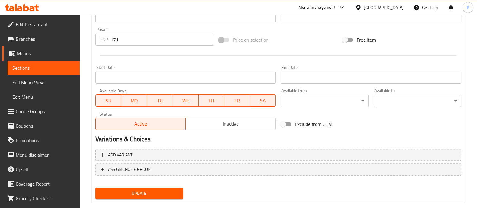
scroll to position [227, 0]
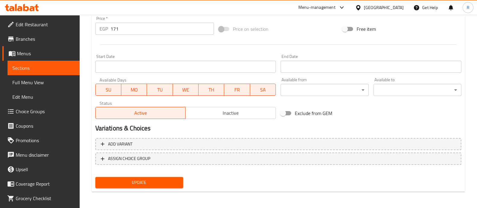
type textarea "السلطعون والروبيان والأفوكادو الكريمي مع رشة من الصلصة الحارة."
click at [163, 180] on span "Update" at bounding box center [139, 183] width 78 height 8
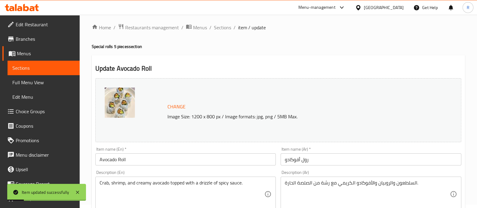
scroll to position [0, 0]
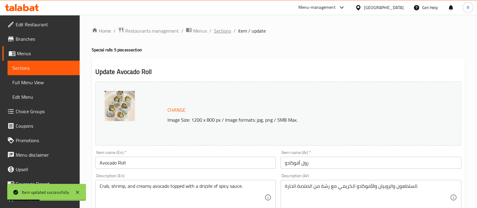
click at [215, 32] on span "Sections" at bounding box center [222, 30] width 17 height 7
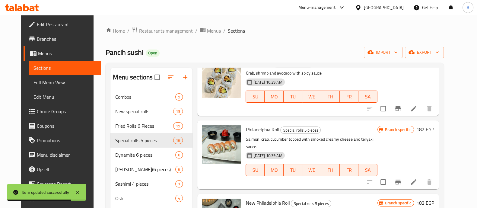
scroll to position [606, 0]
click at [418, 178] on icon at bounding box center [413, 181] width 7 height 7
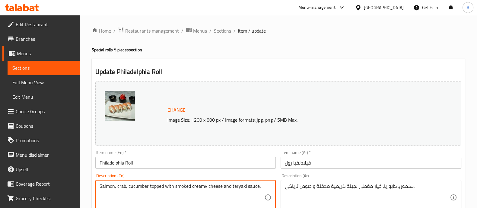
click at [180, 183] on textarea "Salmon, crab, cucumber topped with smoked creamy cheese and teryaki sauce." at bounding box center [182, 197] width 165 height 29
paste textarea "and cucumber topped with smoked creamy cheese and a drizzle of teri"
type textarea "Salmon, crab, and cucumber topped with smoked creamy cheese and a drizzle of te…"
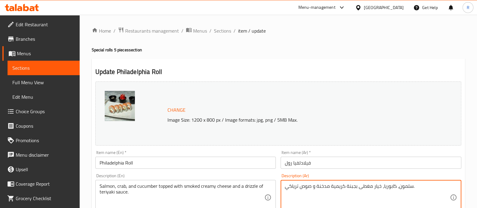
click at [311, 188] on textarea "سلمون، كابوريا، خيار مغطى بجبنة كريمية مدخنة و صوص ترياكي." at bounding box center [367, 197] width 165 height 29
paste textarea "ك السلمون وسرطان البحر والخيار مغطى بالجبن الكريمي المدخن ورشة من صلصة التيرياك…"
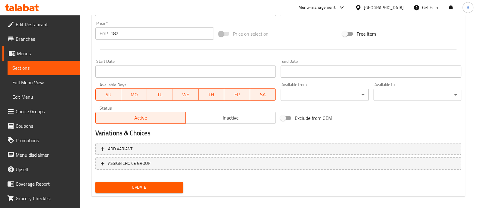
scroll to position [223, 0]
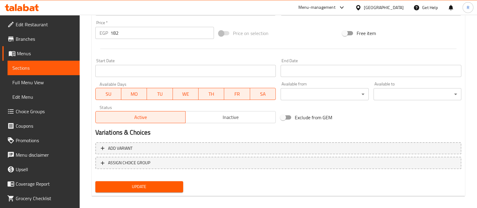
type textarea "سمك السلمون وسرطان البحر والخيار مغطى بالجبن الكريمي المدخن ورشة من صلصة التيري…"
click at [144, 189] on span "Update" at bounding box center [139, 187] width 78 height 8
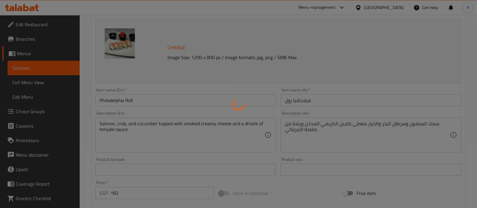
scroll to position [0, 0]
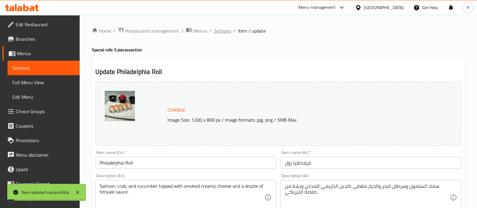
click at [216, 32] on span "Sections" at bounding box center [222, 30] width 17 height 7
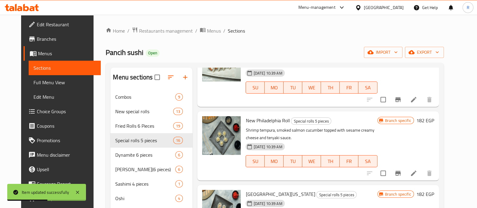
scroll to position [688, 0]
click at [422, 168] on li at bounding box center [413, 173] width 17 height 11
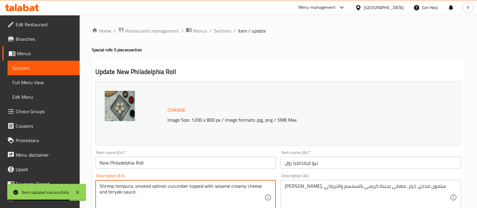
click at [164, 190] on textarea "Shrimp tempura, smoked salmon cucumber topped with sesame creamy cheese and ter…" at bounding box center [182, 197] width 165 height 29
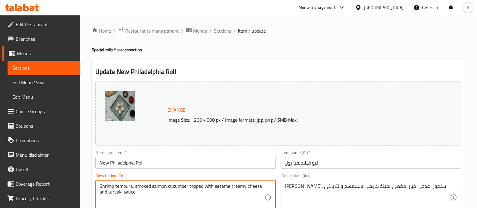
paste textarea "Crispy shrimp tempura, smoked salmon, and cucumber topped with sesame, creamy c…"
type textarea "Crispy shrimp tempura, smoked salmon, and cucumber topped with sesame, creamy c…"
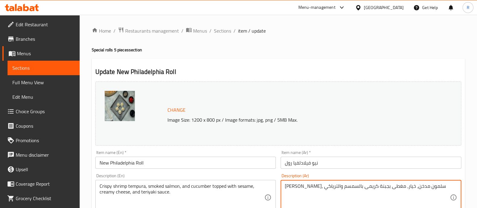
click at [307, 185] on textarea "جمبري تيمبورا، سلمون مدخن، خيار، مغطى بجبنة كريمى بالسمسم والترياكي" at bounding box center [367, 197] width 165 height 29
paste textarea "وبيان تمبورا مقرمش، سمك سلمون مدخن، وخيار مغطى بالسمسم، وجبن كريمي، وصلصة ترياك…"
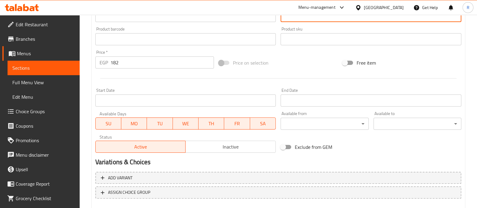
scroll to position [227, 0]
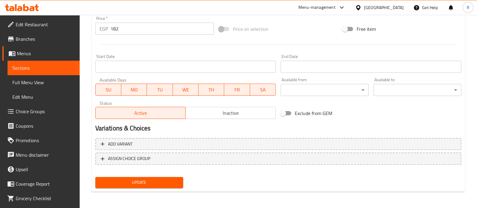
type textarea "روبيان تمبورا مقرمش، سمك سلمون مدخن، وخيار مغطى بالسمسم، وجبن كريمي، وصلصة تريا…"
click at [173, 183] on span "Update" at bounding box center [139, 183] width 78 height 8
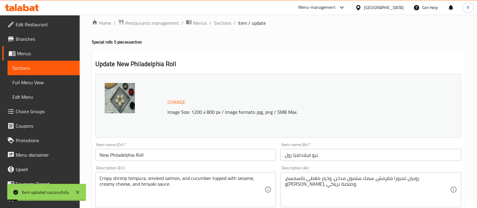
scroll to position [0, 0]
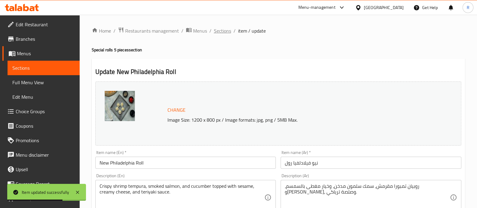
click at [214, 34] on span "Sections" at bounding box center [222, 30] width 17 height 7
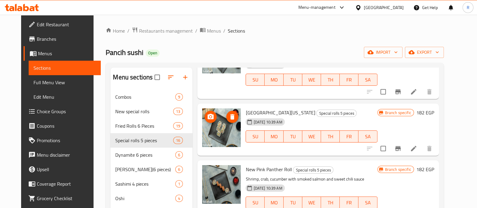
scroll to position [770, 0]
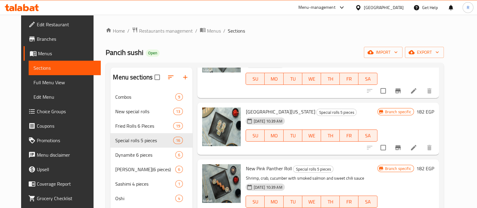
click at [422, 142] on li at bounding box center [413, 147] width 17 height 11
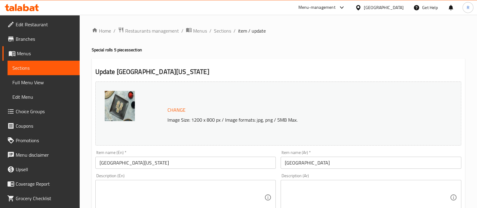
click at [175, 191] on textarea at bounding box center [182, 197] width 165 height 29
paste textarea "A fresh mix of crab, shrimp, and avocado rolled to perfection, topped with sesa…"
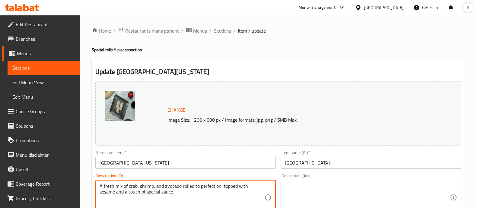
type textarea "A fresh mix of crab, shrimp, and avocado rolled to perfection, topped with sesa…"
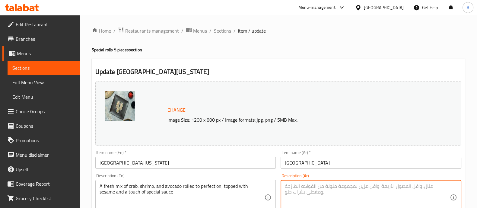
click at [303, 191] on textarea at bounding box center [367, 197] width 165 height 29
paste textarea "مزيج طازج من السلطعون والروبيان والأفوكادو ملفوف بشكل مثالي، ومغطى بالسمسم ولمس…"
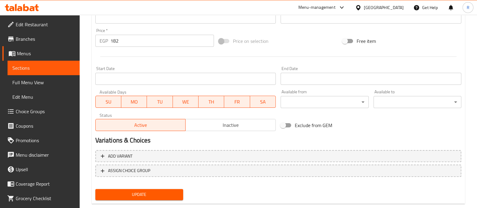
scroll to position [227, 0]
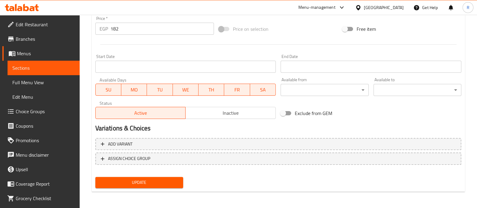
type textarea "مزيج طازج من السلطعون والروبيان والأفوكادو ملفوف بشكل مثالي، ومغطى بالسمسم ولمس…"
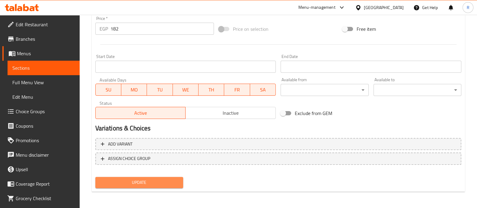
click at [162, 186] on button "Update" at bounding box center [139, 182] width 88 height 11
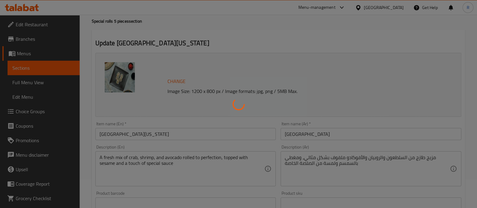
scroll to position [0, 0]
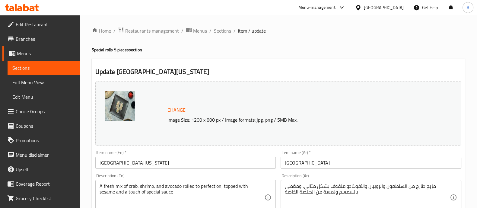
click at [216, 32] on span "Sections" at bounding box center [222, 30] width 17 height 7
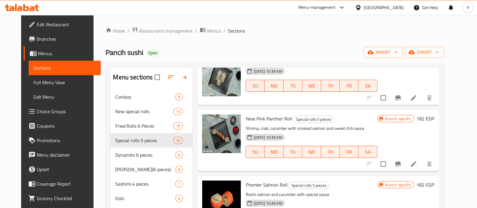
scroll to position [821, 0]
click at [418, 160] on icon at bounding box center [413, 163] width 7 height 7
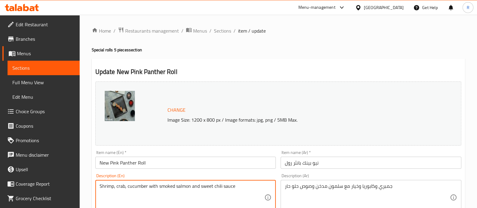
click at [213, 187] on textarea "Shrimp, crab, cucumber with smoked salmon and sweet chili sauce" at bounding box center [182, 197] width 165 height 29
paste textarea "and cucumber wrapped with smoked salmon and finished with sweet chili sauce."
type textarea "Shrimp, crab, and cucumber wrapped with smoked salmon and finished with sweet c…"
click at [149, 188] on textarea "Shrimp, crab, and cucumber wrapped with smoked salmon and finished with sweet c…" at bounding box center [182, 197] width 165 height 29
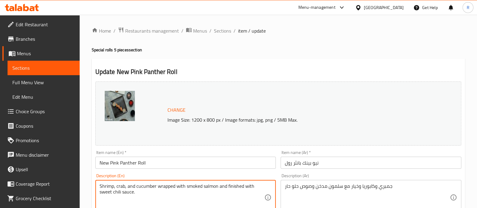
click at [149, 188] on textarea "Shrimp, crab, and cucumber wrapped with smoked salmon and finished with sweet c…" at bounding box center [182, 197] width 165 height 29
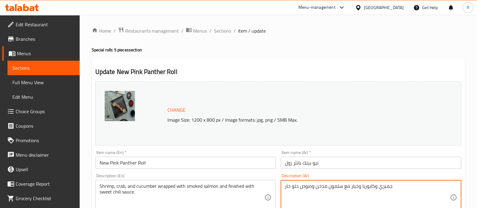
click at [303, 185] on textarea "جمبري وكابوريا وخيار مع سلمون مدخن وصوص حلو حار" at bounding box center [367, 197] width 165 height 29
paste textarea "وبيان وسرطان البحر والخيار ملفوفة بالسلمون المدخن ومزينة بصلصة الفلفل الحلو."
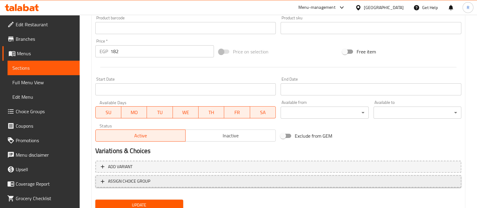
scroll to position [209, 0]
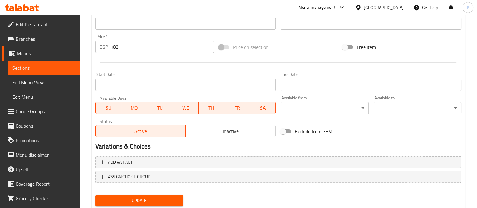
type textarea "روبيان وسرطان البحر والخيار ملفوفة بالسلمون المدخن ومزينة بصلصة الفلفل الحلو."
click at [178, 197] on span "Update" at bounding box center [139, 201] width 78 height 8
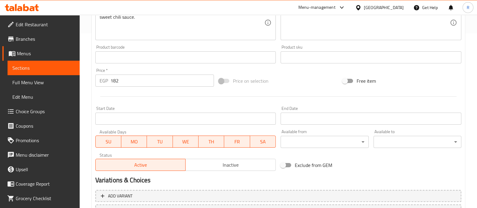
scroll to position [227, 0]
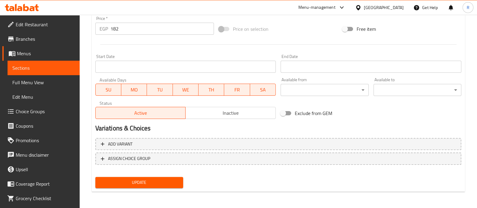
click at [172, 180] on span "Update" at bounding box center [139, 183] width 78 height 8
click at [169, 183] on span "Update" at bounding box center [139, 183] width 78 height 8
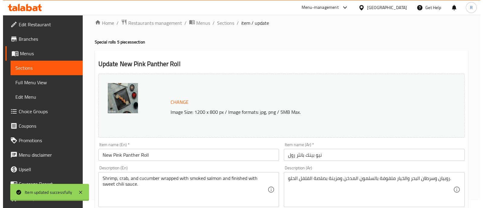
scroll to position [0, 0]
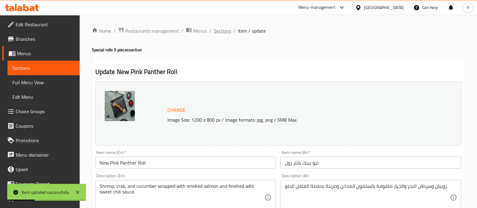
click at [216, 30] on span "Sections" at bounding box center [222, 30] width 17 height 7
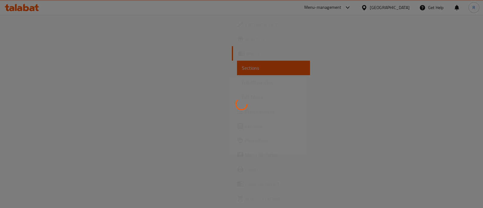
click at [21, 7] on div at bounding box center [241, 104] width 483 height 208
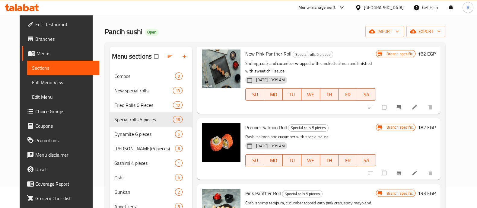
scroll to position [21, 0]
click at [424, 168] on li at bounding box center [415, 173] width 17 height 10
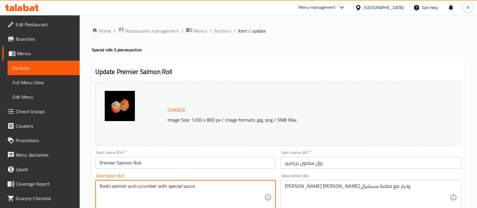
click at [188, 187] on textarea "Rashi salmon and cucumber with special sauce" at bounding box center [182, 197] width 165 height 29
paste textarea "Fresh salmon and cucumber paired with a touch of"
type textarea "Fresh salmon and cucumber paired with a touch of special sauce"
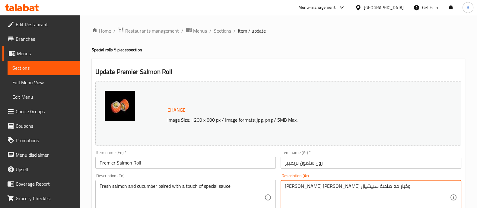
click at [312, 187] on textarea "[PERSON_NAME] [PERSON_NAME] وخيار مع صلصة سبيشيال" at bounding box center [367, 197] width 165 height 29
paste textarea "ك السلمون الطازج والخيار مع لمسة من الصلصة الخاصة"
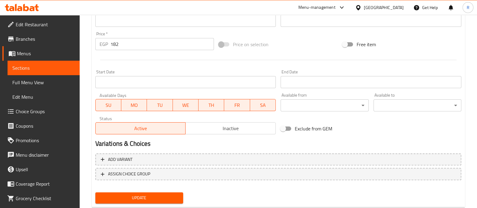
scroll to position [227, 0]
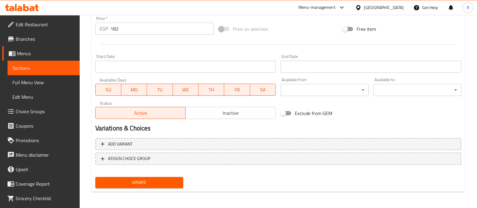
type textarea "سمك السلمون الطازج والخيار مع لمسة من الصلصة الخاصة"
click at [169, 180] on span "Update" at bounding box center [139, 183] width 78 height 8
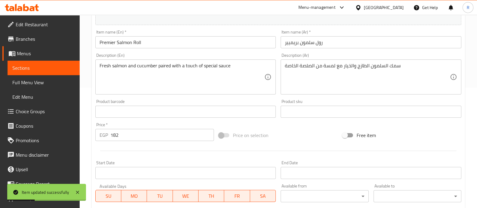
scroll to position [0, 0]
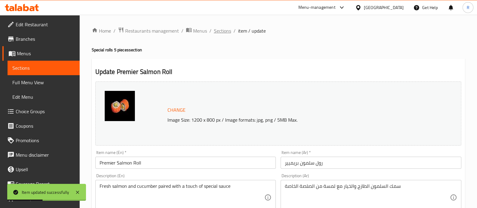
click at [219, 32] on span "Sections" at bounding box center [222, 30] width 17 height 7
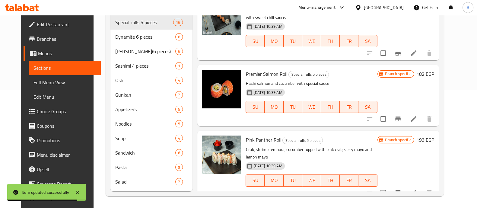
scroll to position [881, 0]
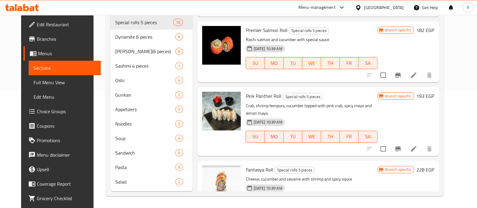
click at [422, 143] on li at bounding box center [413, 148] width 17 height 11
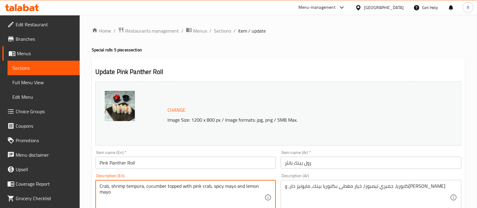
click at [177, 186] on textarea "Crab, shrimp tempura, cucumber topped with pink crab, spicy mayo and lemon mayo" at bounding box center [182, 197] width 165 height 29
paste textarea "and cucumber topped with pink crab, spicy mayo, and lemon mayo."
type textarea "Crab, shrimp tempura, and cucumber topped with pink crab, spicy mayo, and lemon…"
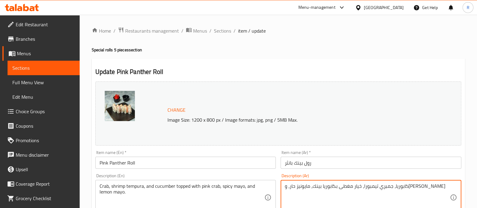
click at [310, 188] on textarea "كابوريا، جمبري تيمبورا، خيار مغطى بكابوريا بينك، مايونيز حار، و[PERSON_NAME]" at bounding box center [367, 197] width 165 height 29
paste textarea "سلطعون، روبيان تمبورا، وخيار مغطى بسلطعون وردي، ومايونيز حار، ومايونيز الليمون."
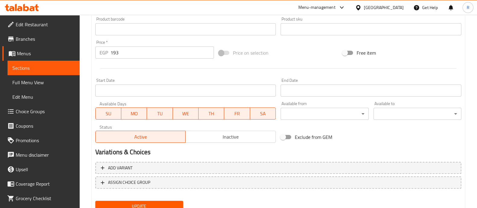
scroll to position [204, 0]
type textarea "سلطعون، روبيان تمبورا، وخيار مغطى بسلطعون وردي، ومايونيز حار، ومايونيز الليمون."
click at [169, 202] on span "Update" at bounding box center [139, 206] width 78 height 8
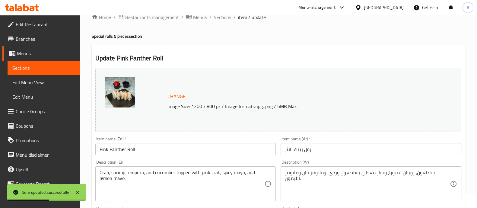
scroll to position [0, 0]
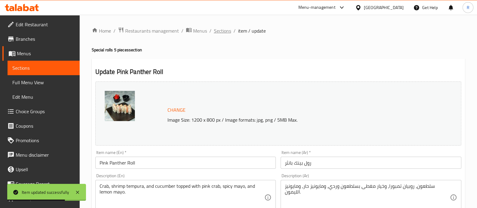
click at [218, 33] on span "Sections" at bounding box center [222, 30] width 17 height 7
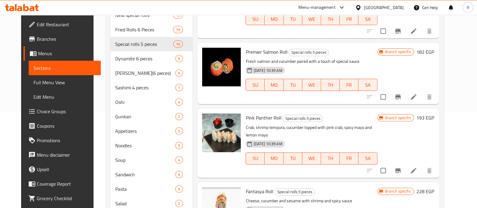
scroll to position [118, 0]
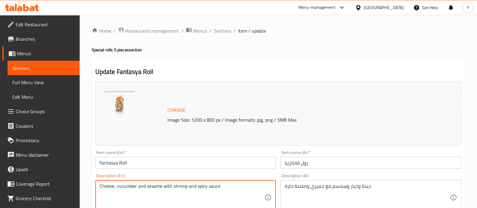
click at [175, 188] on textarea "Cheese, cucumber and sesame with shrimp and spicy sauce" at bounding box center [182, 197] width 165 height 29
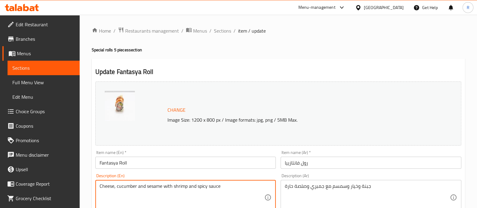
paste textarea ", and sesame rolled with shrimp and finished with spicy sauce."
type textarea "Cheese, cucumber, and sesame rolled with shrimp and finished with spicy sauce."
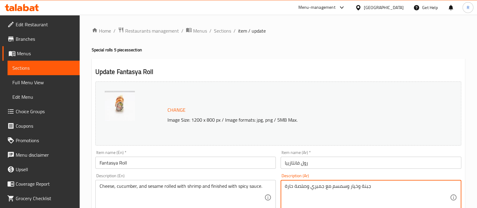
click at [312, 187] on textarea "جبنة وخيار وسمسم مع جمبري وصلصة حارة" at bounding box center [367, 197] width 165 height 29
paste textarea "لجبن والخيار والسمسم ملفوفة بالروبيان ومزينة بالصلصة الحارة."
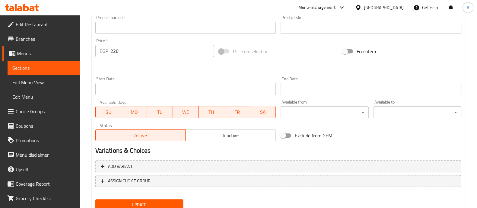
scroll to position [206, 0]
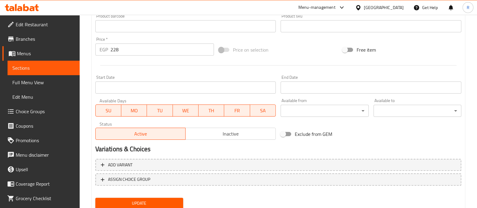
type textarea "الجبن والخيار والسمسم ملفوفة بالروبيان ومزينة بالصلصة الحارة."
click at [165, 203] on span "Update" at bounding box center [139, 204] width 78 height 8
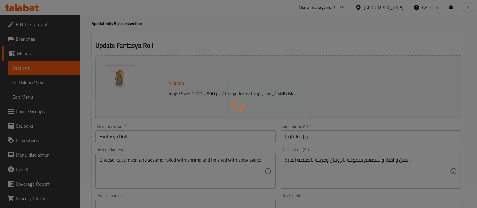
scroll to position [0, 0]
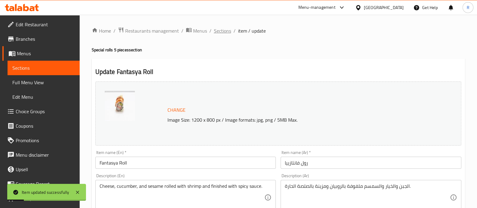
click at [215, 30] on span "Sections" at bounding box center [222, 30] width 17 height 7
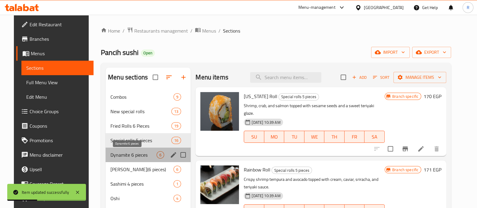
click at [136, 152] on span "Dynamite 6 pieces" at bounding box center [133, 154] width 46 height 7
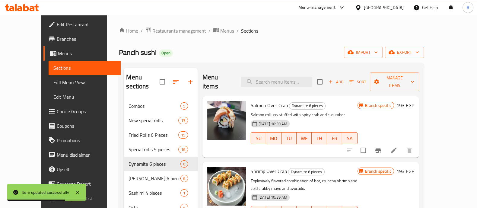
click at [402, 145] on li at bounding box center [394, 150] width 17 height 11
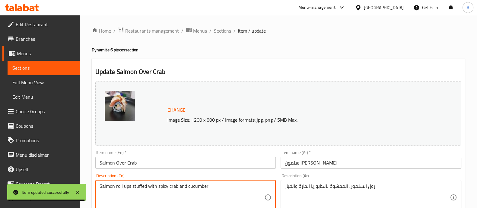
click at [175, 185] on textarea "Salmon roll ups stuffed with spicy crab and cucumber" at bounding box center [182, 197] width 165 height 29
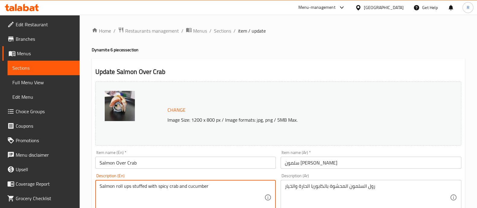
paste textarea "Delicate slices of fresh salmon wrapped around a zesty mix of spicy crab and cr…"
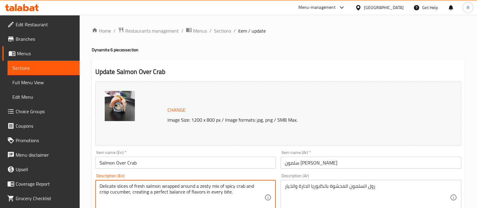
type textarea "Delicate slices of fresh salmon wrapped around a zesty mix of spicy crab and cr…"
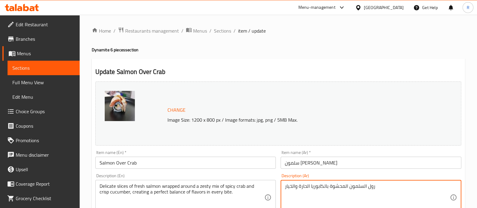
click at [303, 186] on textarea "رول السلمون المحشوة بالكابوريا الحارة والخيار" at bounding box center [367, 197] width 165 height 29
paste textarea "رائح رقيقة من سمك السلمون الطازج ملفوفة حول مزيج رائع من السلطعون الحار والخيار…"
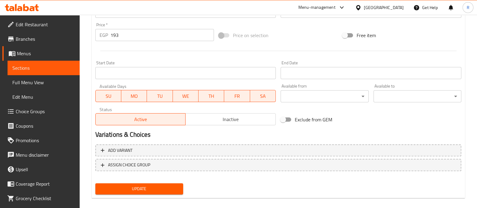
scroll to position [227, 0]
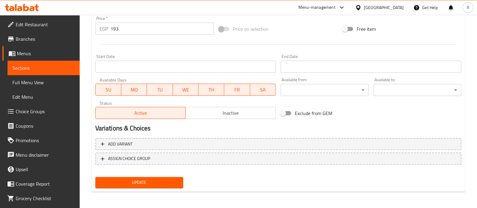
type textarea "شرائح رقيقة من سمك السلمون الطازج ملفوفة حول مزيج رائع من السلطعون الحار والخيا…"
click at [171, 184] on span "Update" at bounding box center [139, 183] width 78 height 8
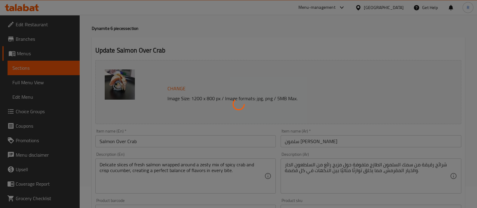
scroll to position [0, 0]
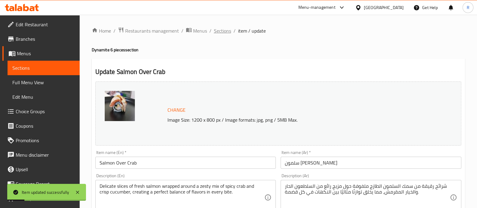
click at [222, 32] on span "Sections" at bounding box center [222, 30] width 17 height 7
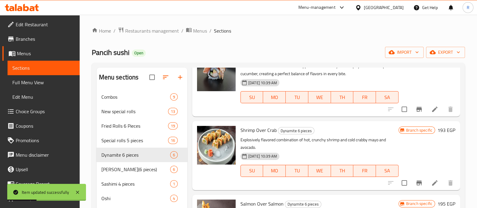
scroll to position [48, 0]
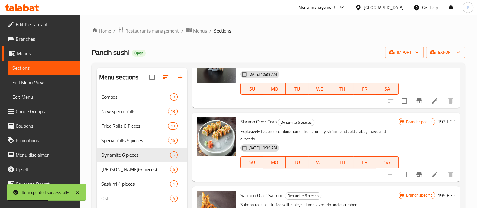
click at [434, 178] on li at bounding box center [435, 174] width 17 height 11
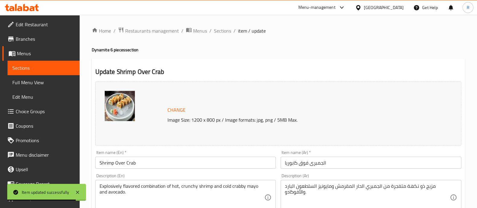
click at [155, 182] on div "Explosively flavored combination of hot, crunchy shrimp and cold crabby mayo an…" at bounding box center [185, 197] width 181 height 35
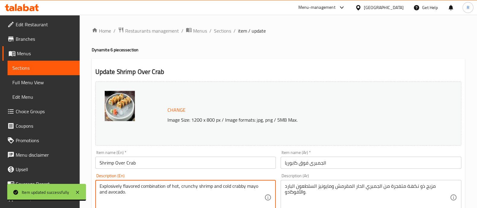
click at [155, 186] on textarea "Explosively flavored combination of hot, crunchy shrimp and cold crabby mayo an…" at bounding box center [182, 197] width 165 height 29
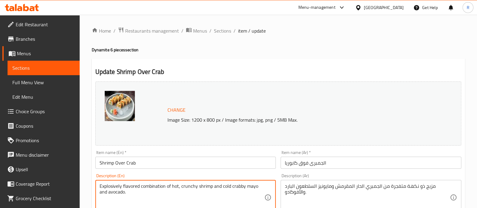
click at [155, 186] on textarea "Explosively flavored combination of hot, crunchy shrimp and cold crabby mayo an…" at bounding box center [182, 197] width 165 height 29
paste textarea "Crispy, golden shrimp paired with creamy crab mayo and fresh avocado, deliverin…"
type textarea "Crispy, golden shrimp paired with creamy crab mayo and fresh avocado, deliverin…"
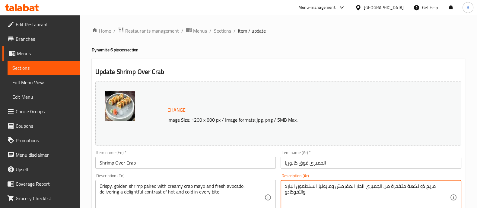
click at [312, 188] on textarea "مزيج ذو نكهة متفجرة من الجمبري الحار المقرمش ومايونيز السلطعون البارد والأفوكاد…" at bounding box center [367, 197] width 165 height 29
paste textarea "روبيان مقرمش ذهبي اللون مع مايونيز السلطعون الكريمي والأفوكادو الطازج، مما يوفر…"
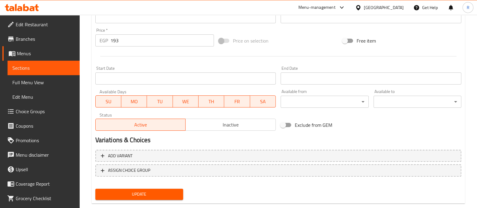
scroll to position [227, 0]
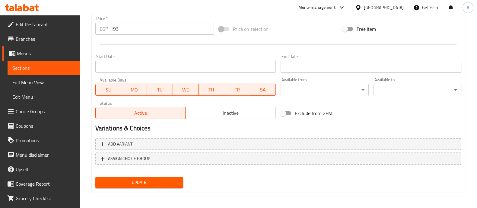
type textarea "روبيان مقرمش ذهبي اللون مع مايونيز السلطعون الكريمي والأفوكادو الطازج، مما يوفر…"
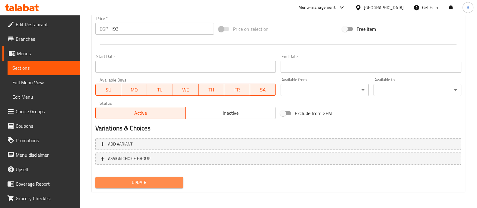
click at [156, 184] on span "Update" at bounding box center [139, 183] width 78 height 8
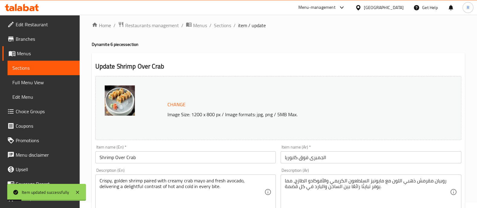
scroll to position [5, 0]
click at [225, 25] on span "Sections" at bounding box center [222, 25] width 17 height 7
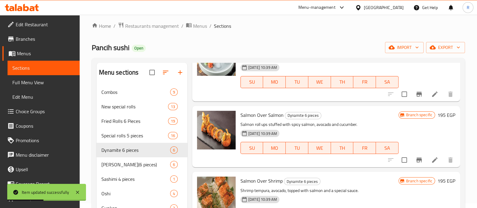
scroll to position [151, 0]
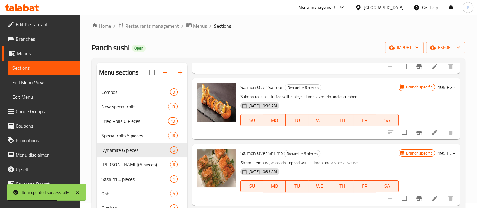
click at [434, 129] on li at bounding box center [435, 132] width 17 height 11
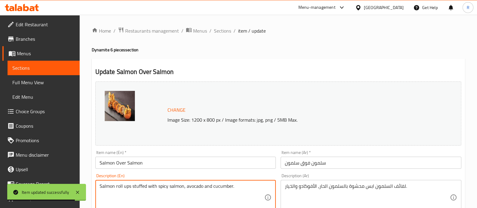
click at [201, 192] on textarea "Salmon roll ups stuffed with spicy salmon, avocado and cucumber." at bounding box center [182, 197] width 165 height 29
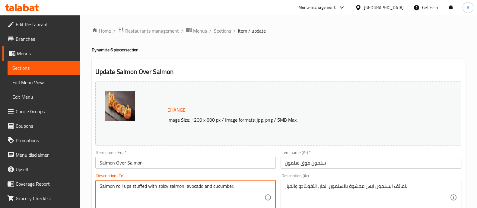
paste textarea "Fresh salmon wrapped around a spicy salmon, creamy avocado, and crisp cucumber …"
type textarea "Fresh salmon wrapped around a spicy salmon, creamy avocado, and crisp cucumber …"
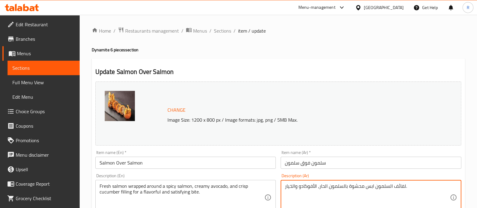
click at [294, 185] on textarea "لفائف السلمون ابس محشوة بالسلمون الحار، الأفوكادو والخيار." at bounding box center [367, 197] width 165 height 29
paste textarea "سمك السلمون الطازج ملفوف حول سمك السلمون الحار والأفوكادو الكريمي وحشوة الخيار …"
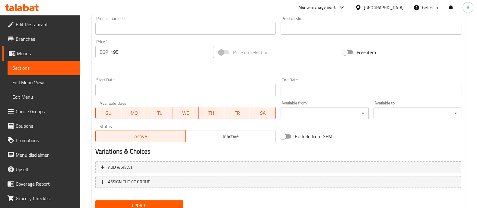
scroll to position [227, 0]
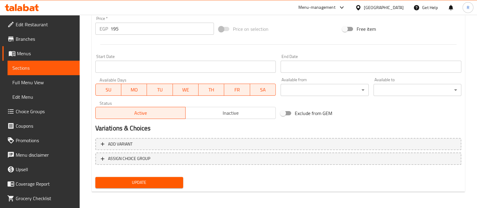
type textarea "سمك السلمون الطازج ملفوف حول سمك السلمون الحار والأفوكادو الكريمي وحشوة الخيار …"
click at [177, 182] on span "Update" at bounding box center [139, 183] width 78 height 8
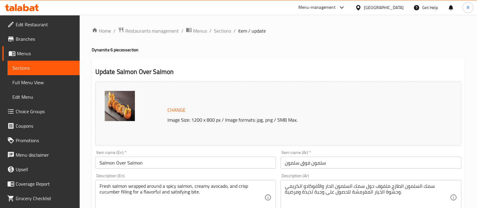
drag, startPoint x: 219, startPoint y: 28, endPoint x: 220, endPoint y: 38, distance: 10.3
click at [220, 28] on span "Sections" at bounding box center [222, 30] width 17 height 7
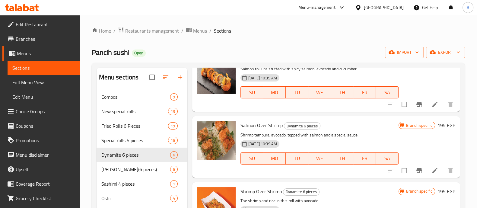
scroll to position [12, 0]
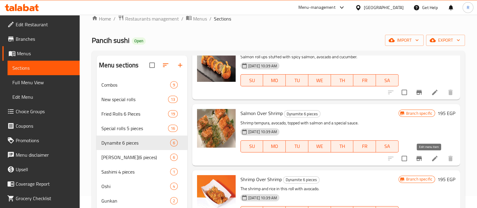
click at [431, 158] on icon at bounding box center [434, 158] width 7 height 7
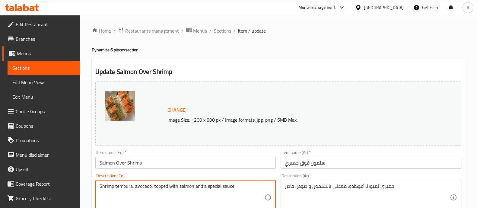
click at [206, 188] on textarea "Shrimp tempura, avocado, topped with salmon and a special sauce." at bounding box center [182, 197] width 165 height 29
paste textarea "Crispy shrimp tempura and creamy avocado, topped with fresh salmon and a signat…"
type textarea "Crispy shrimp tempura and creamy avocado, topped with fresh salmon and a signat…"
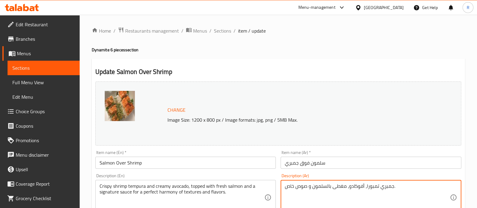
click at [306, 187] on textarea "جمبري تمبورا، أفوكادو، مغطى بالسلمون و صوص خاص." at bounding box center [367, 197] width 165 height 29
paste textarea "وبيان تمبورا مقرمش مع [PERSON_NAME]، يعلوه سمك السلمون الطازج وصلصة مميزة للحصو…"
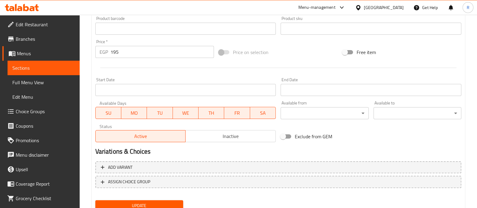
scroll to position [216, 0]
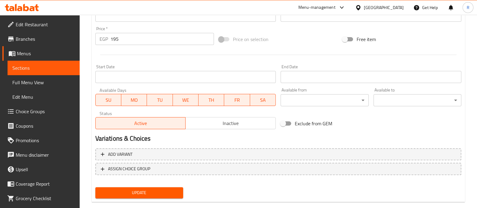
type textarea "روبيان تمبورا مقرمش مع أفوكادو كريمي، يعلوه سمك السلمون الطازج وصلصة مميزة للحص…"
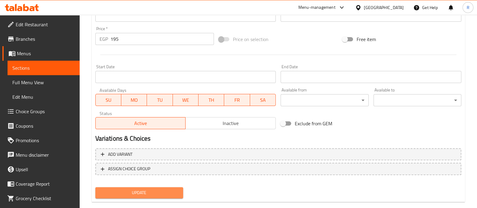
click at [172, 197] on button "Update" at bounding box center [139, 192] width 88 height 11
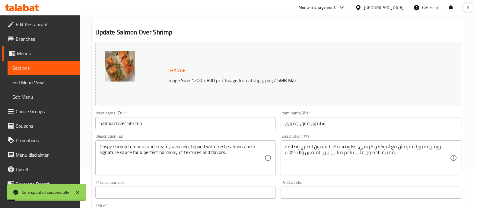
scroll to position [0, 0]
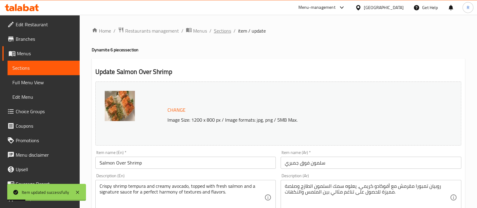
click at [218, 32] on span "Sections" at bounding box center [222, 30] width 17 height 7
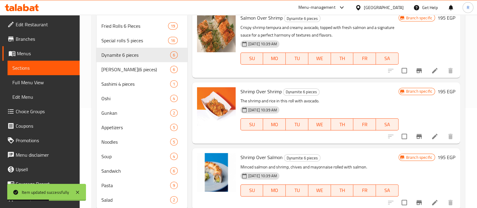
scroll to position [100, 0]
click at [427, 139] on li at bounding box center [435, 136] width 17 height 11
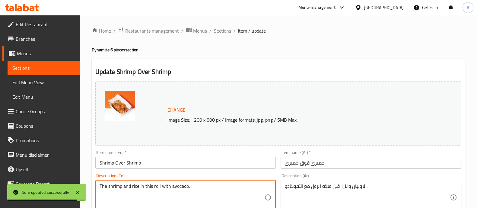
click at [182, 186] on textarea "The shrimp and rice in this roll with avocado." at bounding box center [182, 197] width 165 height 29
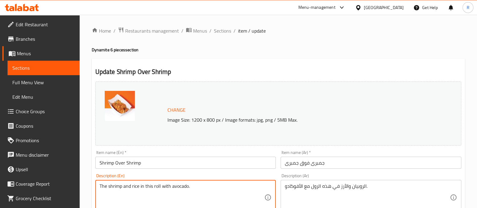
paste textarea "ender shrimp and fluffy rice paired with creamy avocado, wrapped in a delicious…"
type textarea "Tender shrimp and fluffy rice paired with creamy avocado, wrapped in a deliciou…"
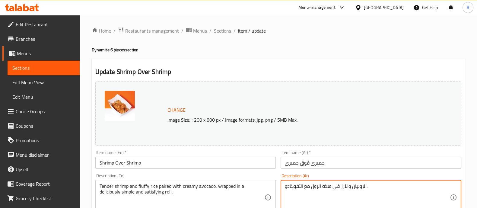
click at [303, 189] on textarea "الروبيان والأرز في هذه الرول مع الأفوكادو." at bounding box center [367, 197] width 165 height 29
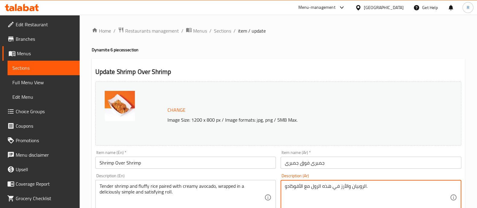
paste textarea "وبيان طري وأرز رقيق مع [PERSON_NAME]، [PERSON_NAME] في خبز بسيط ولذيذ."
click at [309, 187] on textarea "روبيان طري وأرز رقيق مع [PERSON_NAME]، [PERSON_NAME] في خبز بسيط ولذيذ." at bounding box center [367, 197] width 165 height 29
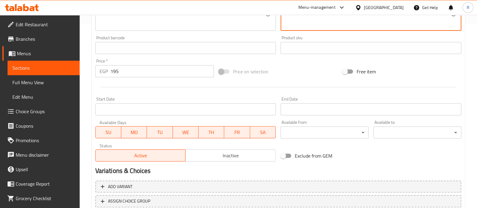
scroll to position [227, 0]
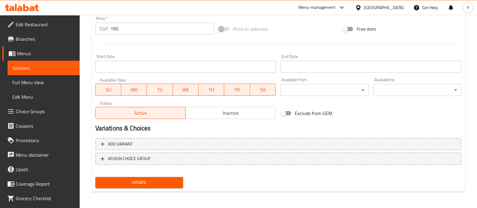
type textarea "روبيان طري وأرز رقيق مع [PERSON_NAME]، [PERSON_NAME] في رول بسيط ولذيذ."
click at [169, 181] on span "Update" at bounding box center [139, 183] width 78 height 8
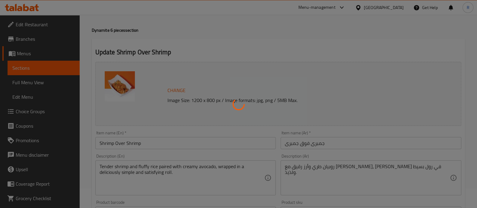
scroll to position [0, 0]
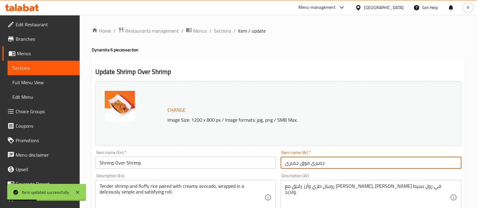
drag, startPoint x: 322, startPoint y: 130, endPoint x: 421, endPoint y: 161, distance: 103.9
click at [421, 161] on input "جمبرى فوق جمبرى" at bounding box center [371, 163] width 181 height 12
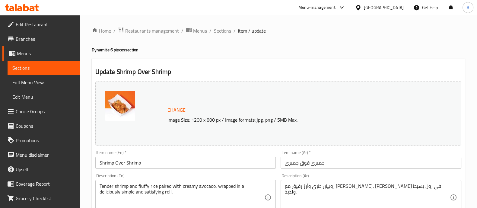
click at [217, 29] on span "Sections" at bounding box center [222, 30] width 17 height 7
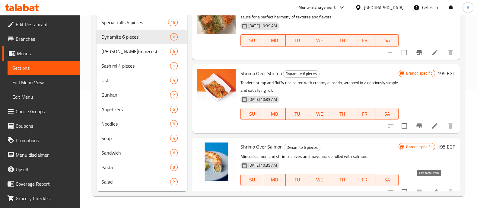
scroll to position [207, 0]
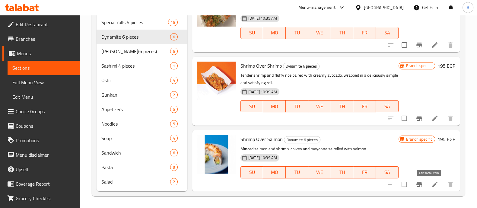
click at [431, 184] on icon at bounding box center [434, 184] width 7 height 7
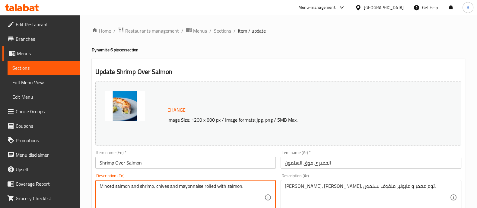
click at [170, 191] on textarea "Minced salmon and shrimp, chives and mayonnaise rolled with salmon." at bounding box center [182, 197] width 165 height 29
paste textarea "A delicate blend of minced salmon and shrimp, mixed with chives and creamy mayo…"
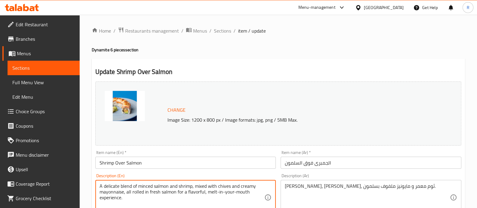
type textarea "A delicate blend of minced salmon and shrimp, mixed with chives and creamy mayo…"
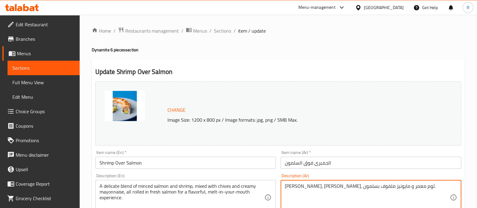
click at [296, 187] on textarea "[PERSON_NAME]، [PERSON_NAME]، ثوم معمر و مايونيز ملفوف بسلمون." at bounding box center [367, 197] width 165 height 29
paste textarea "مزيج رائع من سمك السلمون المفروم والروبيان، مخلوط مع الثوم [PERSON_NAME] الكريم…"
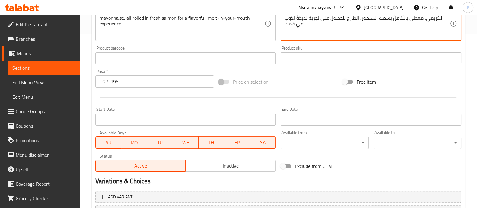
scroll to position [227, 0]
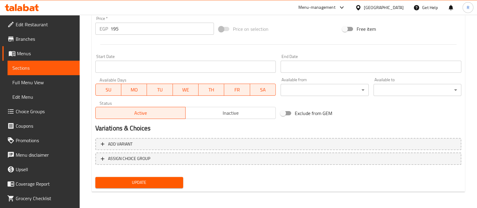
type textarea "مزيج رائع من سمك السلمون المفروم والروبيان، مخلوط مع الثوم [PERSON_NAME] الكريم…"
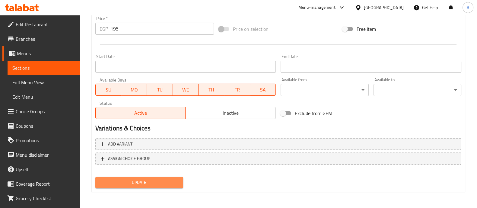
click at [153, 184] on span "Update" at bounding box center [139, 183] width 78 height 8
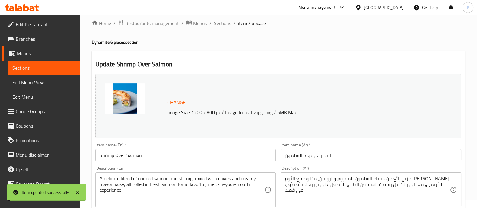
scroll to position [0, 0]
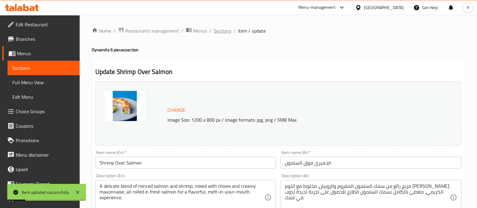
click at [215, 33] on span "Sections" at bounding box center [222, 30] width 17 height 7
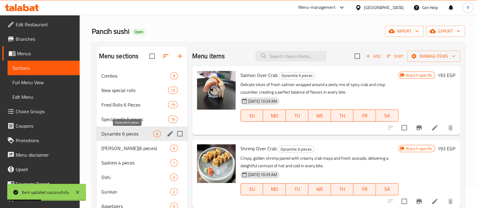
scroll to position [21, 0]
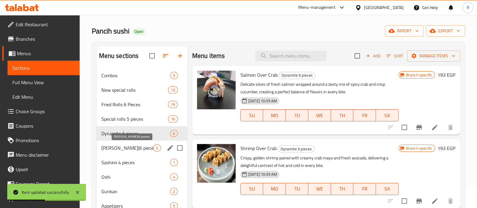
click at [129, 146] on span "[PERSON_NAME](6 pieces)" at bounding box center [127, 147] width 52 height 7
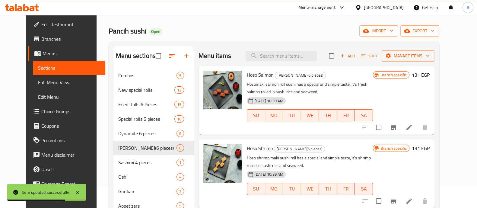
click at [418, 128] on li at bounding box center [409, 127] width 17 height 11
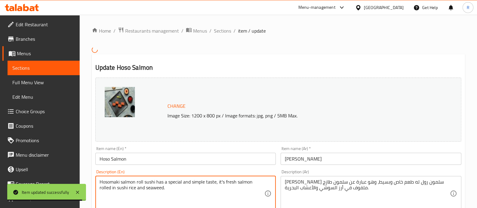
click at [160, 190] on textarea "Hosomaki salmon roll sushi has a special and simple taste, it's fresh salmon ro…" at bounding box center [182, 193] width 165 height 29
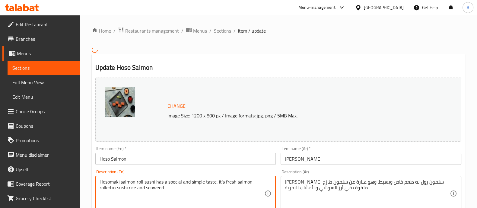
click at [180, 192] on textarea "Hosomaki salmon roll sushi has a special and simple taste, it's fresh salmon ro…" at bounding box center [182, 193] width 165 height 29
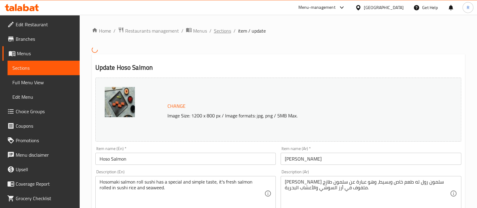
click at [217, 33] on span "Sections" at bounding box center [222, 30] width 17 height 7
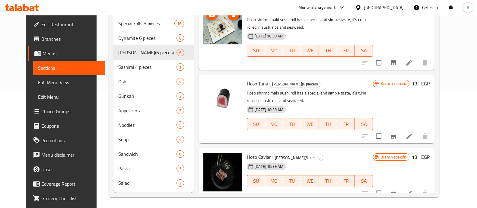
scroll to position [118, 0]
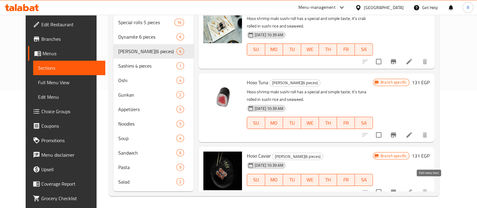
click at [413, 188] on icon at bounding box center [409, 191] width 7 height 7
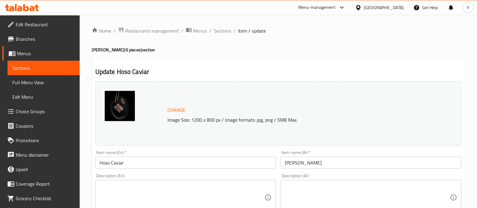
click at [122, 162] on input "Hoso Caviar" at bounding box center [185, 163] width 181 height 12
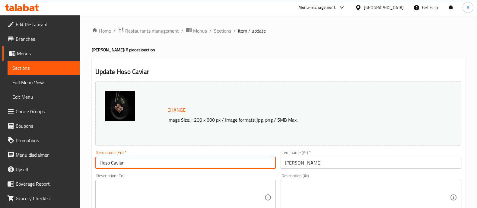
click at [122, 162] on input "Hoso Caviar" at bounding box center [185, 163] width 181 height 12
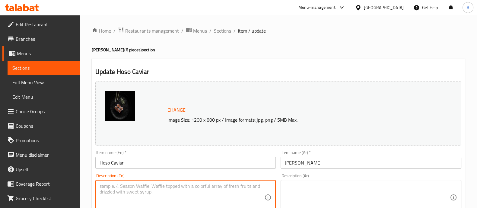
click at [201, 186] on textarea at bounding box center [182, 197] width 165 height 29
paste textarea "A delicate sushi roll topped with luxurious caviar, offering a subtle, briny bu…"
type textarea "A delicate sushi roll topped with luxurious caviar, offering a subtle, briny bu…"
click at [308, 190] on textarea at bounding box center [367, 197] width 165 height 29
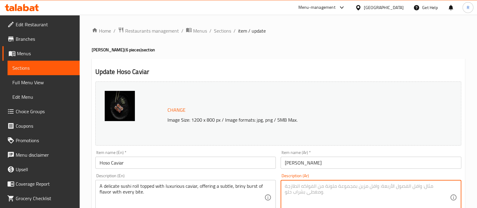
paste textarea "لفائف السوشي الرقيقة المغطاة بالكافيار الفاخر، تقدم نكهة مالحة خفيفة مع كل قضمة."
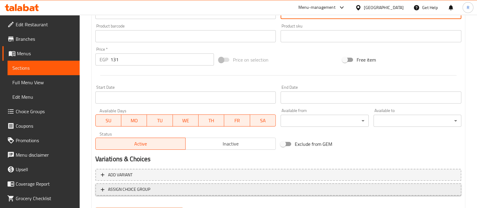
scroll to position [227, 0]
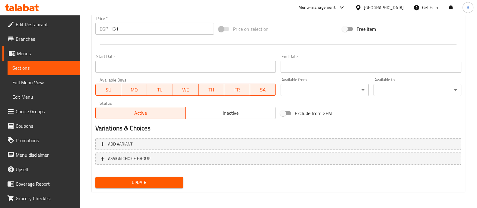
type textarea "لفائف السوشي الرقيقة المغطاة بالكافيار الفاخر، تقدم نكهة مالحة خفيفة مع كل قضمة."
click at [176, 189] on div "Update" at bounding box center [139, 182] width 93 height 16
click at [172, 185] on span "Update" at bounding box center [139, 183] width 78 height 8
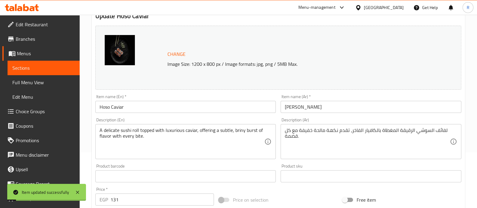
scroll to position [0, 0]
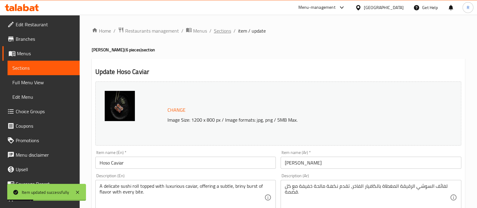
click at [219, 30] on span "Sections" at bounding box center [222, 30] width 17 height 7
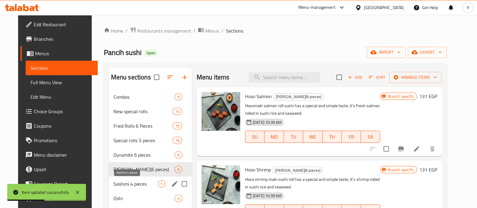
click at [132, 184] on span "Sashimi 4 pieces" at bounding box center [136, 183] width 44 height 7
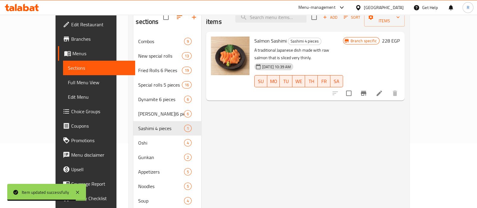
scroll to position [65, 0]
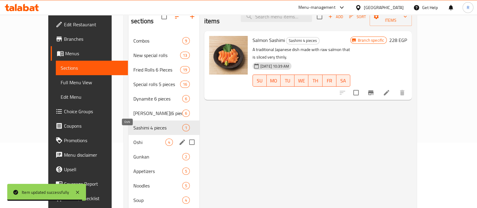
click at [139, 139] on span "Oshi" at bounding box center [149, 142] width 32 height 7
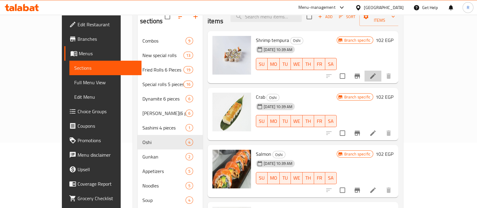
click at [382, 71] on li at bounding box center [373, 76] width 17 height 11
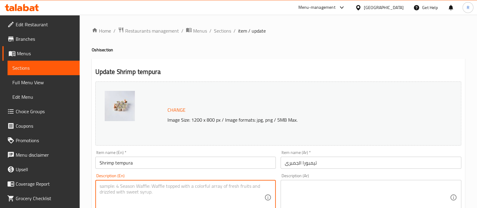
click at [156, 186] on textarea at bounding box center [182, 197] width 165 height 29
paste textarea "Crispy shrimp tempura layered with sushi rice and pressed into a compact, flavo…"
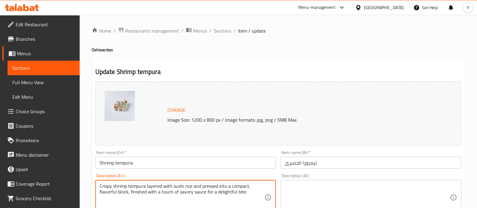
type textarea "Crispy shrimp tempura layered with sushi rice and pressed into a compact, flavo…"
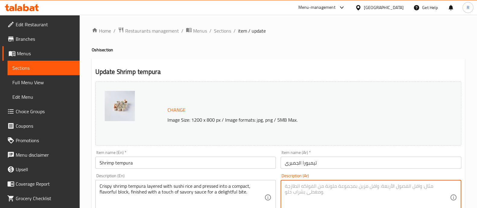
click at [298, 195] on textarea at bounding box center [367, 197] width 165 height 29
paste textarea "روبيان تمبورا مقرمش مغطى بأرز السوشي ومضغوط في كتلة مضغوطة ولذيذة، مع لمسة من ا…"
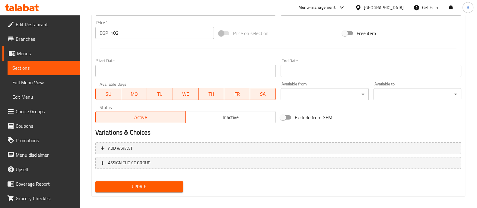
scroll to position [227, 0]
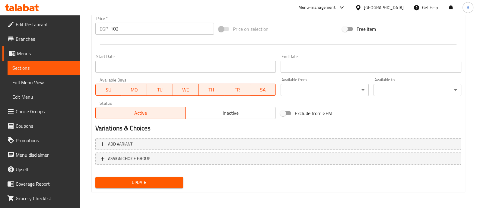
type textarea "روبيان تمبورا مقرمش مغطى بأرز السوشي ومضغوط في كتلة مضغوطة ولذيذة، مع لمسة من ا…"
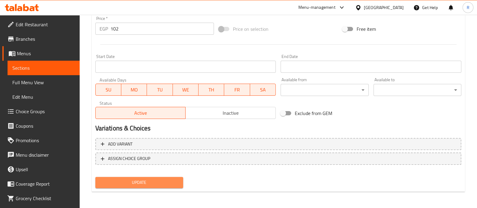
click at [159, 184] on span "Update" at bounding box center [139, 183] width 78 height 8
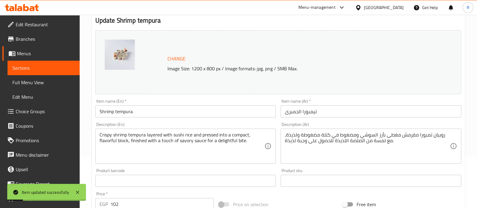
scroll to position [0, 0]
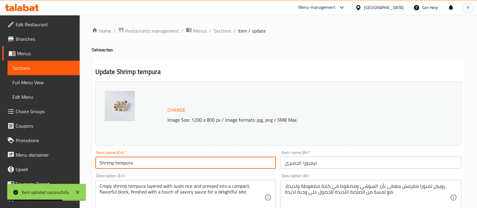
click at [172, 162] on input "Shrimp tempura" at bounding box center [185, 163] width 181 height 12
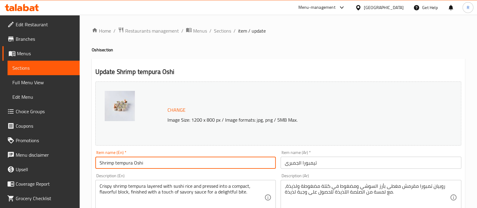
click at [173, 162] on input "Shrimp tempura Oshi" at bounding box center [185, 163] width 181 height 12
type input "Shrimp tempura Oshi"
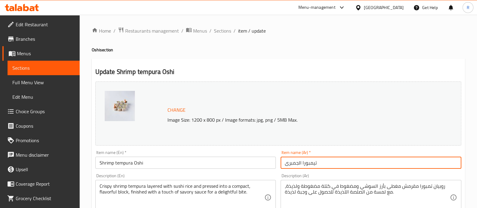
click at [283, 165] on input "تيمبورا الجمبرى" at bounding box center [371, 163] width 181 height 12
click at [323, 163] on input "تيمبورا الجمبرى" at bounding box center [371, 163] width 181 height 12
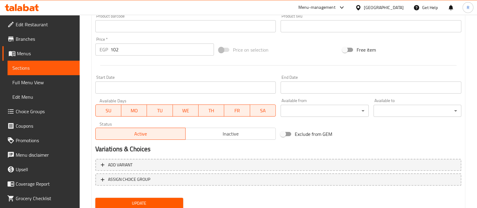
scroll to position [207, 0]
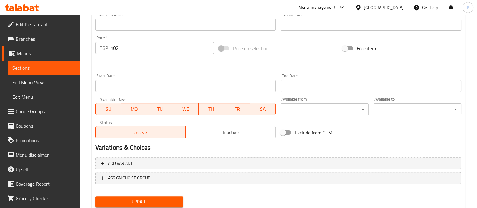
type input "تيمبورا الجمبرى اوشي"
click at [159, 196] on button "Update" at bounding box center [139, 201] width 88 height 11
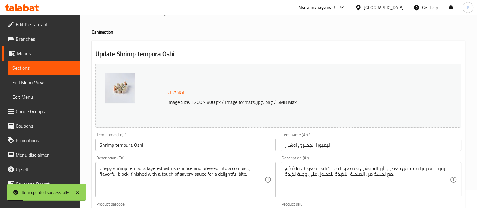
scroll to position [0, 0]
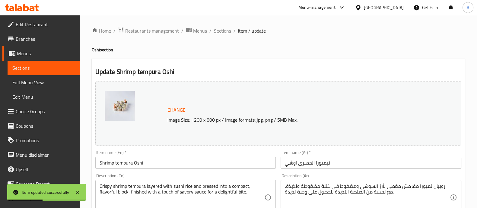
click at [226, 30] on span "Sections" at bounding box center [222, 30] width 17 height 7
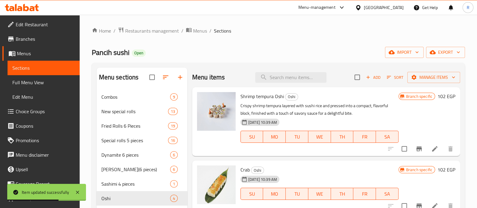
click at [431, 203] on icon at bounding box center [434, 205] width 7 height 7
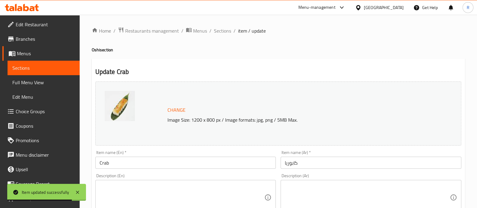
click at [205, 158] on input "Crab" at bounding box center [185, 163] width 181 height 12
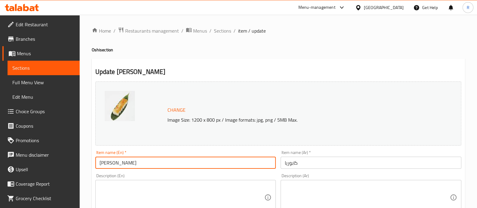
type input "[PERSON_NAME]"
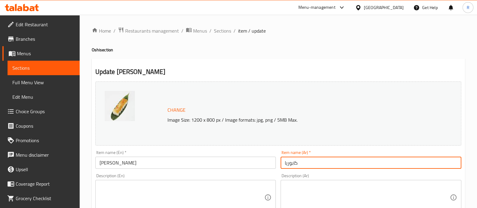
click at [334, 165] on input "كابوريا" at bounding box center [371, 163] width 181 height 12
type input "كابوريا اوشي"
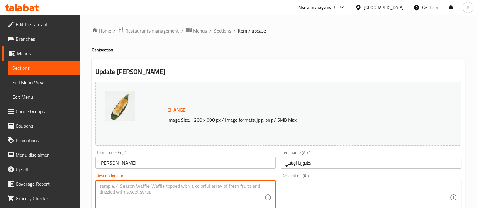
click at [195, 186] on textarea at bounding box center [182, 197] width 165 height 29
paste textarea "Succulent crab layered with seasoned sushi rice and pressed into a flavorful bl…"
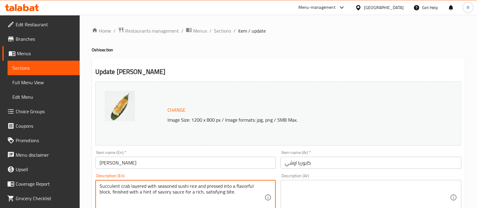
type textarea "Succulent crab layered with seasoned sushi rice and pressed into a flavorful bl…"
click at [288, 194] on textarea at bounding box center [367, 197] width 165 height 29
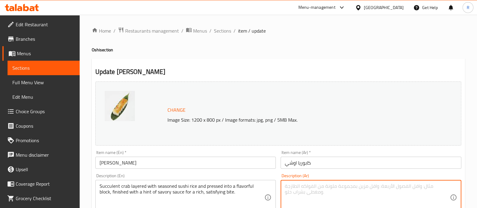
paste textarea "سرطان البحر اللذيذ مع طبقات من أرز السوشي المتبل والمضغوط في كتلة لذيذة، مع لمس…"
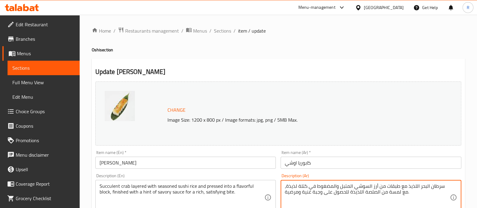
type textarea "سرطان البحر اللذيذ مع طبقات من أرز السوشي المتبل والمضغوط في كتلة لذيذة، مع لمس…"
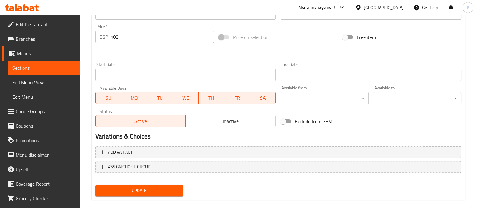
scroll to position [227, 0]
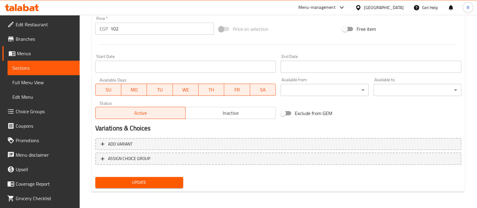
click at [141, 187] on button "Update" at bounding box center [139, 182] width 88 height 11
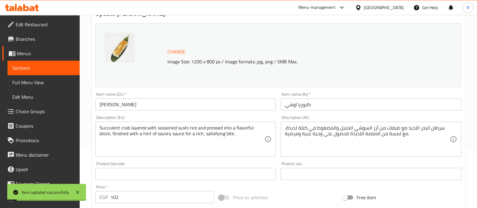
scroll to position [0, 0]
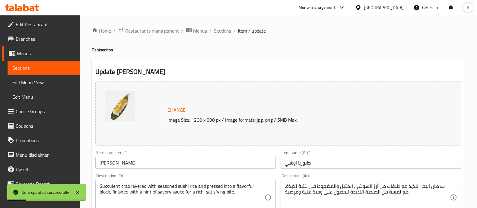
click at [217, 34] on span "Sections" at bounding box center [222, 30] width 17 height 7
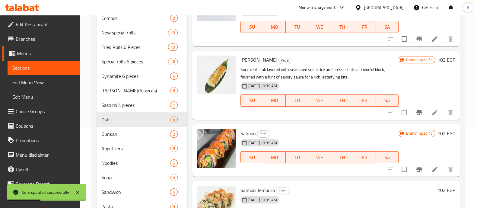
scroll to position [34, 0]
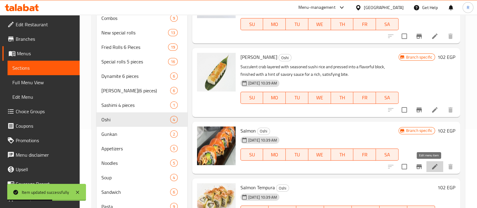
click at [431, 167] on icon at bounding box center [434, 166] width 7 height 7
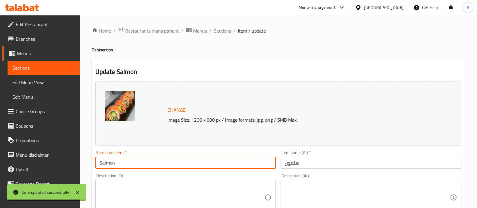
click at [176, 165] on input "Salmon" at bounding box center [185, 163] width 181 height 12
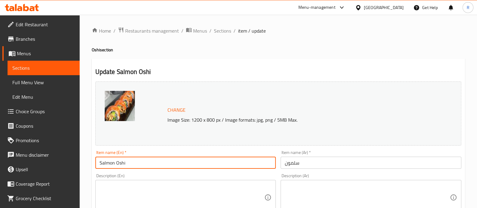
type input "Salmon Oshi"
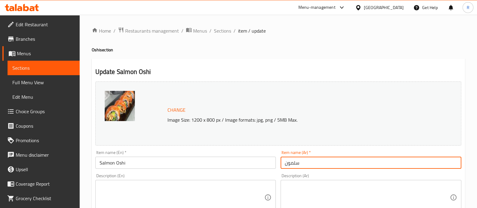
click at [309, 166] on input "سلمون" at bounding box center [371, 163] width 181 height 12
type input "[PERSON_NAME]"
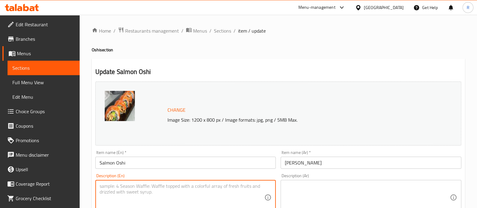
click at [192, 185] on textarea at bounding box center [182, 197] width 165 height 29
paste textarea "Layered salmon, avocado, and cucumber pressed to perfection, finished with a fl…"
type textarea "Layered salmon, avocado, and cucumber pressed to perfection, finished with a fl…"
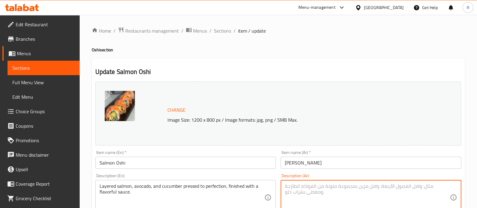
click at [287, 198] on textarea at bounding box center [367, 197] width 165 height 29
paste textarea "طبقات من السلمون والأفوكادو والخيار مضغوطة بشكل مثالي، ومزينة بصلصة لذيذة."
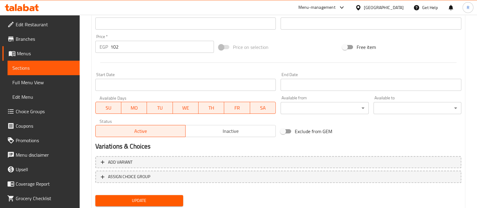
scroll to position [227, 0]
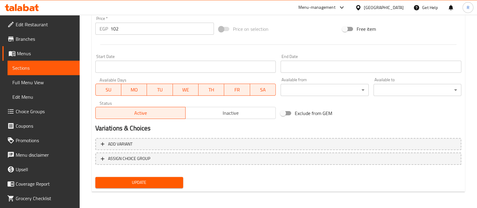
type textarea "طبقات من السلمون والأفوكادو والخيار مضغوطة بشكل مثالي، ومزينة بصلصة لذيذة."
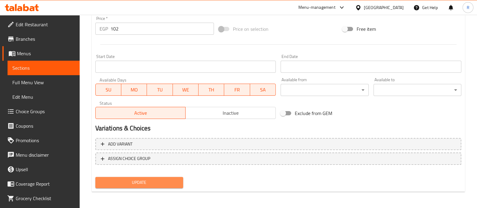
click at [176, 181] on span "Update" at bounding box center [139, 183] width 78 height 8
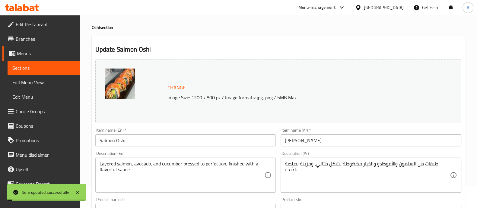
scroll to position [0, 0]
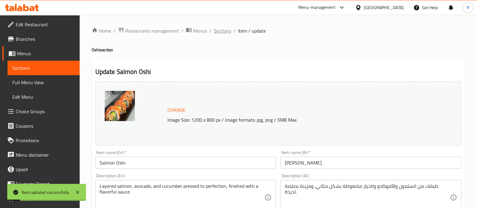
click at [215, 34] on span "Sections" at bounding box center [222, 30] width 17 height 7
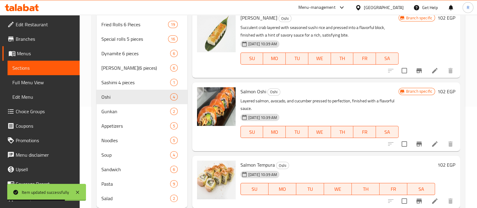
scroll to position [118, 0]
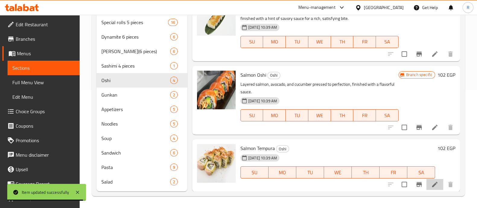
click at [427, 185] on li at bounding box center [435, 184] width 17 height 11
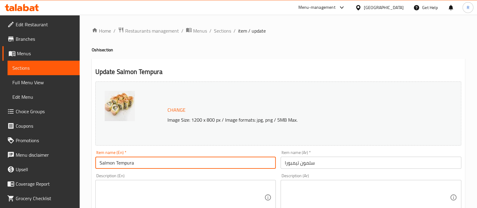
click at [169, 167] on input "Salmon Tempura" at bounding box center [185, 163] width 181 height 12
type input "Salmon Tempura Oshi"
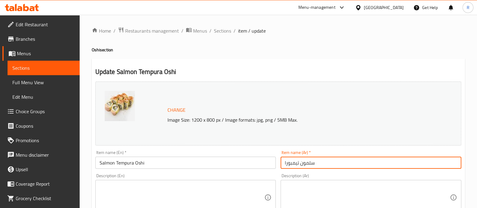
click at [328, 163] on input "سلمون تيمبورا" at bounding box center [371, 163] width 181 height 12
type input "سلمون [PERSON_NAME]"
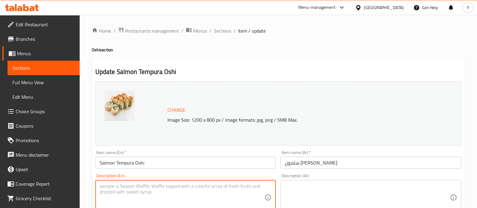
click at [182, 188] on textarea at bounding box center [182, 197] width 165 height 29
paste textarea "Golden fried salmon tempura layered with avocado and cucumber, finished with a …"
type textarea "Golden fried salmon tempura layered with avocado and cucumber, finished with a …"
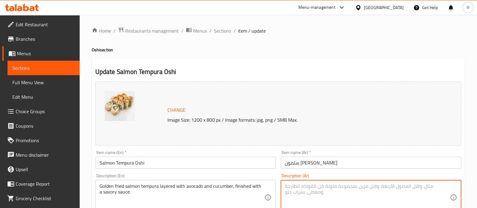
click at [296, 197] on textarea at bounding box center [367, 197] width 165 height 29
paste textarea "سمك السلمون المقلي الذهبي مع طبقات من الأفوكادو والخيار، ومزين بصلصة لذيذة."
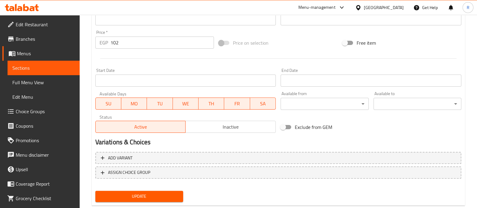
scroll to position [227, 0]
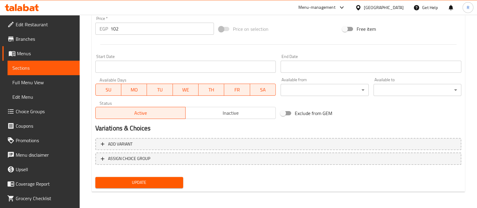
type textarea "سمك السلمون المقلي الذهبي مع طبقات من الأفوكادو والخيار، ومزين بصلصة لذيذة."
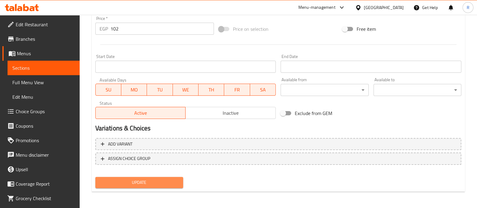
click at [132, 186] on button "Update" at bounding box center [139, 182] width 88 height 11
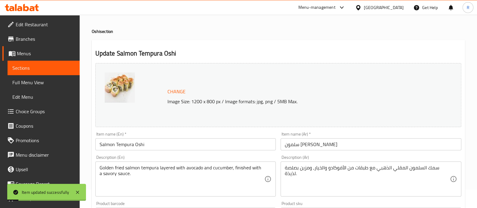
scroll to position [0, 0]
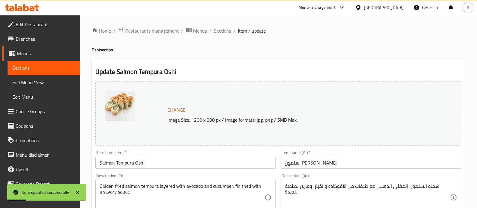
click at [224, 29] on span "Sections" at bounding box center [222, 30] width 17 height 7
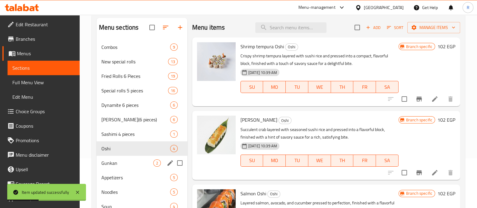
scroll to position [56, 0]
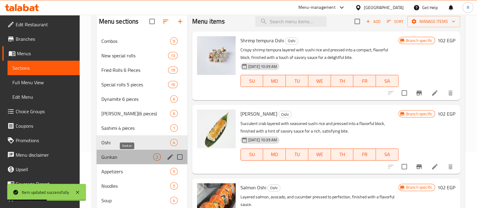
click at [124, 158] on span "Gunkan" at bounding box center [127, 156] width 52 height 7
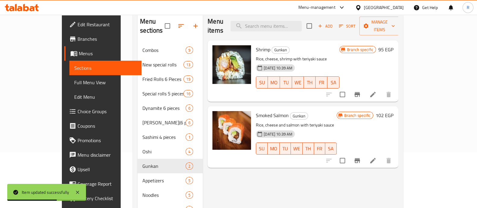
scroll to position [50, 0]
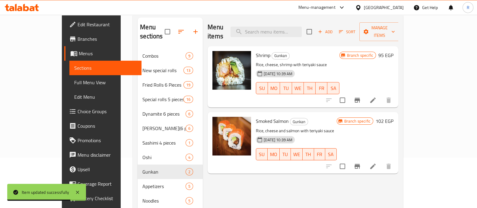
click at [382, 95] on li at bounding box center [373, 100] width 17 height 11
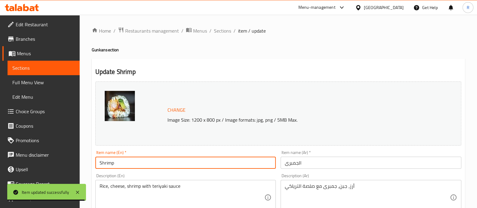
click at [160, 165] on input "Shrimp" at bounding box center [185, 163] width 181 height 12
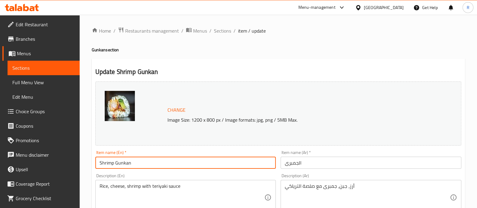
click at [127, 163] on input "Shrimp Gunkan" at bounding box center [185, 163] width 181 height 12
type input "Shrimp Gunkan"
click at [309, 161] on input "الجمبرى" at bounding box center [371, 163] width 181 height 12
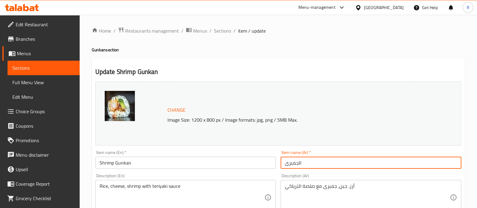
click at [309, 161] on input "الجمبرى" at bounding box center [371, 163] width 181 height 12
paste input "[PERSON_NAME]"
type input "[PERSON_NAME]"
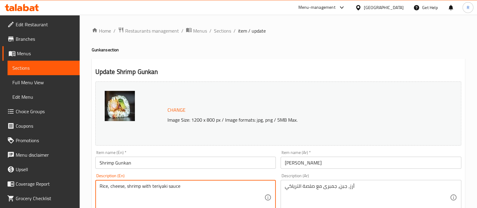
click at [154, 188] on textarea "Rice, cheese, shrimp with teriyaki sauce" at bounding box center [182, 197] width 165 height 29
paste textarea "Soft rice topped with creamy cheese and succulent shrimp, finished with a teriy…"
type textarea "Soft rice topped with creamy cheese and succulent shrimp, finished with a teriy…"
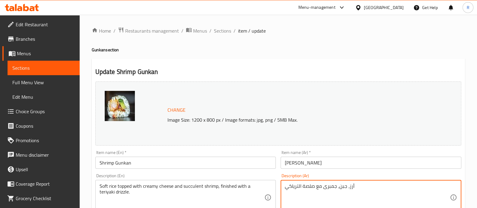
click at [294, 185] on textarea "أرز، جبن، جمبرى مع صلصة الترياكي" at bounding box center [367, 197] width 165 height 29
paste textarea "ناعم مغطى بالجبن الكريمي والروبيان اللذيذ، ومزين بصلصة التيرياكي."
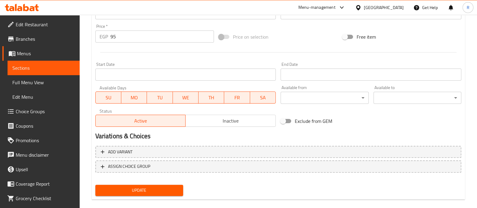
scroll to position [227, 0]
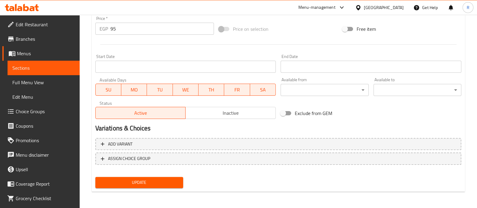
type textarea "أرز ناعم مغطى بالجبن الكريمي والروبيان اللذيذ، ومزين بصلصة التيرياكي."
click at [175, 185] on span "Update" at bounding box center [139, 183] width 78 height 8
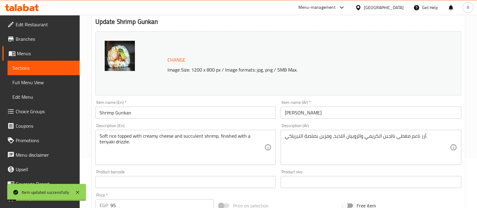
scroll to position [0, 0]
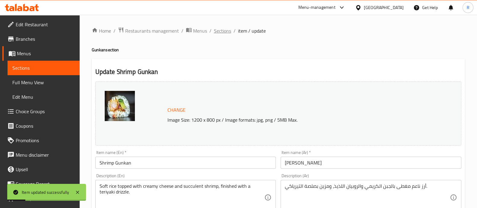
click at [226, 28] on span "Sections" at bounding box center [222, 30] width 17 height 7
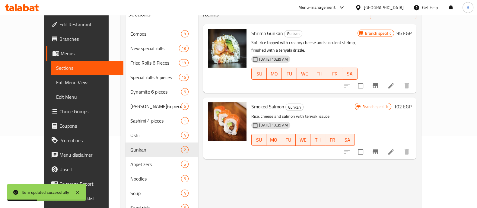
scroll to position [72, 0]
click at [394, 149] on icon at bounding box center [391, 151] width 5 height 5
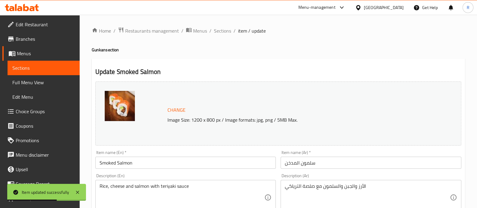
click at [181, 164] on input "Smoked Salmon" at bounding box center [185, 163] width 181 height 12
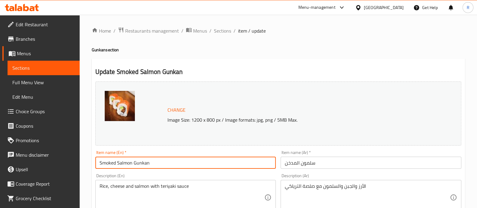
type input "Smoked Salmon Gunkan"
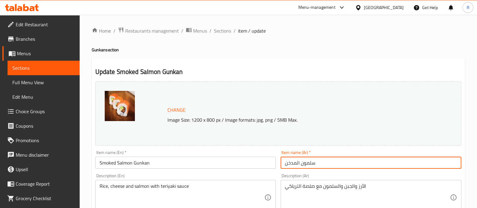
click at [322, 164] on input "سلمون المدخن" at bounding box center [371, 163] width 181 height 12
type input "سلمون المدخن [PERSON_NAME]"
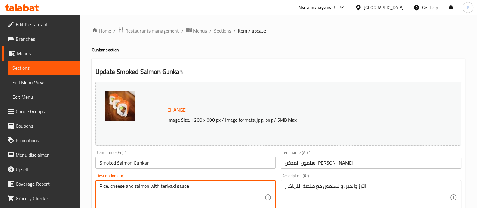
click at [170, 186] on textarea "Rice, cheese and salmon with teriyaki sauce" at bounding box center [182, 197] width 165 height 29
paste textarea "Soft rice topped with creamy cheese and fresh salmon, finished with a savory te…"
type textarea "Soft rice topped with creamy cheese and fresh salmon, finished with a savory te…"
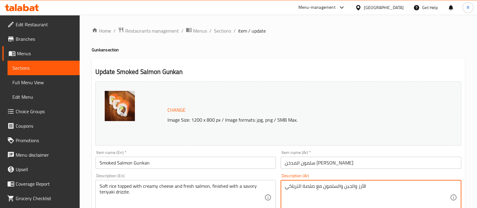
click at [315, 194] on textarea "الأرز والجبن والسلمون مع صلصة الترياكي" at bounding box center [367, 197] width 165 height 29
paste textarea "رز طري مغطى بالجبن الكريمي والسلمون الطازج، ومزين بصلصة التيرياكي اللذيذة."
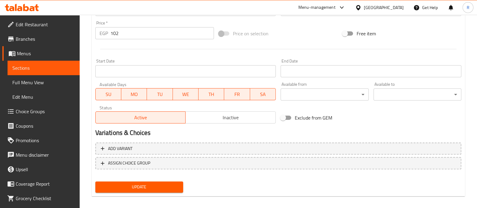
scroll to position [227, 0]
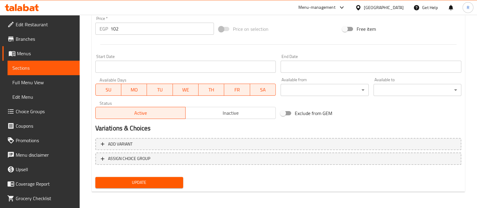
type textarea "أرز طري مغطى بالجبن الكريمي والسلمون الطازج، ومزين بصلصة التيرياكي اللذيذة."
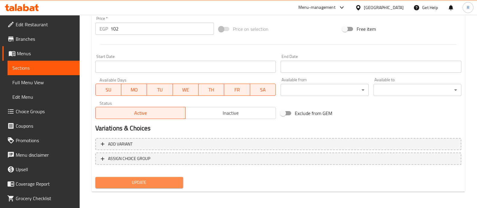
click at [155, 185] on span "Update" at bounding box center [139, 183] width 78 height 8
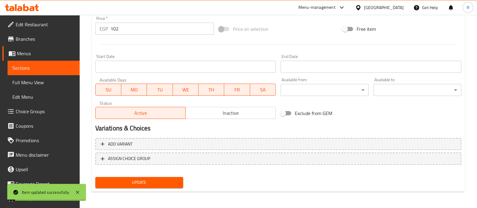
scroll to position [0, 0]
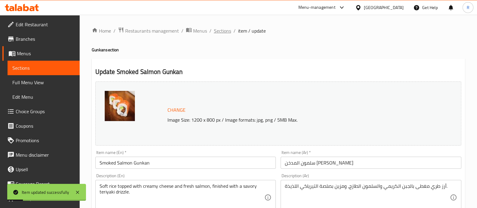
click at [218, 31] on span "Sections" at bounding box center [222, 30] width 17 height 7
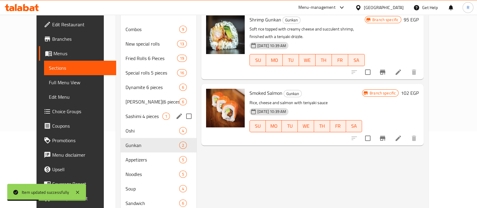
scroll to position [78, 0]
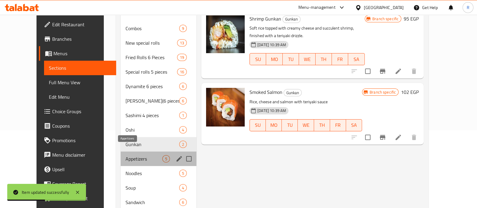
click at [136, 155] on span "Appetizers" at bounding box center [144, 158] width 37 height 7
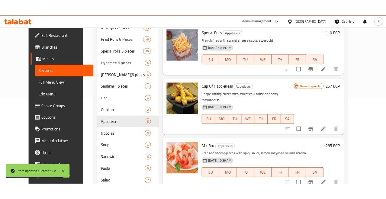
scroll to position [118, 0]
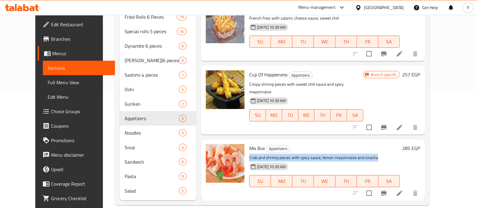
drag, startPoint x: 368, startPoint y: 147, endPoint x: 240, endPoint y: 150, distance: 127.4
click at [249, 154] on p "Crab and shrimp pieces with spicy sauce, lemon mayonnaise and siracha" at bounding box center [324, 158] width 151 height 8
copy p "Crab and shrimp pieces with spicy sauce, lemon mayonnaise and siracha"
click at [403, 190] on icon at bounding box center [399, 193] width 7 height 7
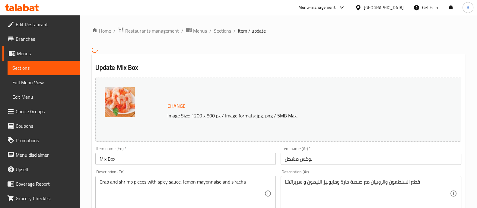
click at [191, 178] on div "Crab and shrimp pieces with spicy sauce, lemon mayonnaise and siracha Descripti…" at bounding box center [185, 193] width 181 height 35
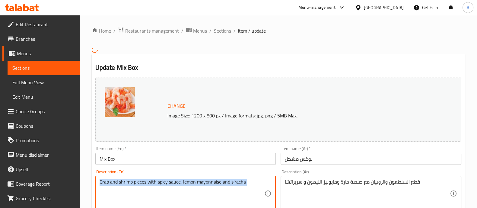
click at [191, 178] on div "Crab and shrimp pieces with spicy sauce, lemon mayonnaise and siracha Descripti…" at bounding box center [185, 193] width 181 height 35
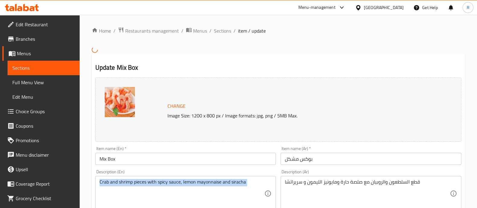
click at [191, 178] on div "Crab and shrimp pieces with spicy sauce, lemon mayonnaise and siracha Descripti…" at bounding box center [185, 193] width 181 height 35
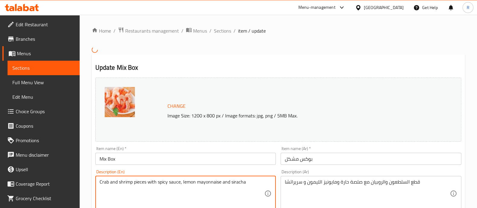
click at [189, 184] on textarea "Crab and shrimp pieces with spicy sauce, lemon mayonnaise and siracha" at bounding box center [182, 193] width 165 height 29
paste textarea "tossed in spicy sauce, drizzled with lemon mayo and a hint of sriracha.""
type textarea "Crab and shrimp tossed in spicy sauce, drizzled with lemon mayo and a hint of s…"
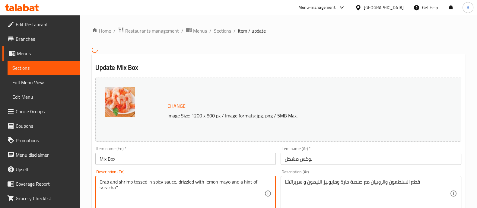
click at [181, 107] on span "Change" at bounding box center [177, 106] width 18 height 9
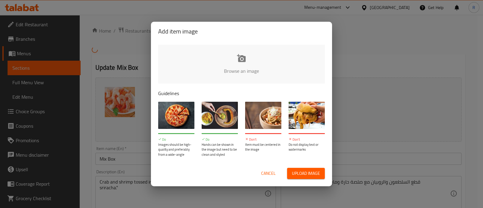
click at [302, 168] on button "Upload image" at bounding box center [306, 173] width 38 height 11
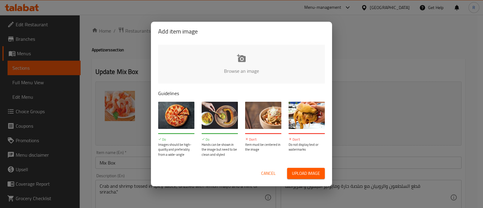
type input "C:\fakepath\shrimp-remoulade-15.jpg"
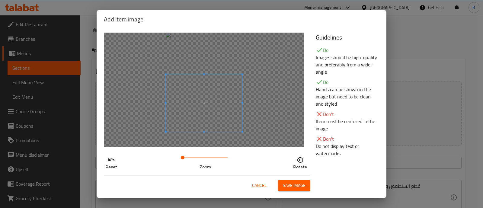
click at [209, 120] on span at bounding box center [204, 102] width 76 height 57
click at [287, 186] on span "Save image" at bounding box center [294, 186] width 23 height 8
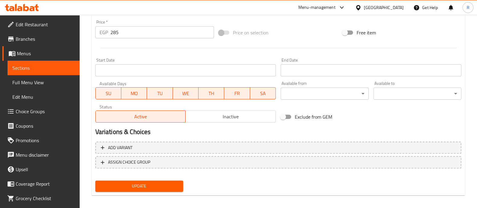
scroll to position [227, 0]
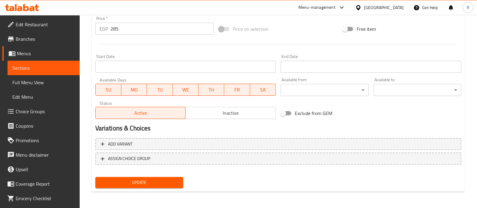
click at [171, 179] on span "Update" at bounding box center [139, 183] width 78 height 8
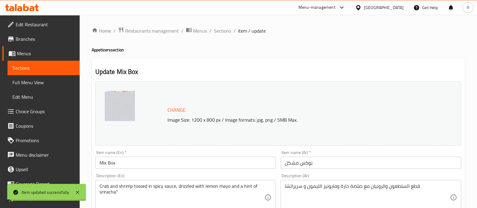
scroll to position [0, 0]
click at [222, 29] on span "Sections" at bounding box center [222, 30] width 17 height 7
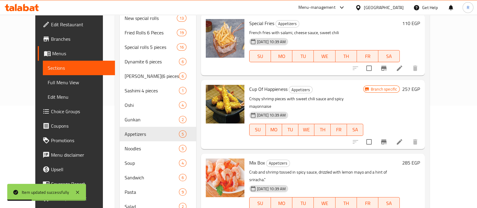
scroll to position [118, 0]
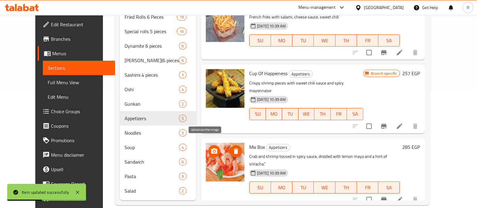
click at [211, 148] on icon "upload picture" at bounding box center [214, 151] width 7 height 7
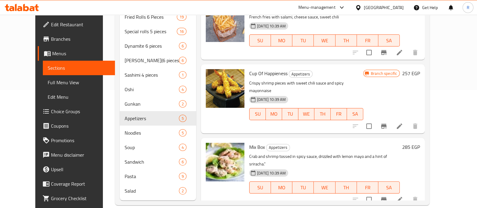
click at [305, 82] on p "Crispy shrimp pieces with sweet chili sauce and spicy mayonnaise" at bounding box center [306, 86] width 114 height 15
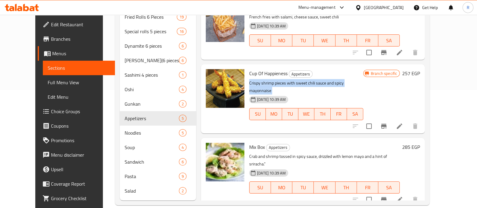
click at [305, 82] on p "Crispy shrimp pieces with sweet chili sauce and spicy mayonnaise" at bounding box center [306, 86] width 114 height 15
copy div "Crispy shrimp pieces with sweet chili sauce and spicy mayonnaise"
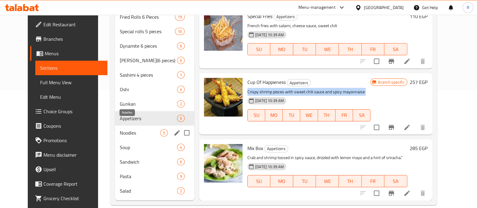
click at [120, 129] on span "Noodles" at bounding box center [140, 132] width 40 height 7
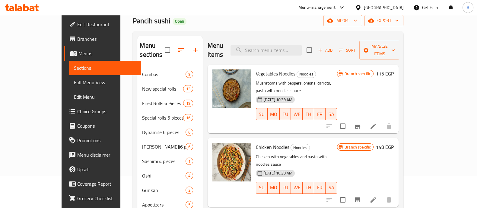
scroll to position [31, 0]
click at [377, 123] on icon at bounding box center [373, 126] width 7 height 7
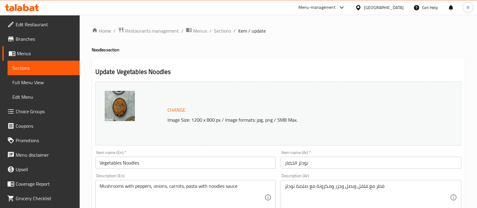
click at [176, 182] on div "Mushrooms with peppers, onions, carrots, pasta with noodles sauce Description (…" at bounding box center [185, 197] width 181 height 35
click at [219, 32] on span "Sections" at bounding box center [222, 30] width 17 height 7
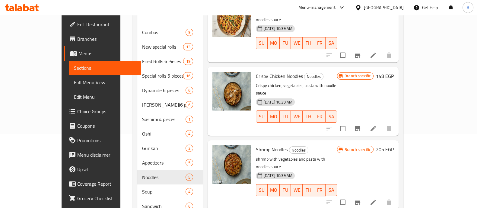
scroll to position [118, 0]
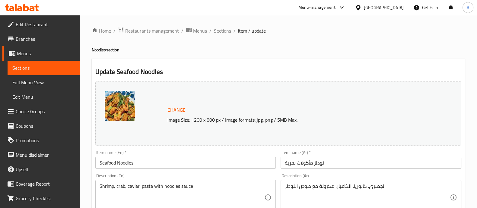
click at [171, 112] on span "Change" at bounding box center [177, 110] width 18 height 9
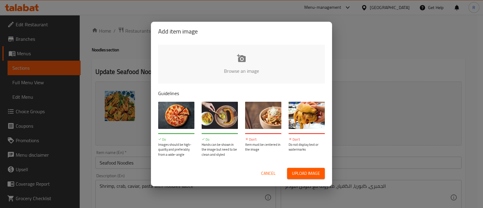
click at [302, 170] on span "Upload image" at bounding box center [306, 174] width 28 height 8
type input "C:\fakepath\201029_XO-Fried-Noodles_2.jpg"
click at [307, 175] on span "Upload image" at bounding box center [306, 174] width 28 height 8
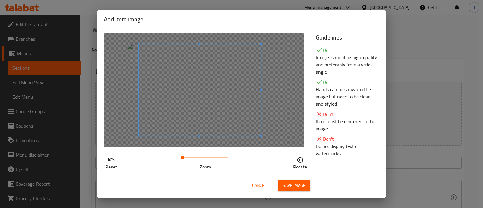
click at [217, 130] on span at bounding box center [200, 90] width 122 height 92
click at [284, 183] on span "Save image" at bounding box center [294, 186] width 23 height 8
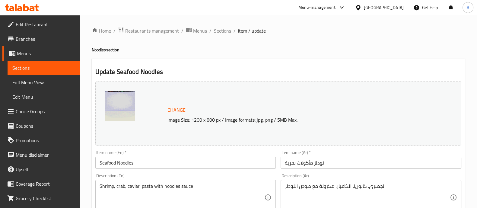
click at [217, 29] on span "Sections" at bounding box center [222, 30] width 17 height 7
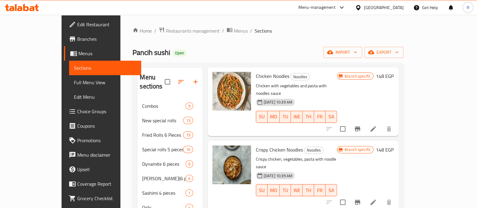
scroll to position [118, 0]
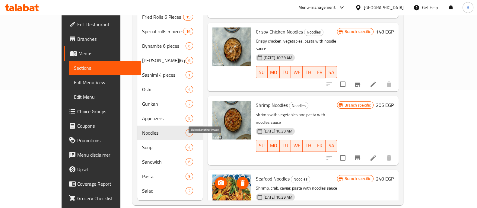
click at [218, 180] on icon "upload picture" at bounding box center [221, 182] width 6 height 5
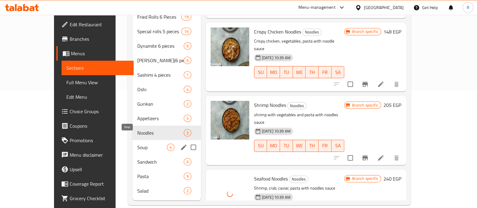
click at [137, 144] on span "Soup" at bounding box center [152, 147] width 30 height 7
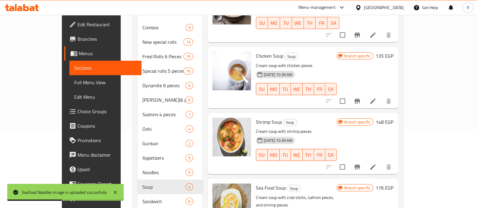
scroll to position [118, 0]
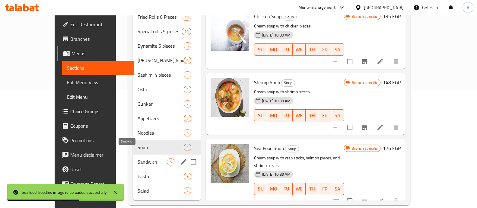
click at [138, 158] on span "Sandwich" at bounding box center [152, 161] width 29 height 7
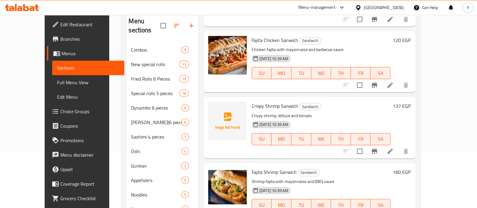
scroll to position [149, 0]
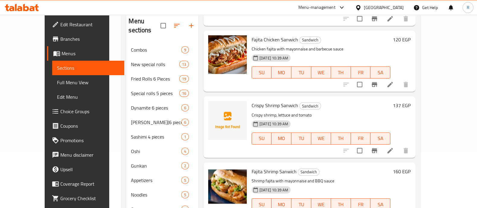
click at [253, 101] on span "Crispy Shrimp Sanwich" at bounding box center [275, 105] width 46 height 9
copy h6 "Crispy Shrimp Sanwich"
click at [394, 147] on icon at bounding box center [390, 150] width 7 height 7
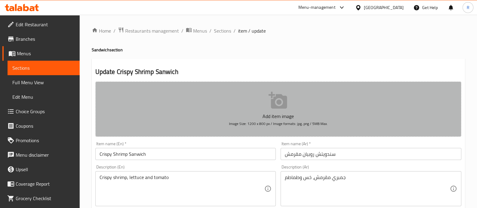
click at [273, 108] on icon "button" at bounding box center [278, 100] width 18 height 17
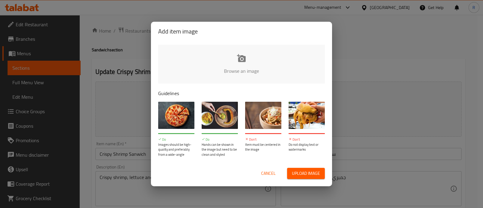
click at [294, 174] on span "Upload image" at bounding box center [306, 174] width 28 height 8
type input "C:\fakepath\Simply-Recipes-Shrimp-Po-Boy-LEAD-22-33ab39c8d49249d688918b1039f724…"
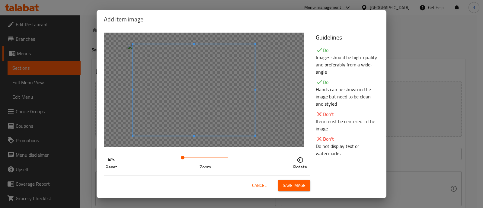
click at [200, 116] on span at bounding box center [194, 90] width 122 height 92
click at [290, 186] on span "Save image" at bounding box center [294, 186] width 23 height 8
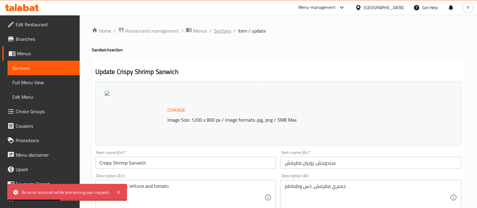
click at [228, 27] on span "Sections" at bounding box center [222, 30] width 17 height 7
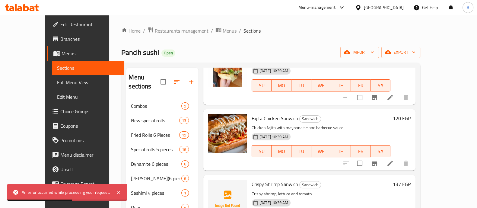
scroll to position [169, 0]
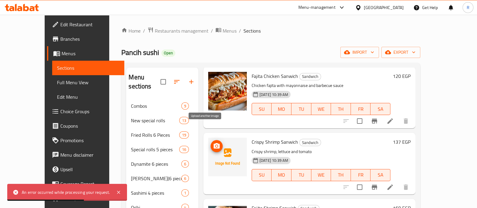
click at [214, 143] on icon "upload picture" at bounding box center [217, 145] width 6 height 5
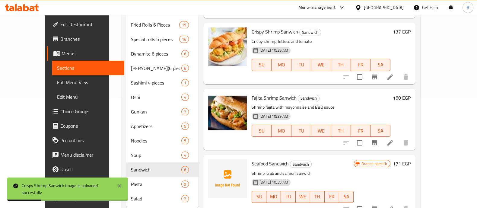
scroll to position [118, 0]
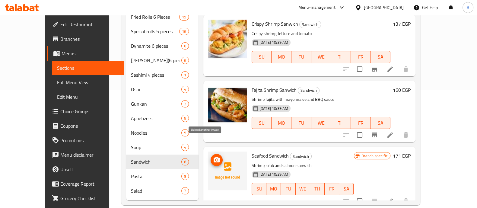
click at [214, 157] on icon "upload picture" at bounding box center [217, 159] width 6 height 5
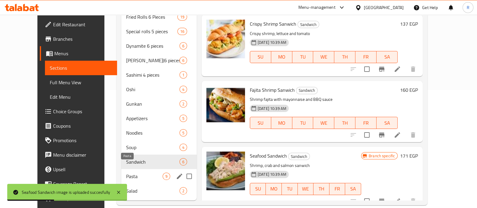
click at [136, 173] on span "Pasta" at bounding box center [144, 176] width 37 height 7
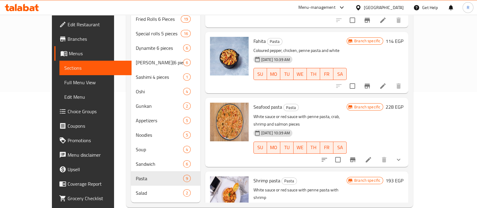
scroll to position [118, 0]
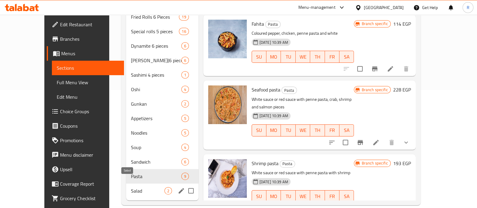
click at [131, 187] on span "Salad" at bounding box center [148, 190] width 34 height 7
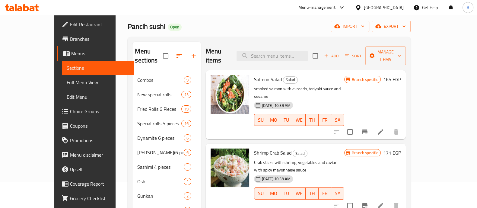
scroll to position [24, 0]
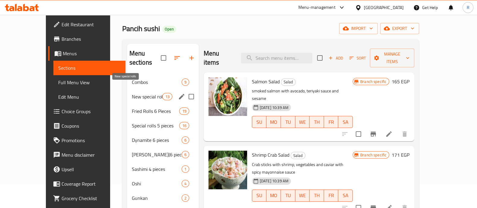
click at [132, 93] on span "New special rolls" at bounding box center [147, 96] width 31 height 7
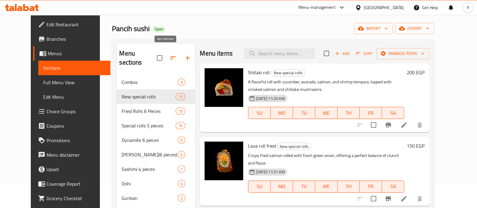
click at [171, 56] on icon "button" at bounding box center [173, 58] width 5 height 4
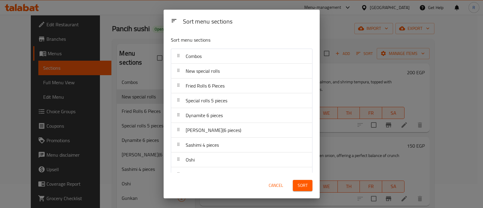
click at [181, 76] on div at bounding box center [179, 71] width 10 height 12
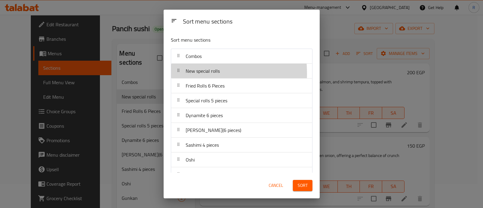
click at [178, 74] on div at bounding box center [179, 71] width 10 height 12
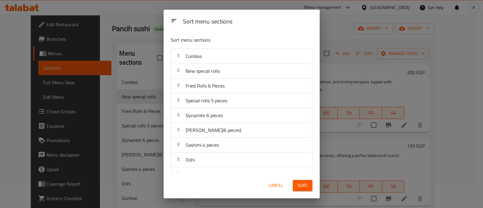
click at [154, 16] on div "Sort menu sections Sort menu sections Combos New special rolls Fried Rolls 6 Pi…" at bounding box center [241, 104] width 483 height 208
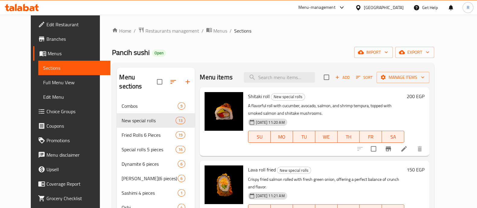
click at [33, 116] on link "Choice Groups" at bounding box center [71, 111] width 77 height 14
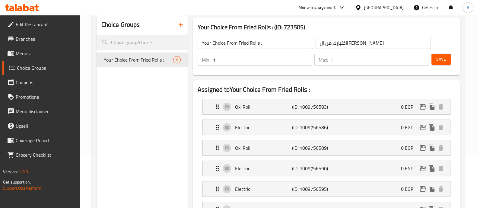
scroll to position [62, 0]
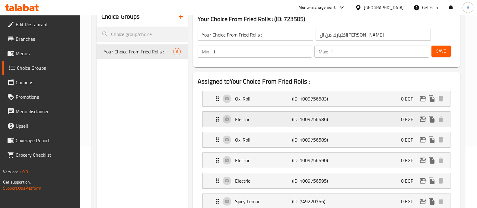
click at [425, 112] on div "Electric (ID: 1009756586) 0 EGP" at bounding box center [328, 119] width 229 height 15
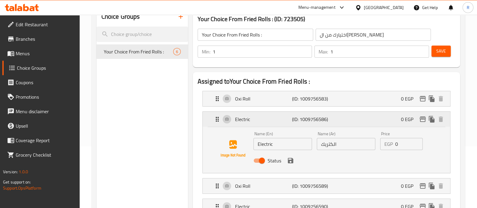
click at [217, 122] on icon "Expand" at bounding box center [217, 119] width 7 height 7
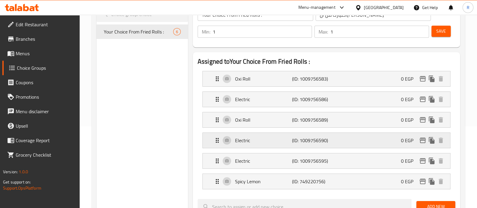
scroll to position [103, 0]
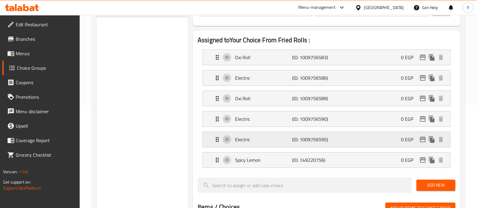
click at [213, 145] on div "Electric (ID: 1009756595) 0 EGP" at bounding box center [327, 139] width 248 height 15
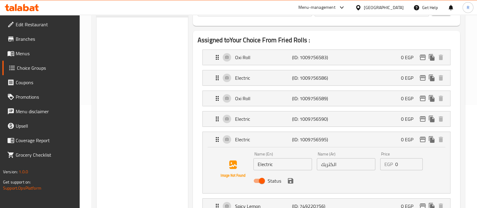
drag, startPoint x: 440, startPoint y: 139, endPoint x: 440, endPoint y: 155, distance: 16.0
click at [440, 155] on div "Name (En) Electric Name (En) Name (Ar) الكتريك Name (Ar) Price EGP 0 Price Stat…" at bounding box center [346, 169] width 190 height 40
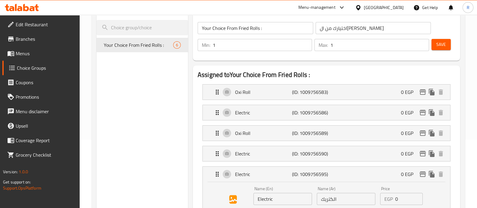
scroll to position [74, 0]
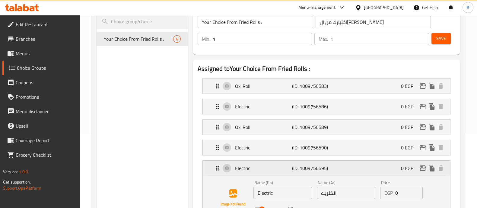
click at [216, 169] on icon "Expand" at bounding box center [217, 168] width 3 height 5
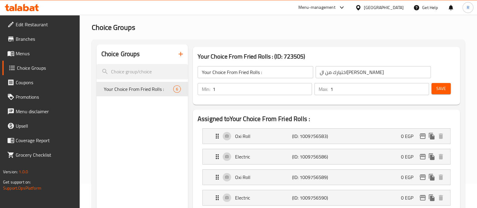
scroll to position [0, 0]
